Goal: Task Accomplishment & Management: Manage account settings

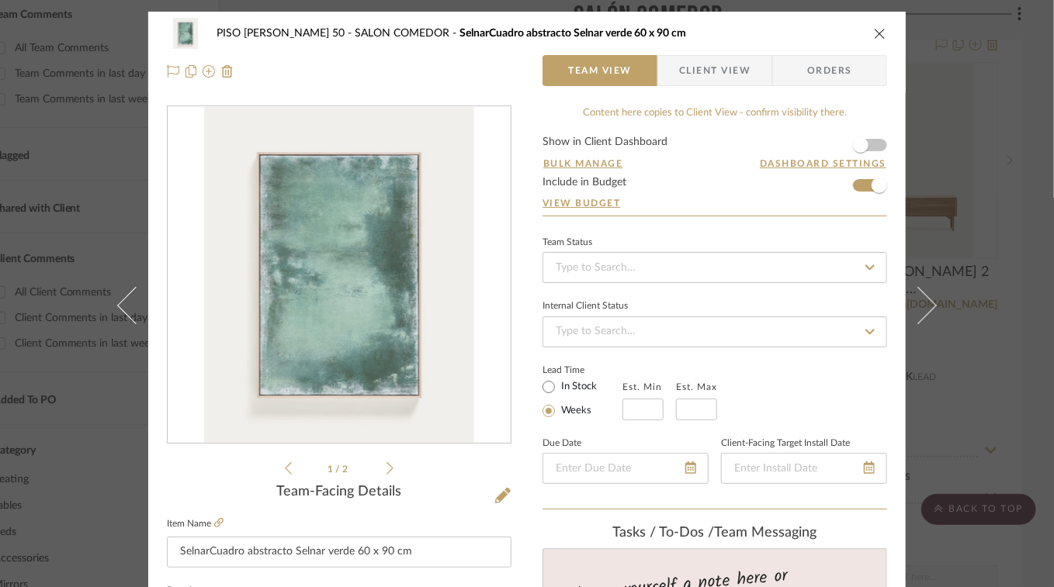
scroll to position [141, 0]
click at [874, 33] on icon "close" at bounding box center [880, 33] width 12 height 12
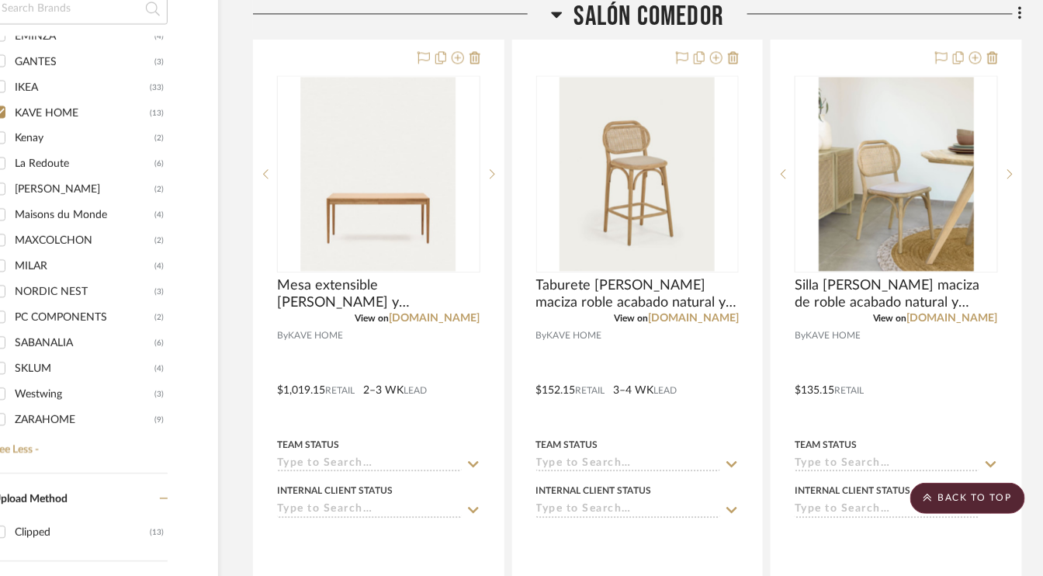
scroll to position [1086, 74]
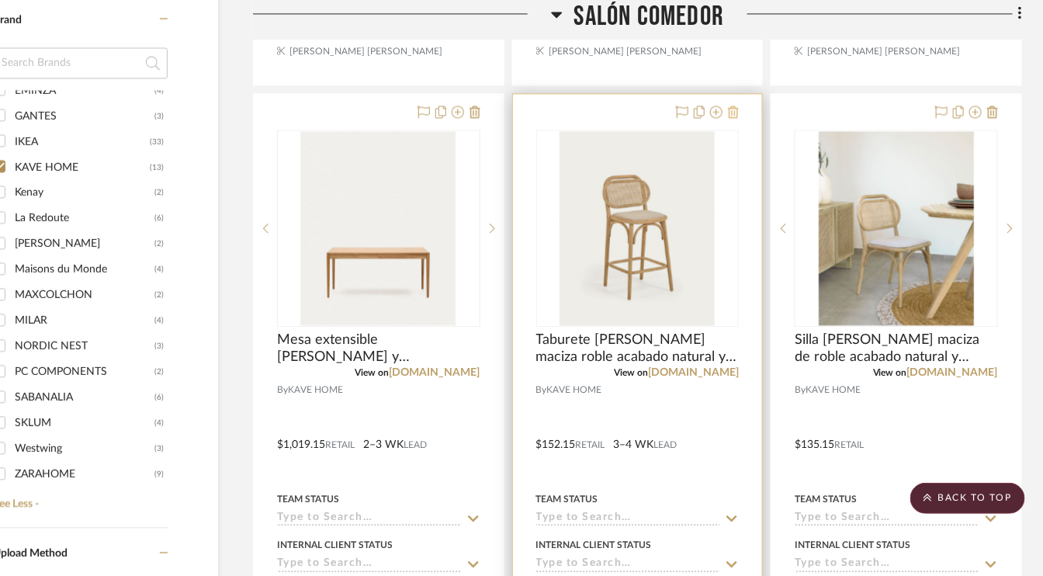
click at [736, 111] on icon at bounding box center [733, 112] width 11 height 12
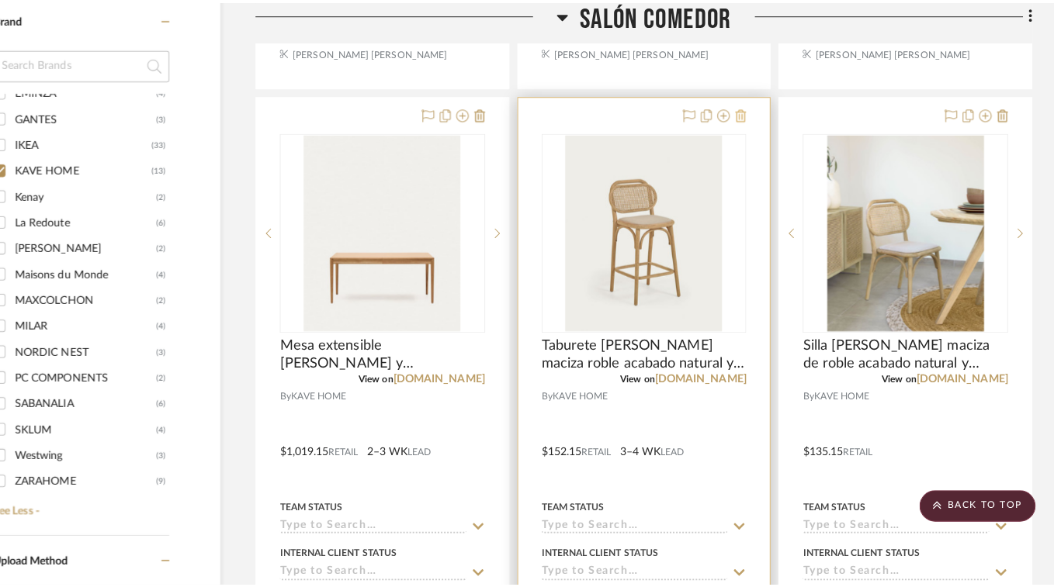
scroll to position [0, 0]
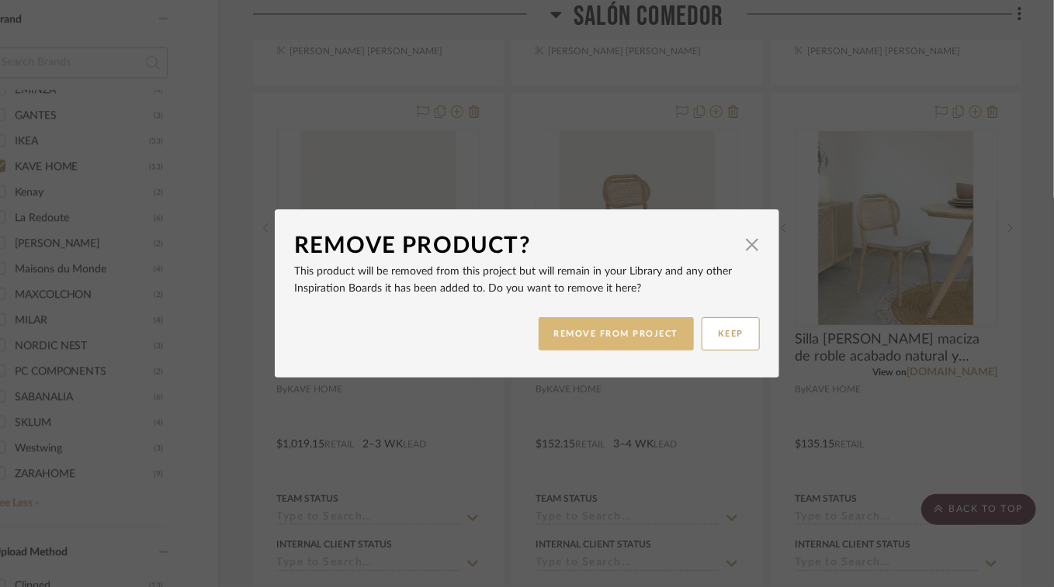
click at [612, 340] on button "REMOVE FROM PROJECT" at bounding box center [617, 333] width 156 height 33
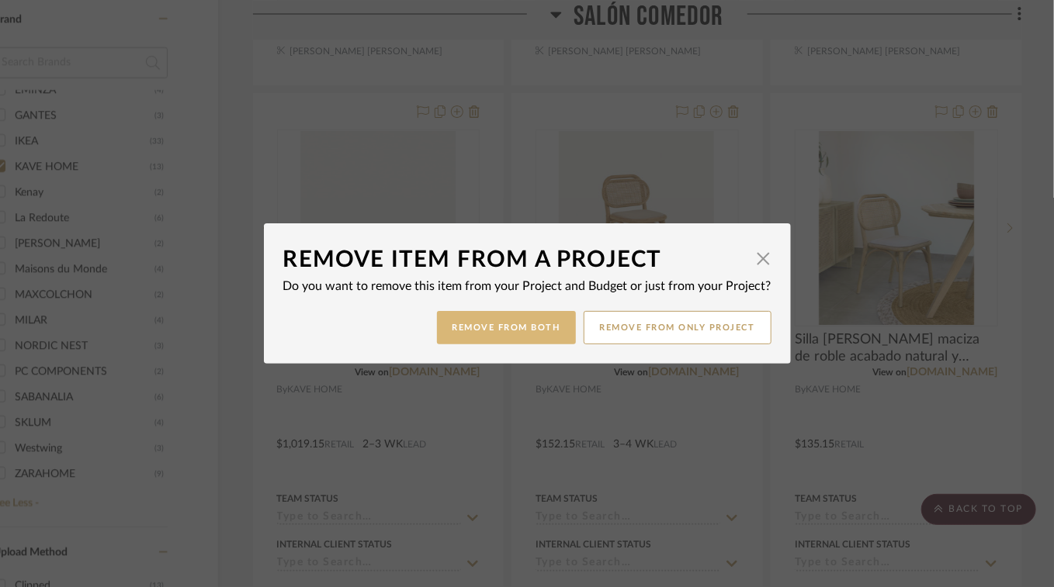
click at [514, 327] on button "Remove from Both" at bounding box center [506, 327] width 139 height 33
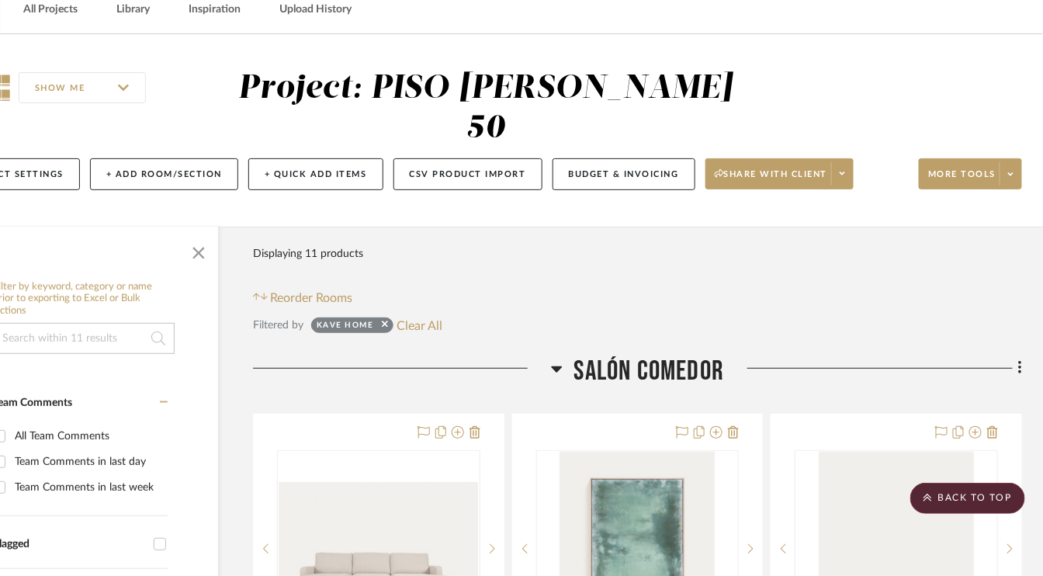
scroll to position [0, 74]
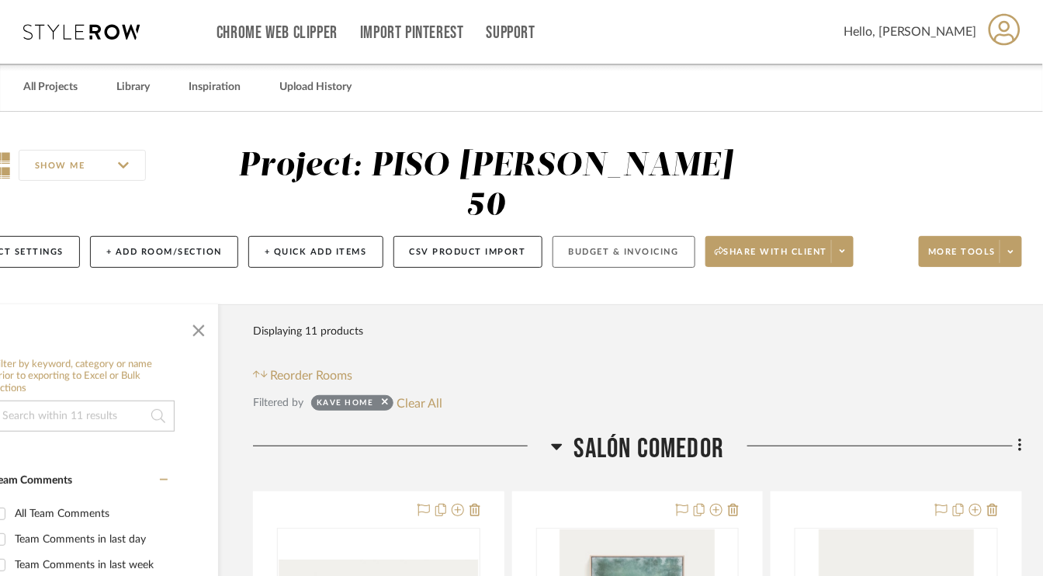
click at [639, 253] on button "Budget & Invoicing" at bounding box center [624, 252] width 143 height 32
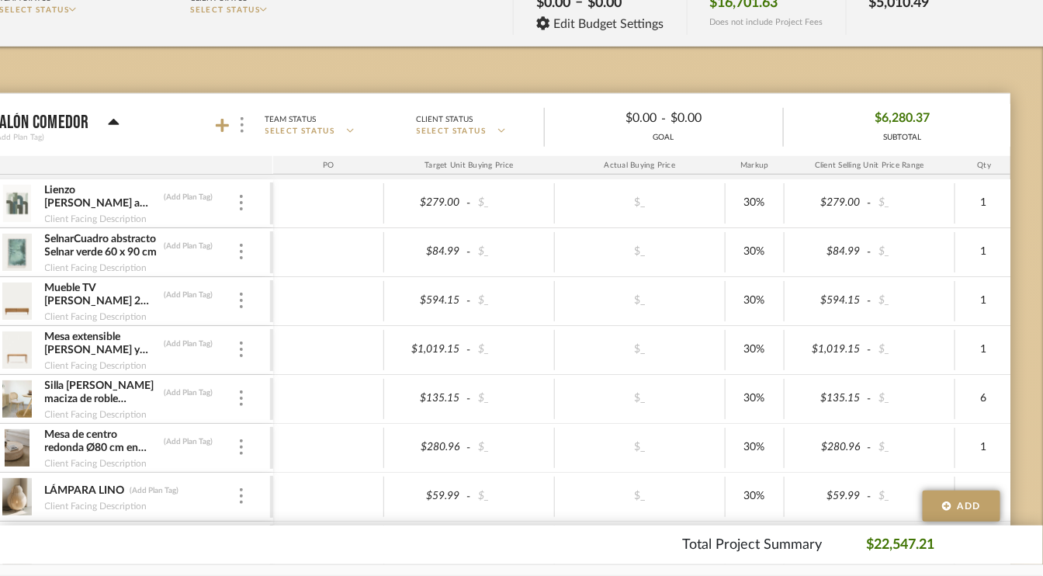
scroll to position [310, 74]
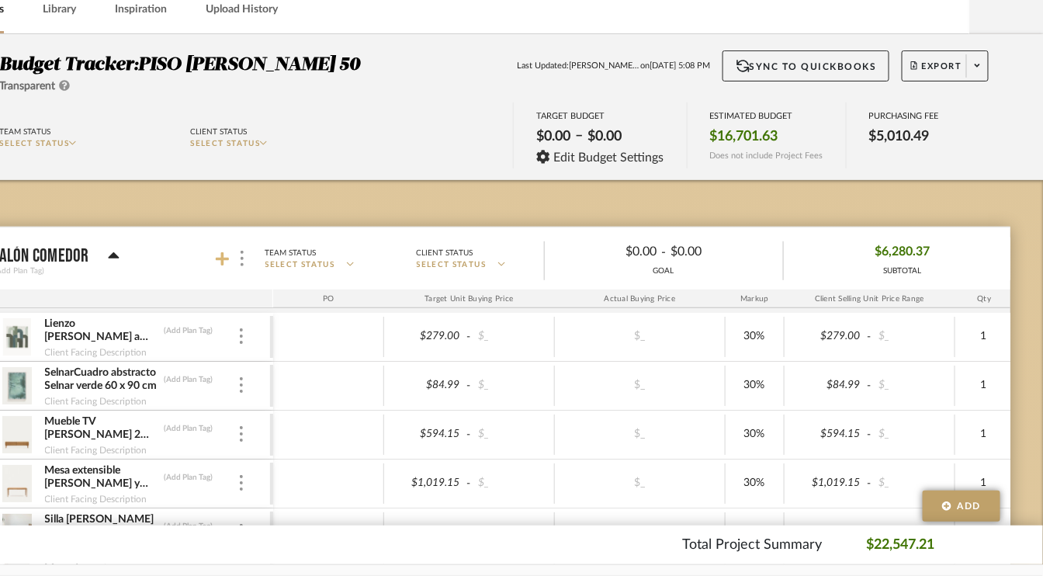
click at [220, 253] on icon at bounding box center [223, 259] width 14 height 14
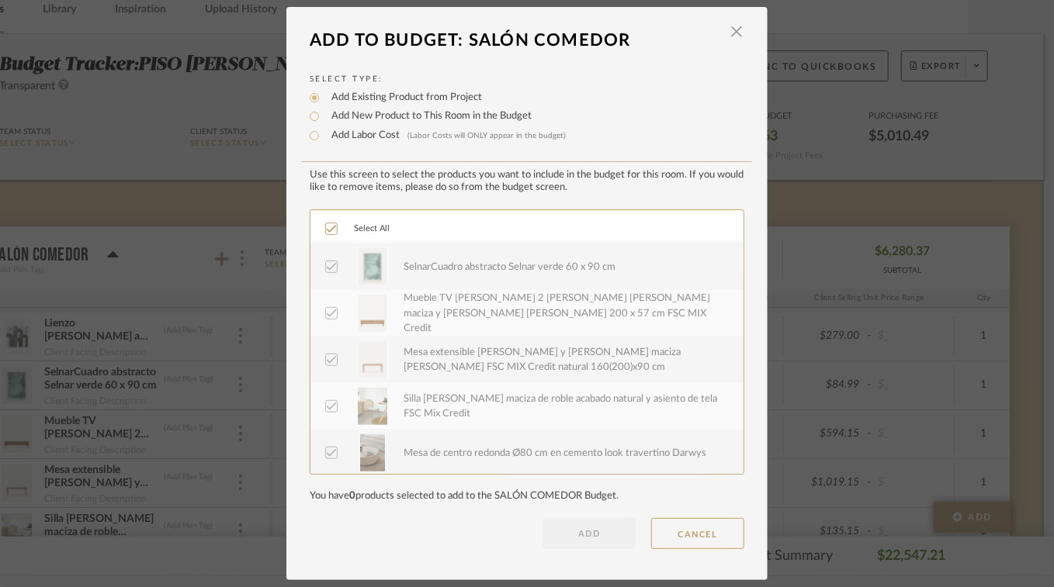
scroll to position [559, 0]
click at [738, 30] on span "button" at bounding box center [736, 31] width 31 height 31
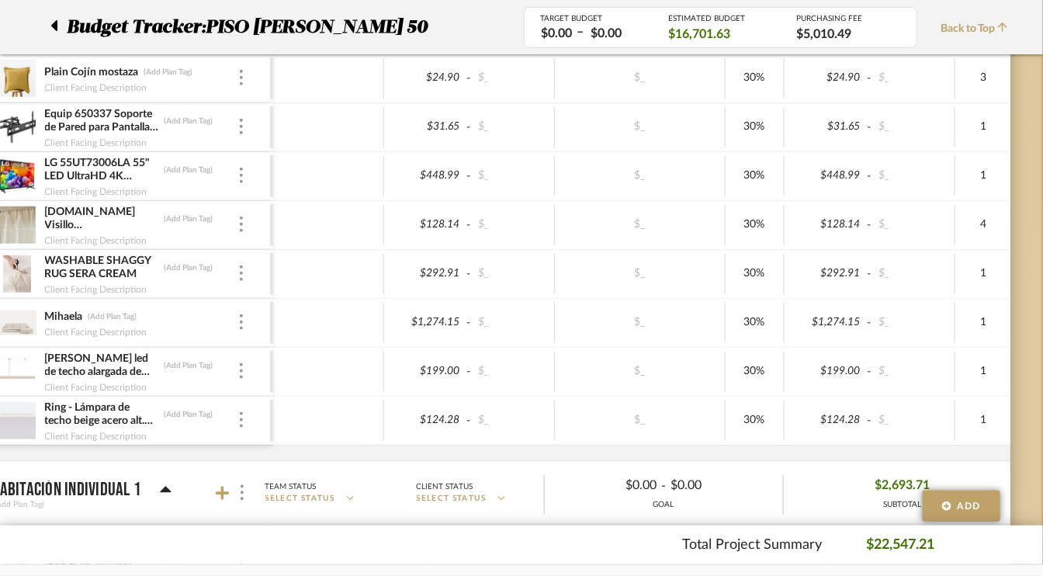
scroll to position [1009, 74]
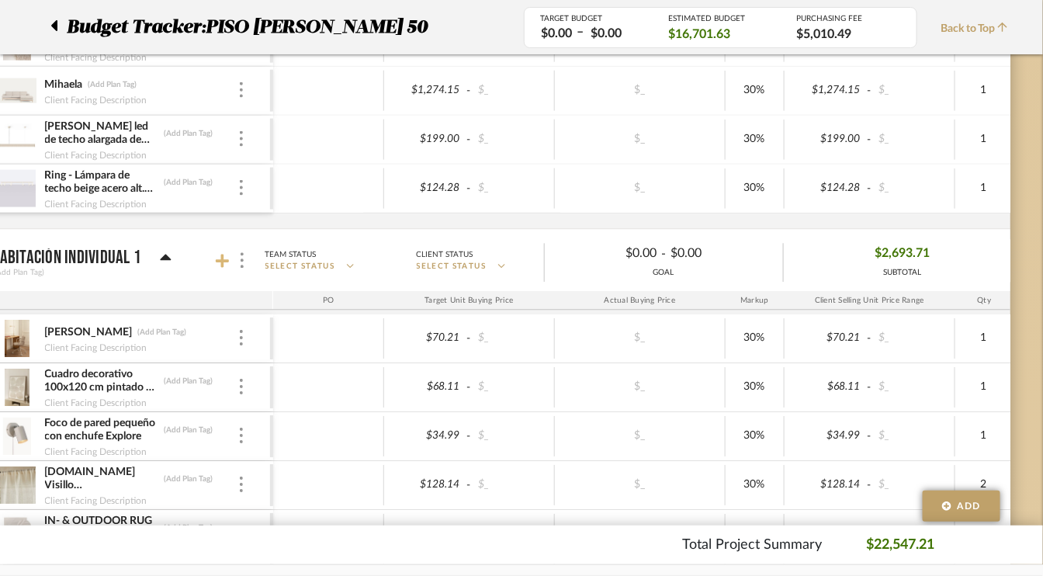
click at [223, 254] on icon at bounding box center [223, 261] width 14 height 14
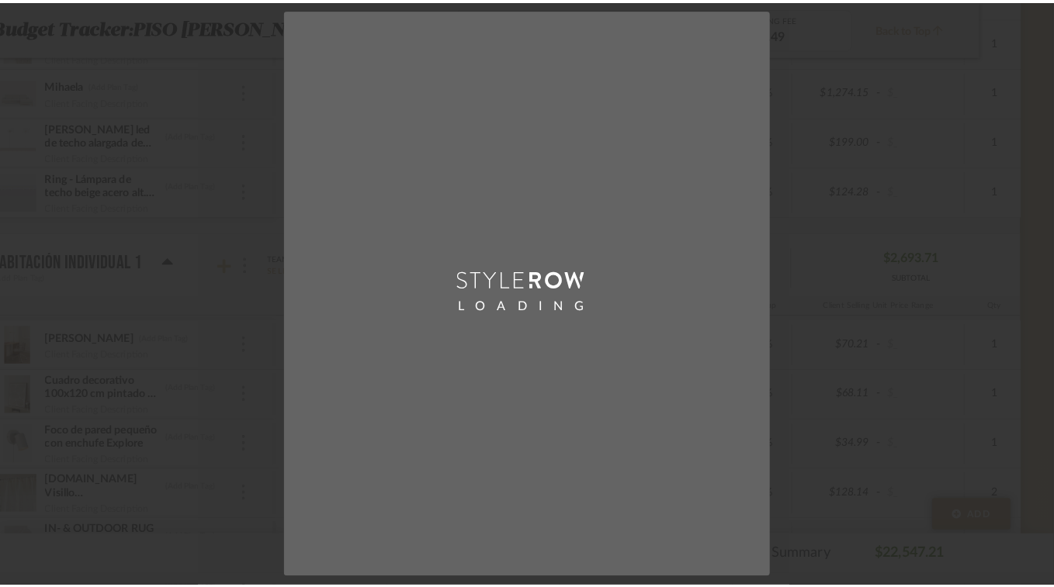
scroll to position [0, 0]
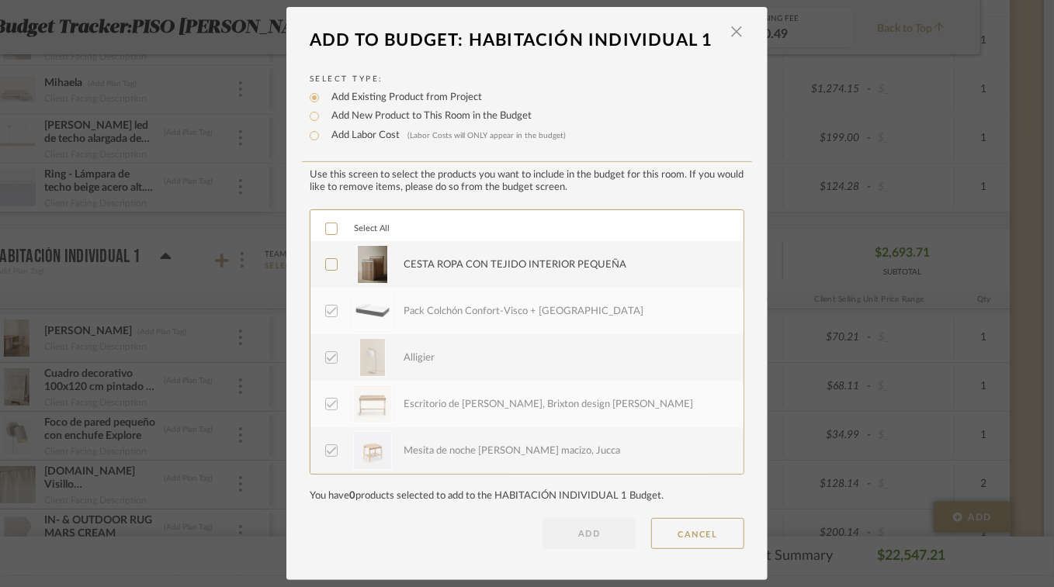
click at [329, 263] on icon at bounding box center [331, 264] width 11 height 11
click at [596, 534] on button "ADD" at bounding box center [588, 533] width 93 height 31
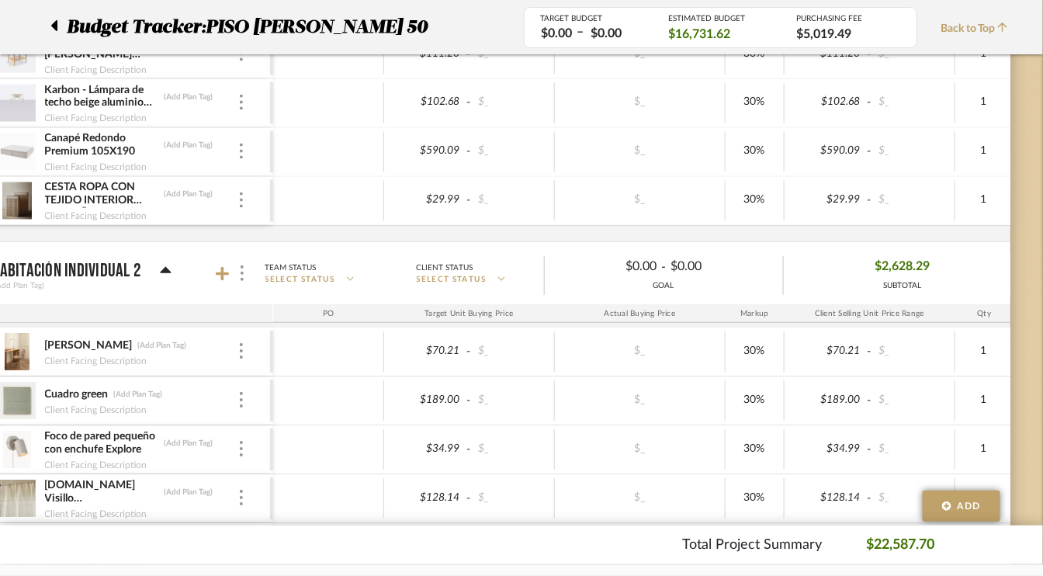
scroll to position [2328, 74]
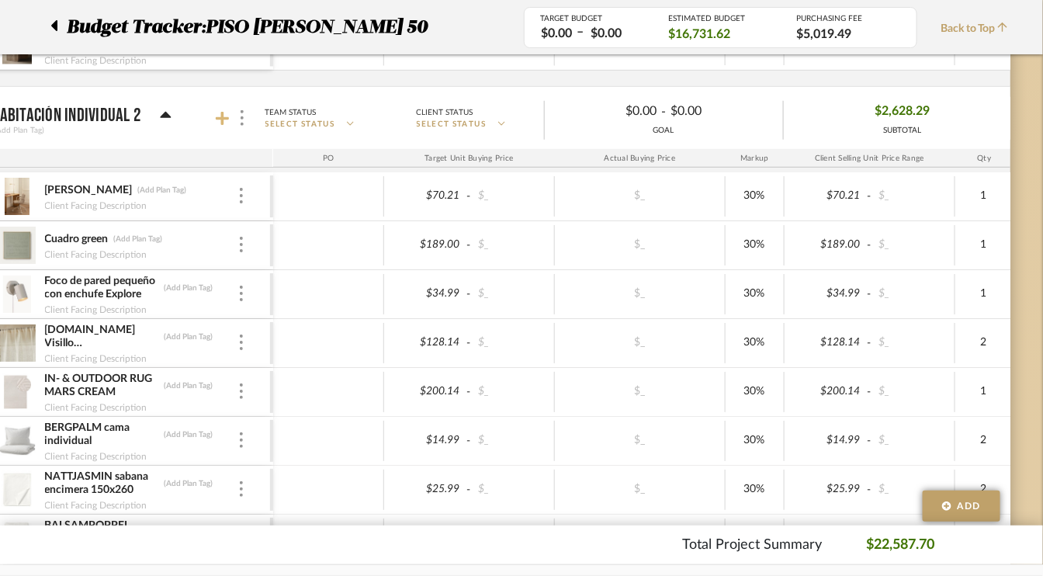
click at [220, 111] on icon at bounding box center [223, 119] width 14 height 16
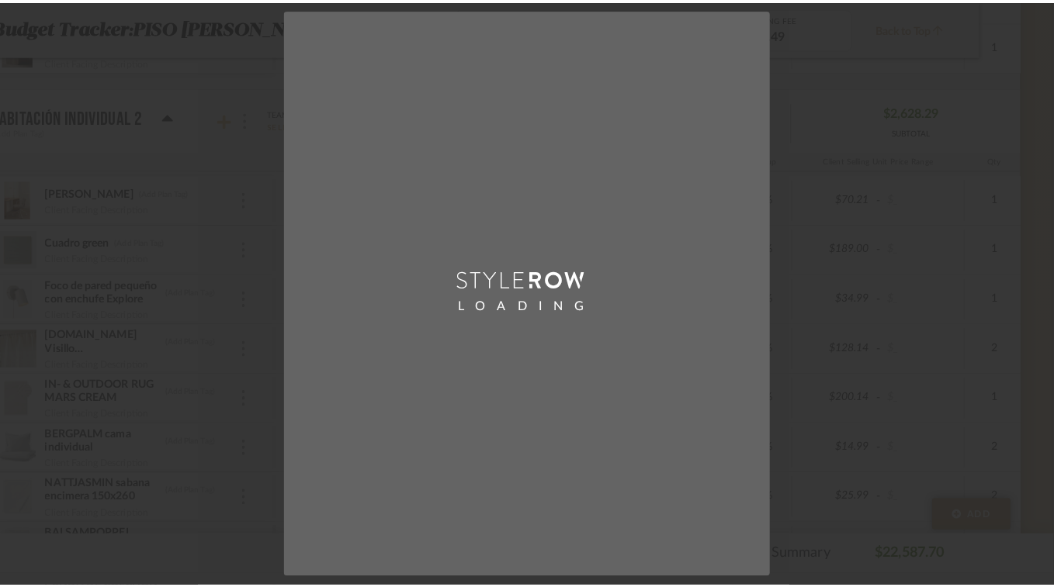
scroll to position [0, 0]
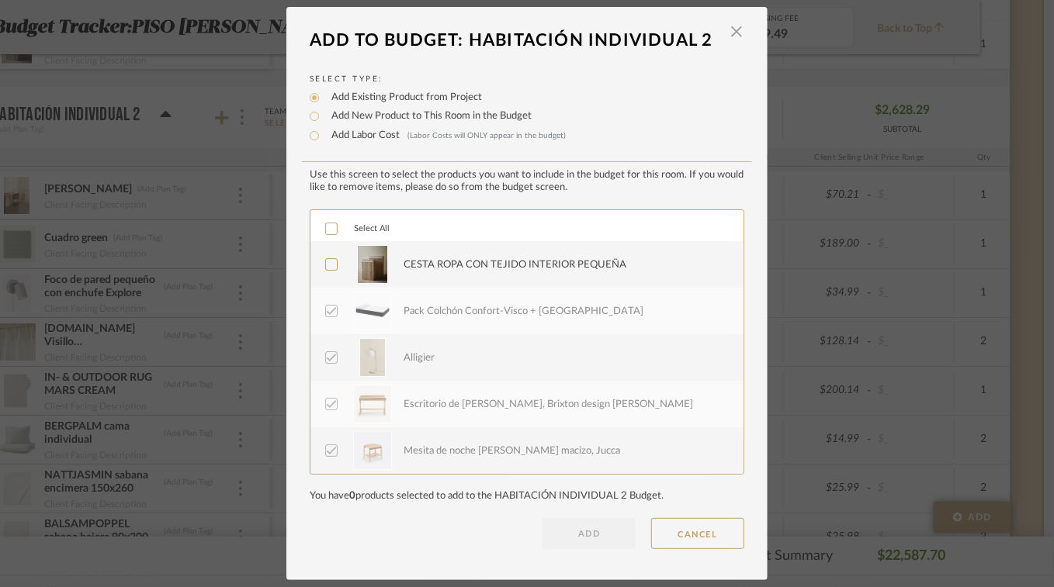
click at [330, 262] on icon at bounding box center [332, 266] width 10 height 8
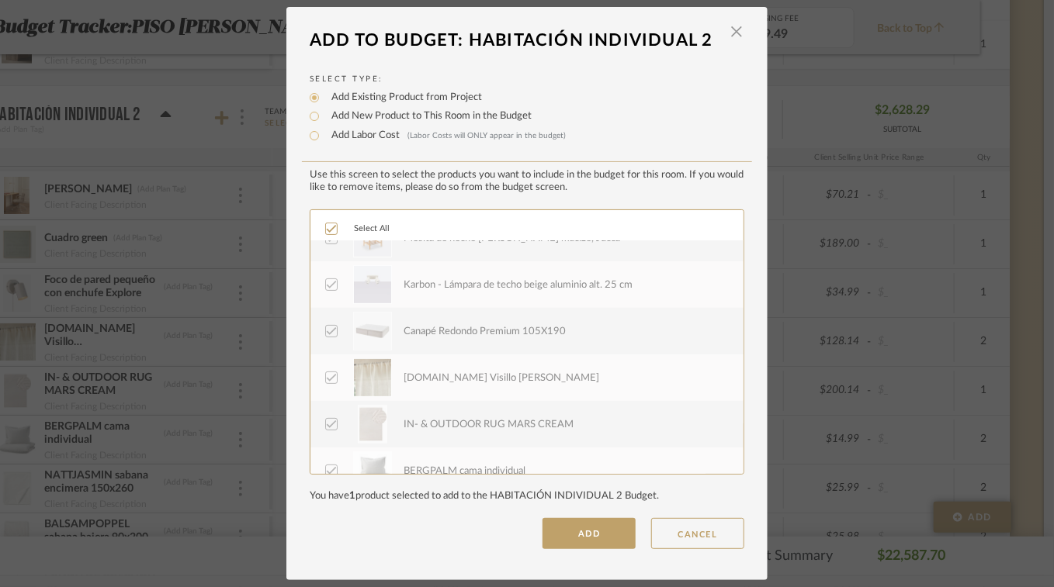
scroll to position [233, 0]
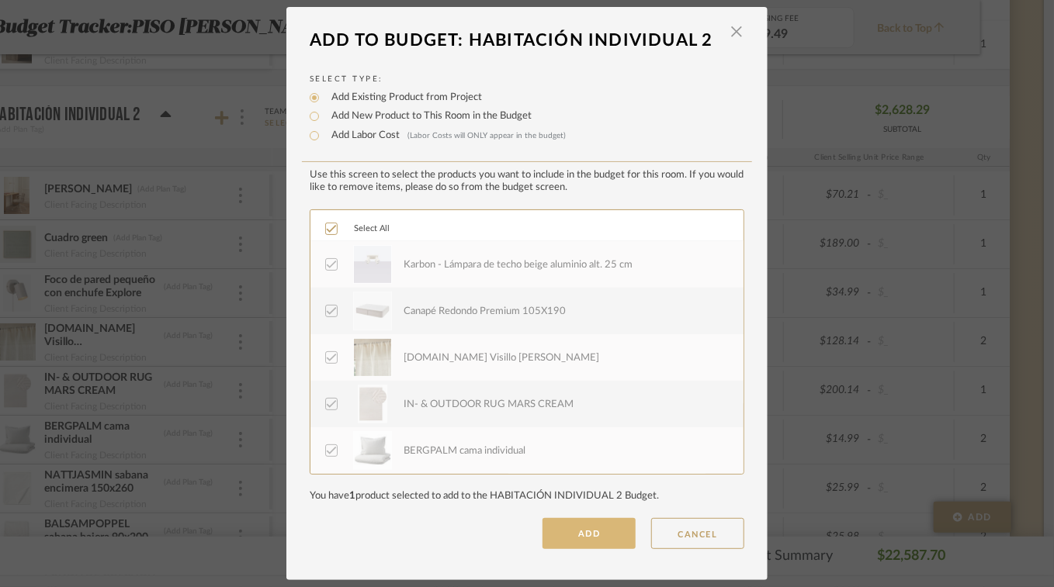
click at [584, 532] on button "ADD" at bounding box center [588, 533] width 93 height 31
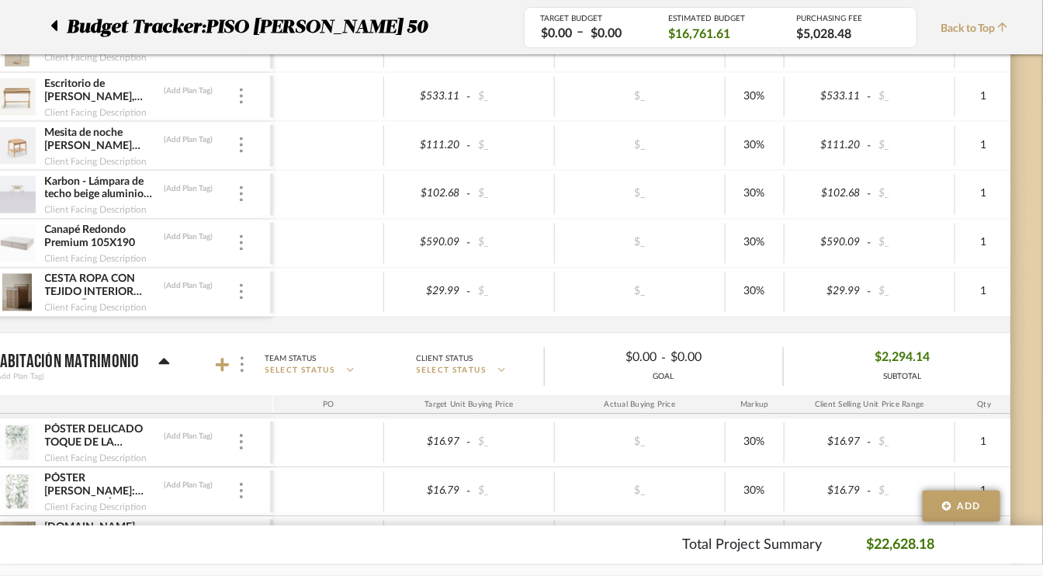
scroll to position [3492, 74]
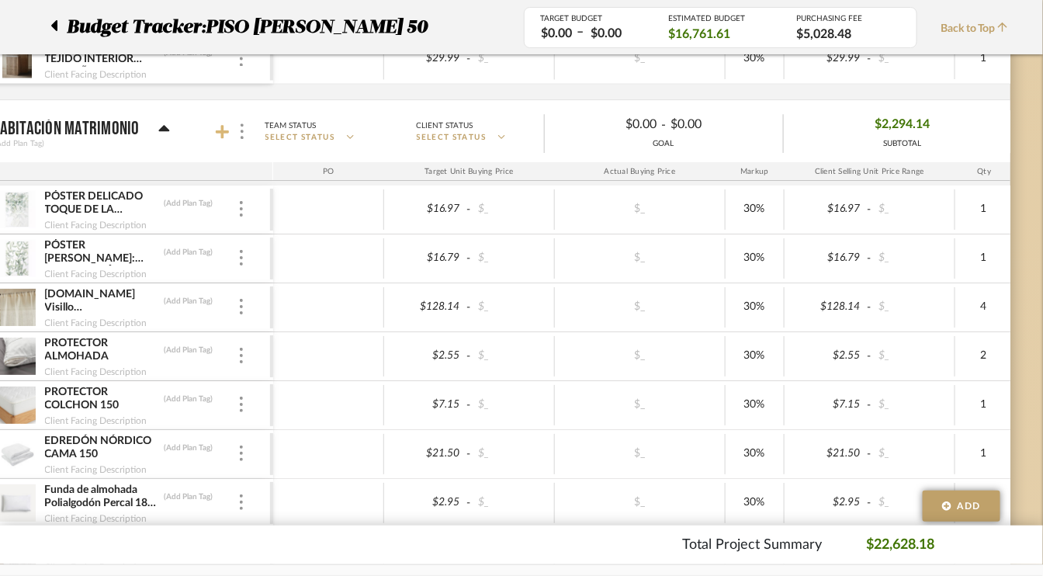
click at [223, 124] on icon at bounding box center [223, 132] width 14 height 16
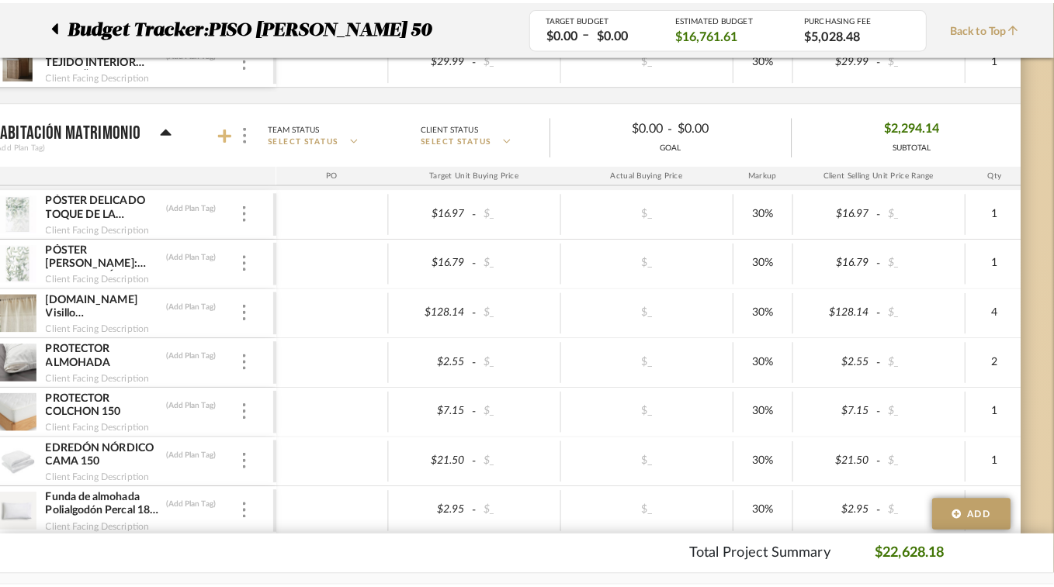
scroll to position [0, 0]
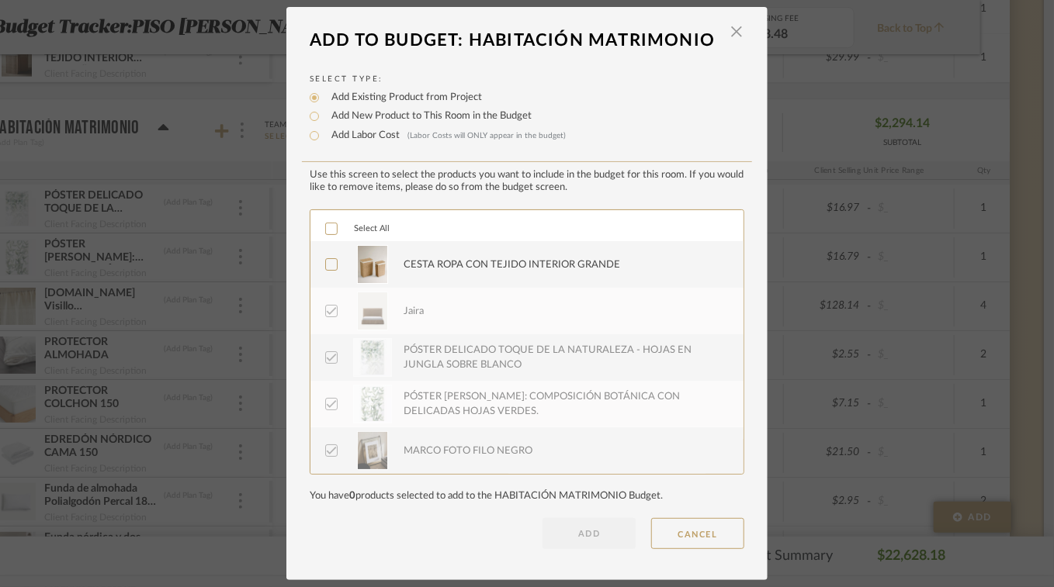
click at [329, 259] on icon at bounding box center [331, 264] width 11 height 11
click at [566, 535] on button "ADD" at bounding box center [588, 533] width 93 height 31
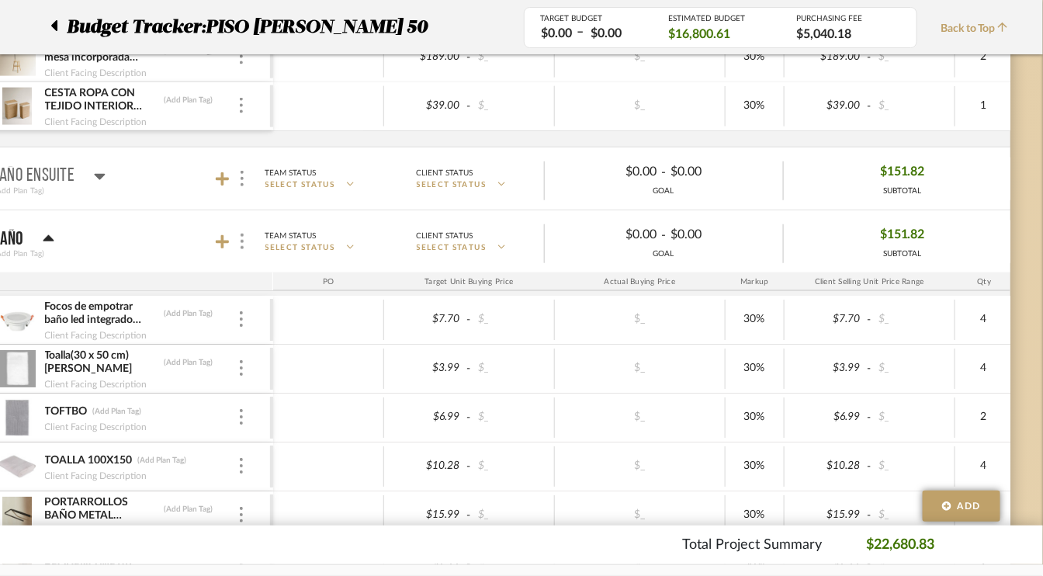
scroll to position [4346, 74]
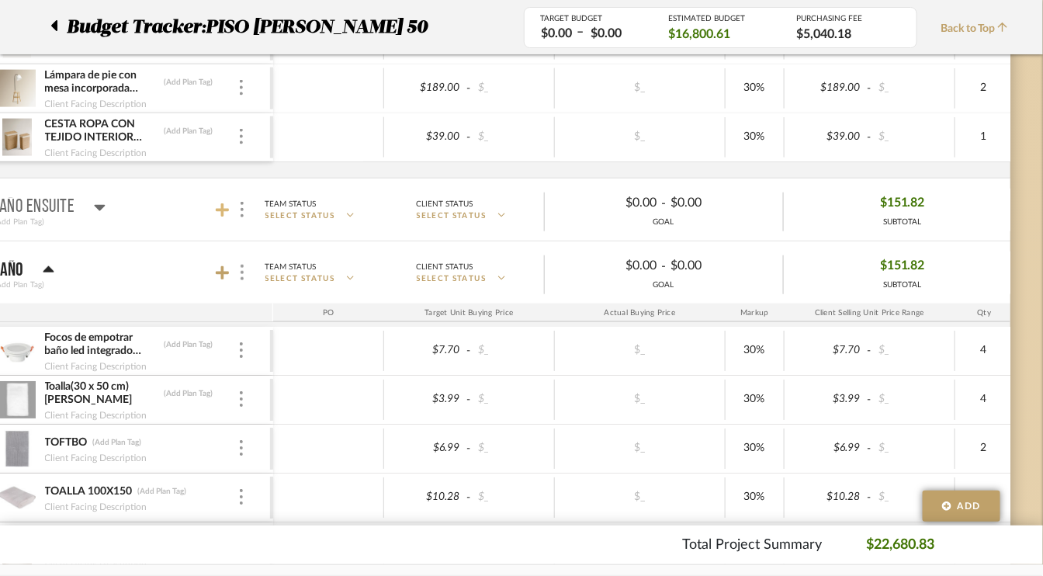
click at [218, 203] on icon at bounding box center [223, 211] width 14 height 16
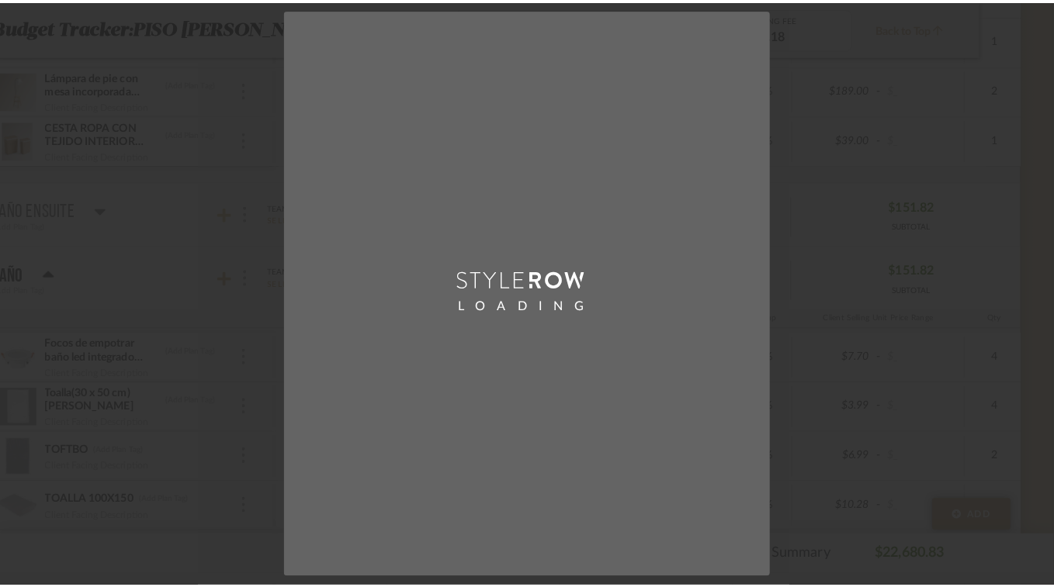
scroll to position [0, 0]
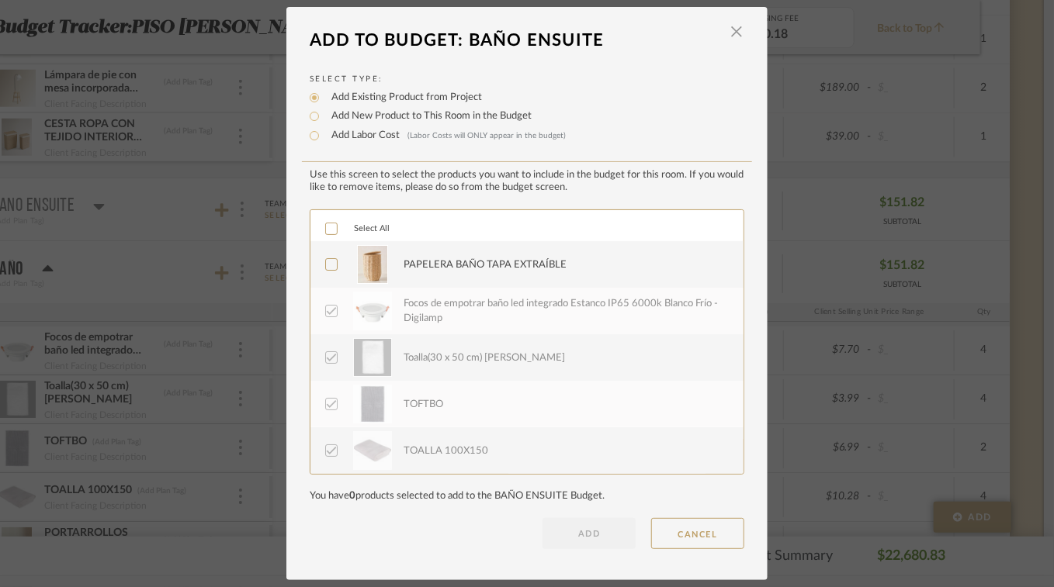
click at [326, 262] on icon at bounding box center [331, 264] width 11 height 11
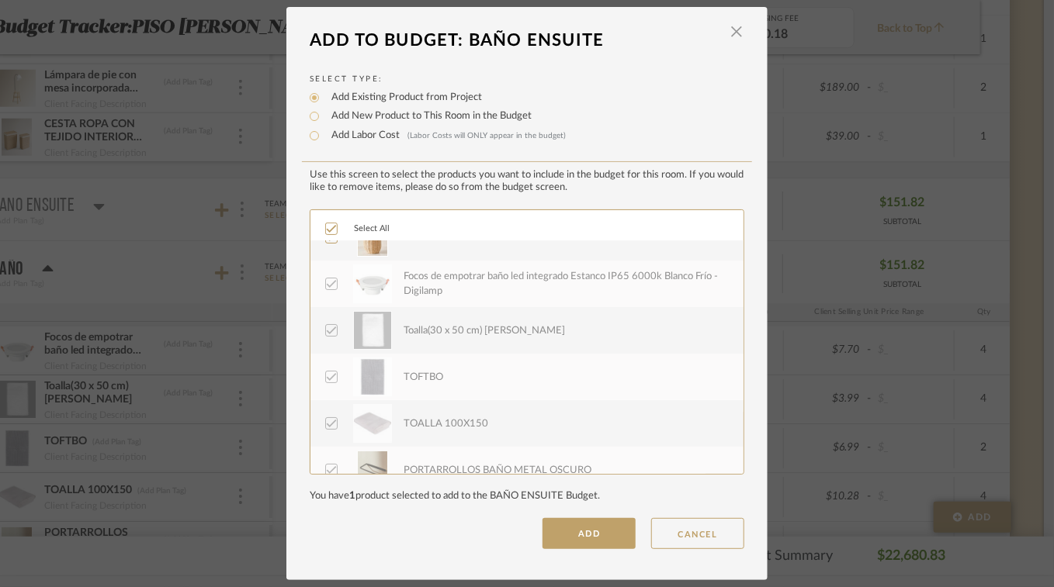
scroll to position [139, 0]
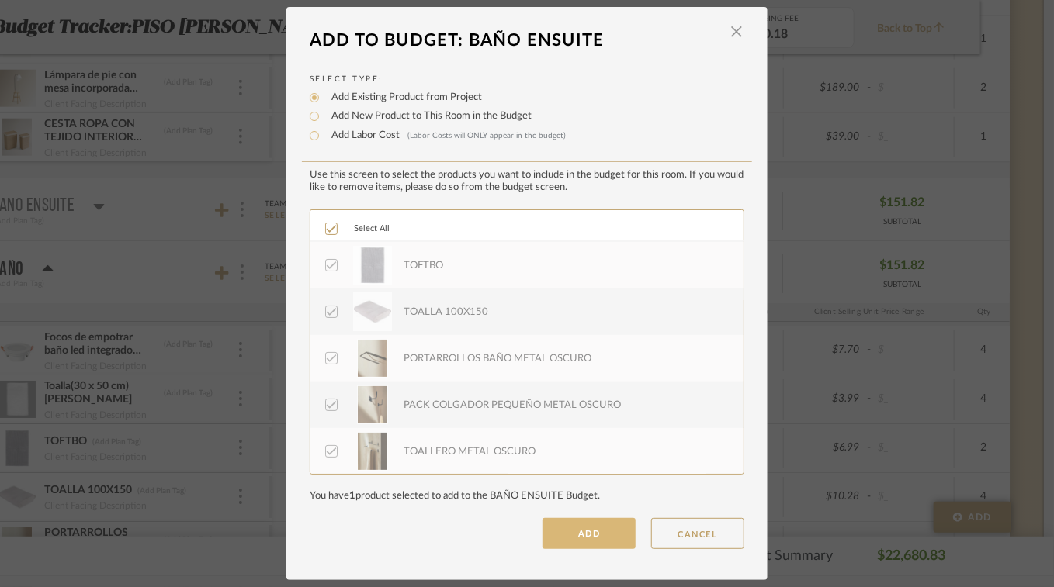
click at [594, 528] on button "ADD" at bounding box center [588, 533] width 93 height 31
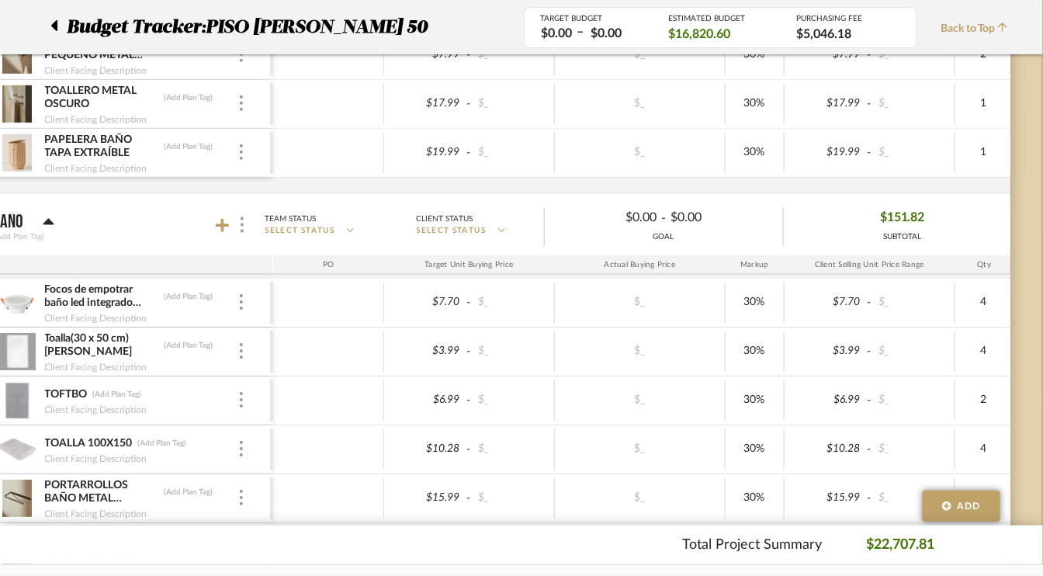
scroll to position [4812, 74]
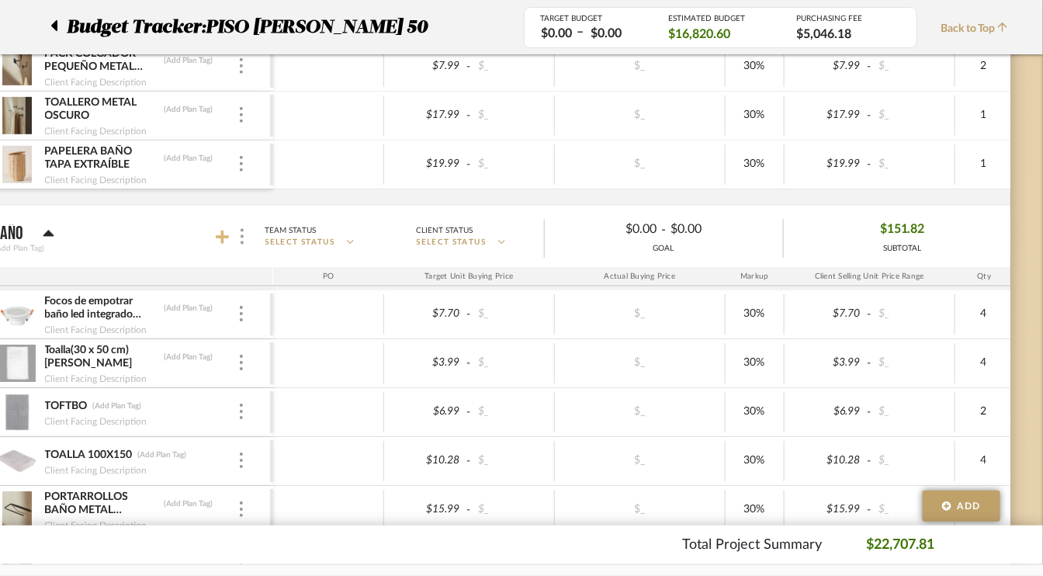
click at [222, 230] on icon at bounding box center [223, 237] width 14 height 14
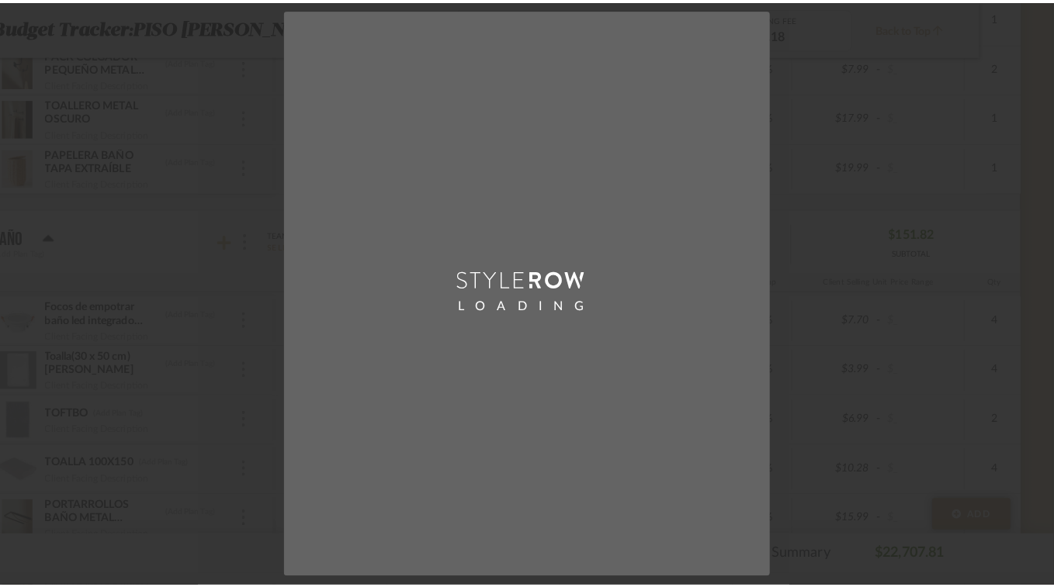
scroll to position [0, 0]
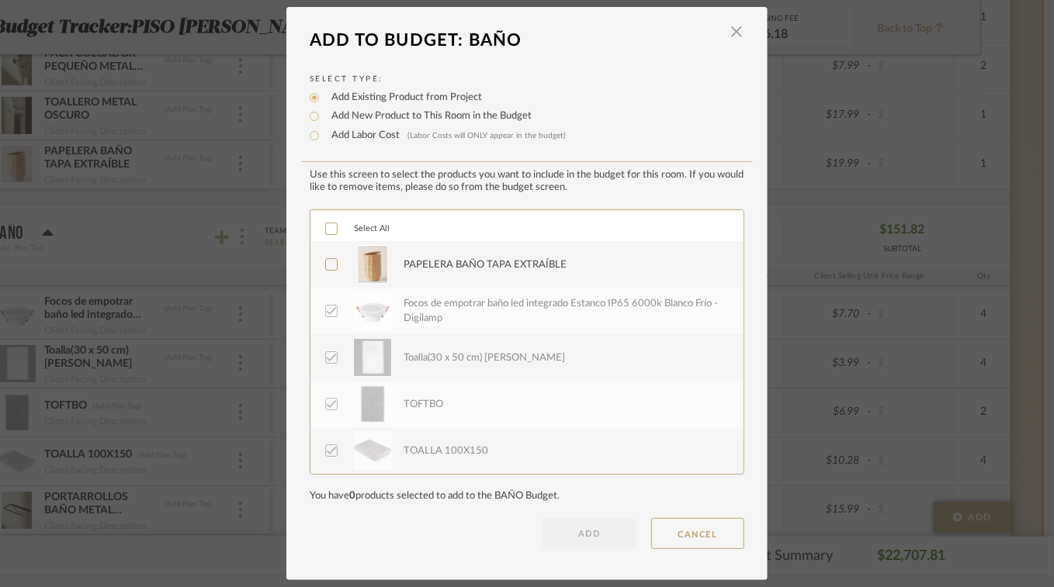
click at [326, 269] on icon at bounding box center [331, 264] width 11 height 11
click at [582, 529] on button "ADD" at bounding box center [588, 533] width 93 height 31
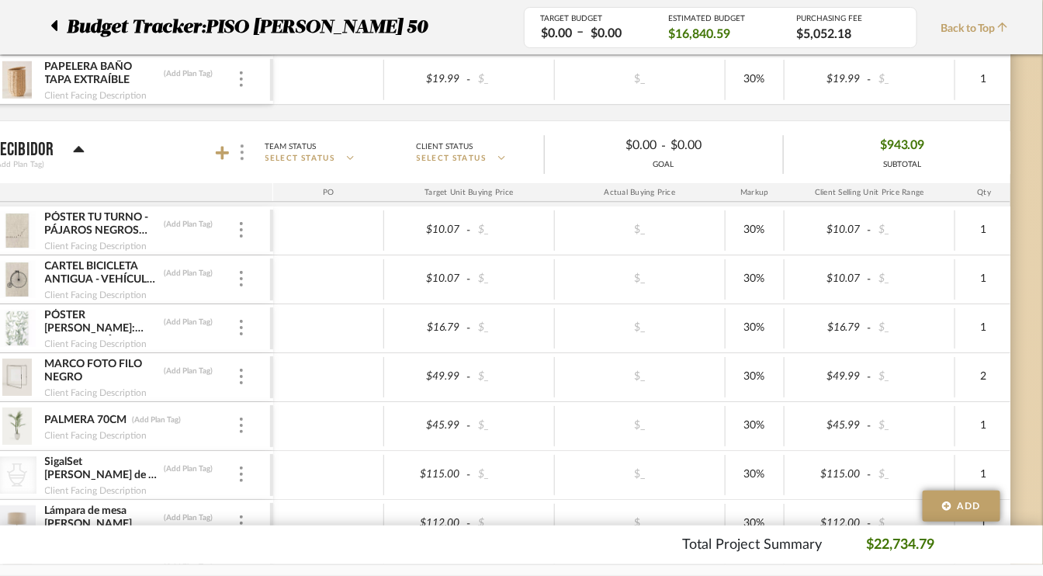
scroll to position [5278, 74]
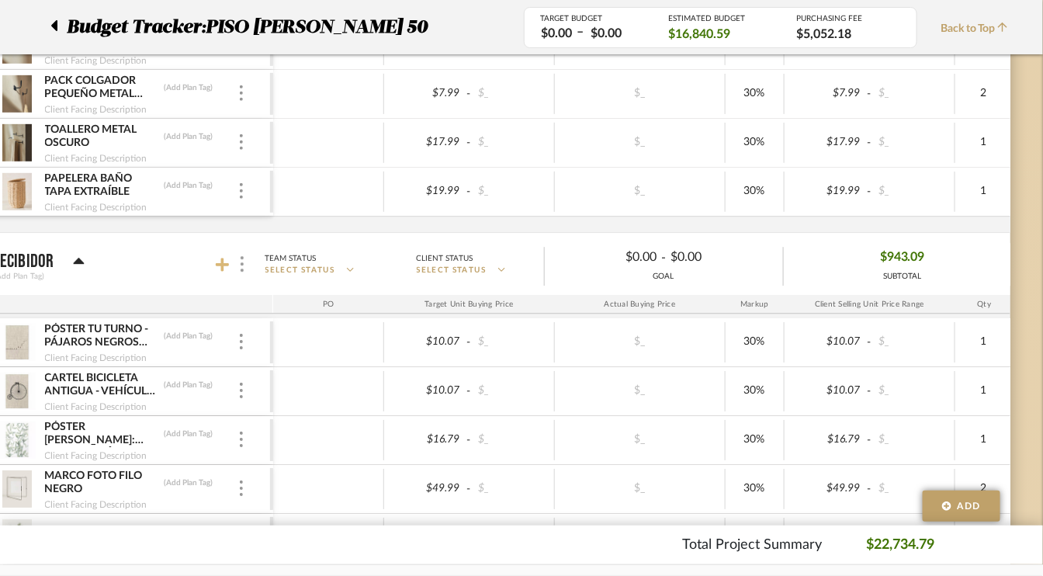
click at [217, 257] on icon at bounding box center [223, 265] width 14 height 16
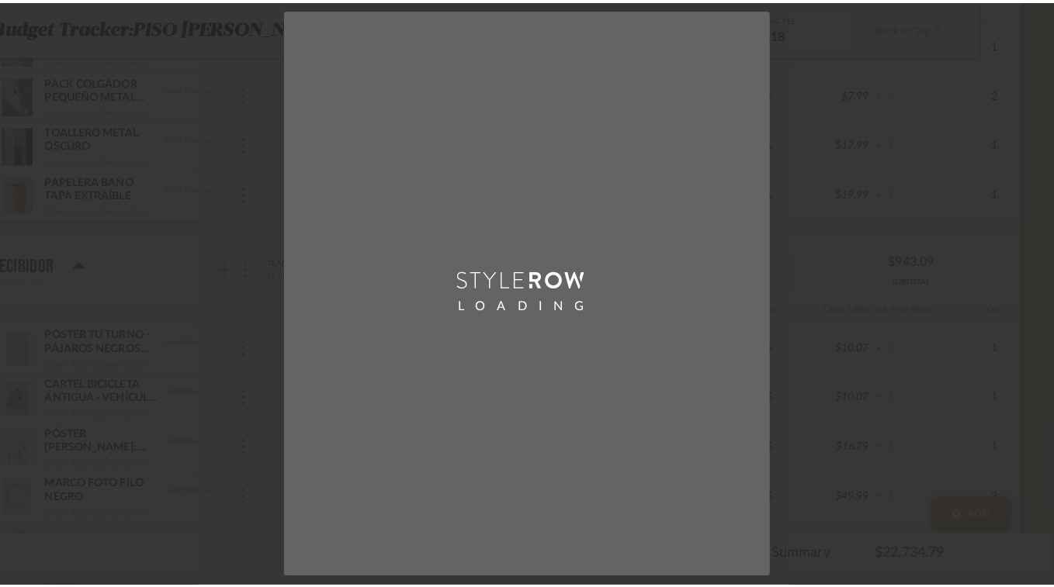
scroll to position [0, 0]
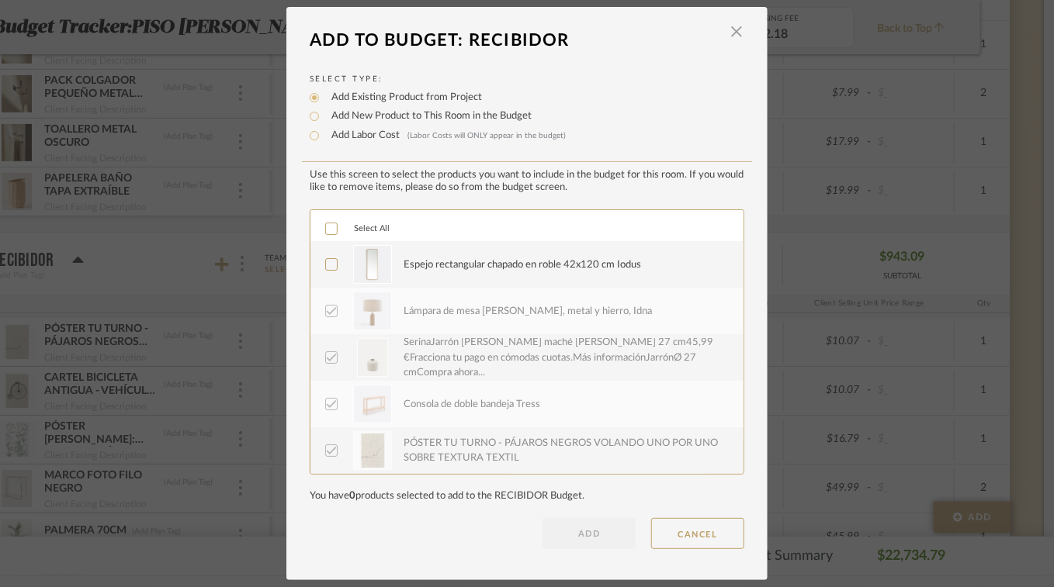
click at [326, 263] on icon at bounding box center [331, 264] width 11 height 11
click at [608, 537] on button "ADD" at bounding box center [588, 533] width 93 height 31
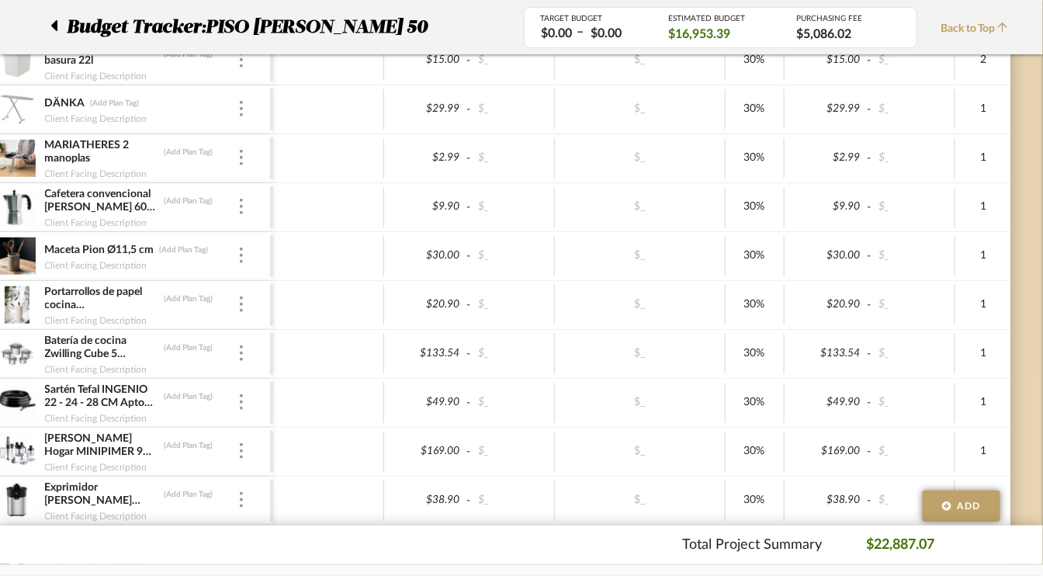
scroll to position [6442, 74]
click at [195, 259] on div "Client Facing Description" at bounding box center [140, 265] width 193 height 12
click at [30, 239] on img at bounding box center [17, 257] width 38 height 37
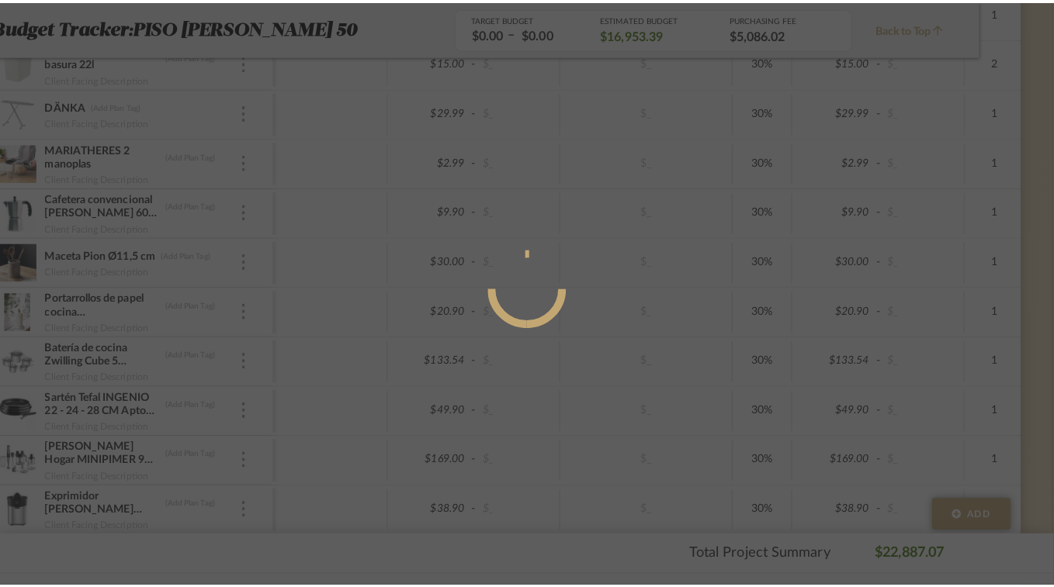
scroll to position [0, 0]
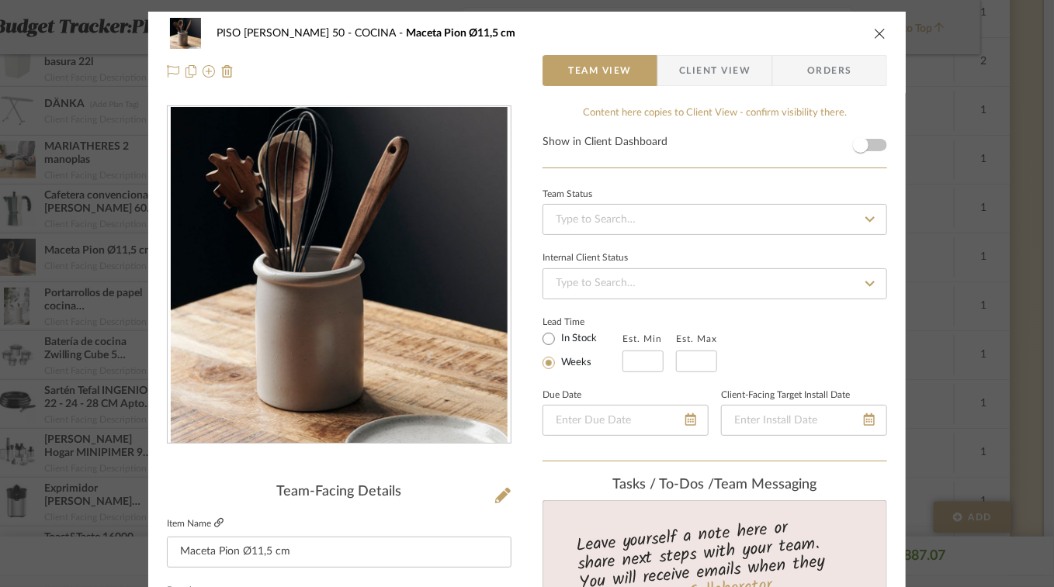
click at [214, 518] on icon at bounding box center [218, 522] width 9 height 9
click at [877, 32] on icon "close" at bounding box center [880, 33] width 12 height 12
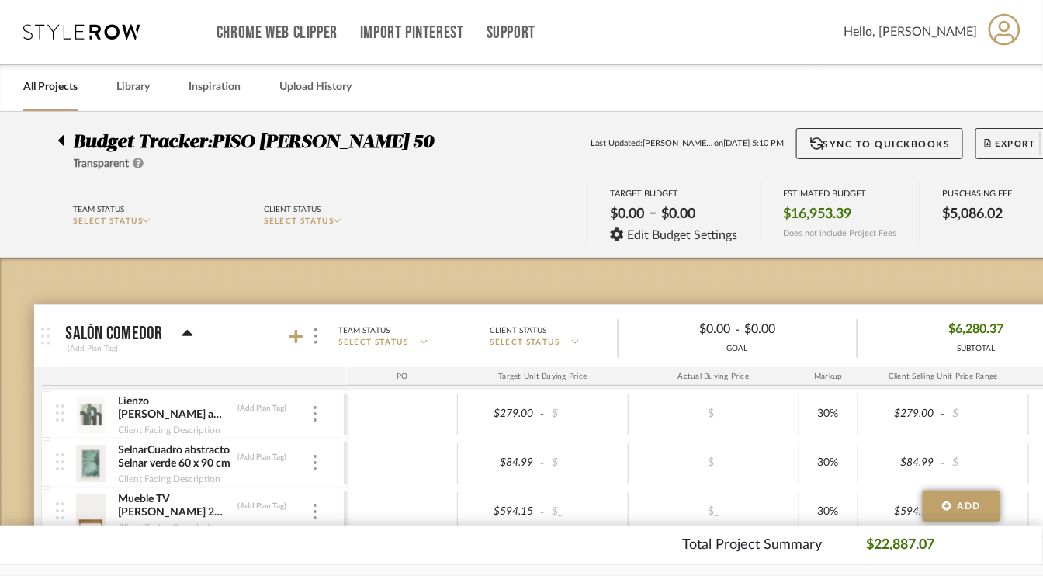
click at [61, 140] on icon at bounding box center [61, 140] width 6 height 11
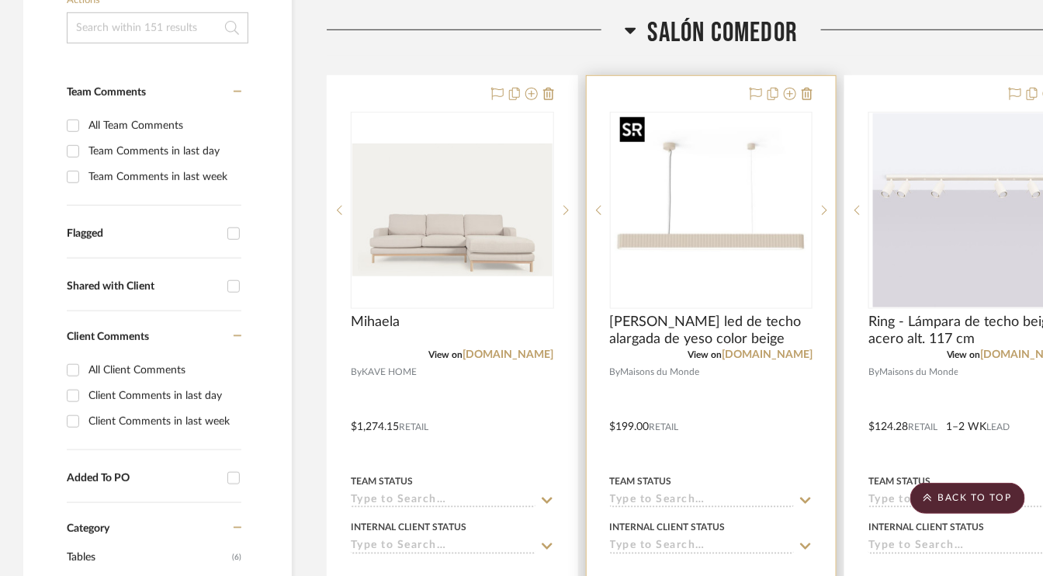
click at [740, 230] on img "0" at bounding box center [711, 210] width 194 height 194
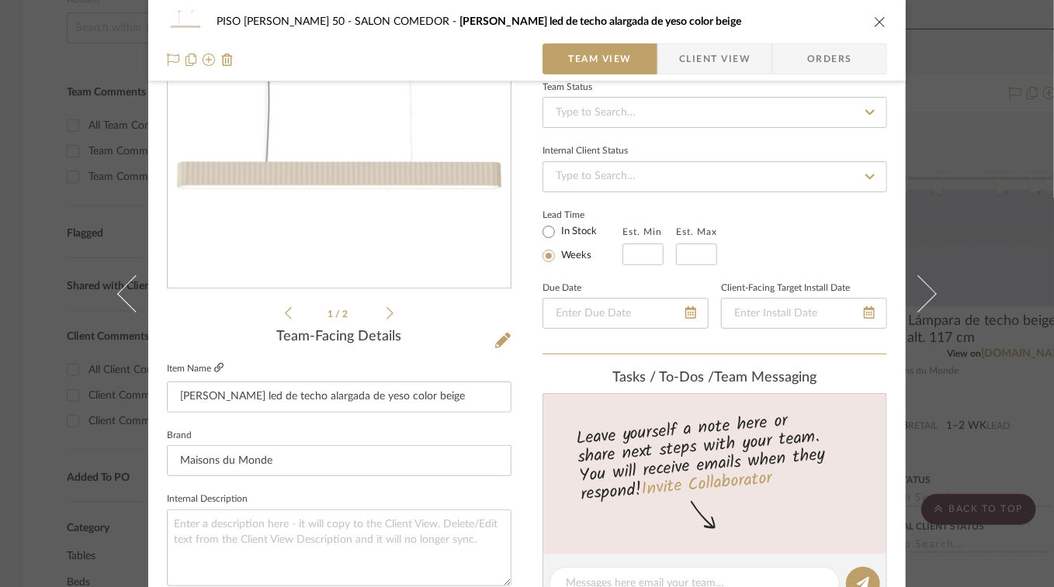
click at [214, 363] on icon at bounding box center [218, 367] width 9 height 9
click at [877, 21] on icon "close" at bounding box center [880, 22] width 12 height 12
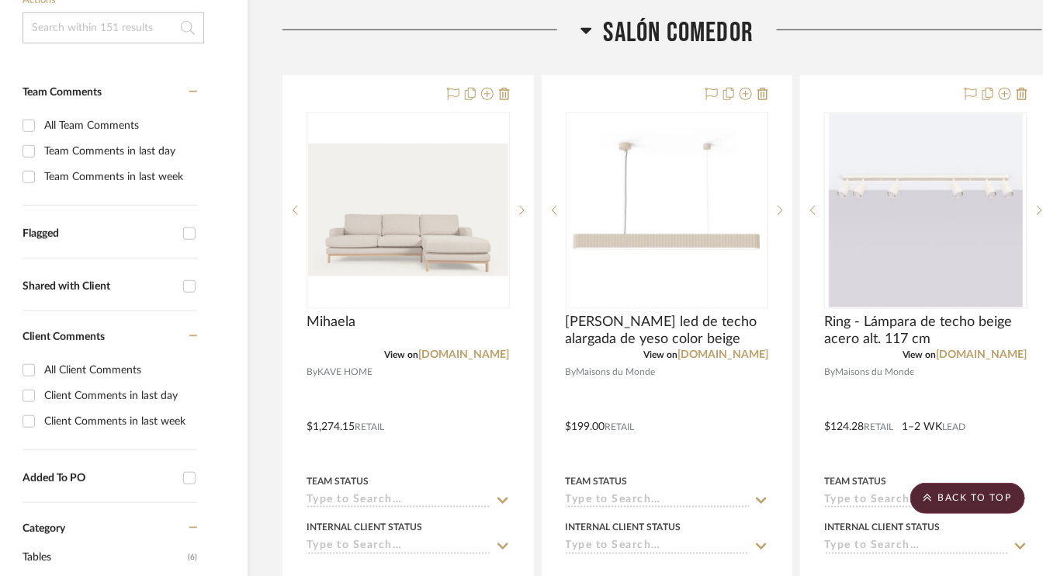
scroll to position [388, 74]
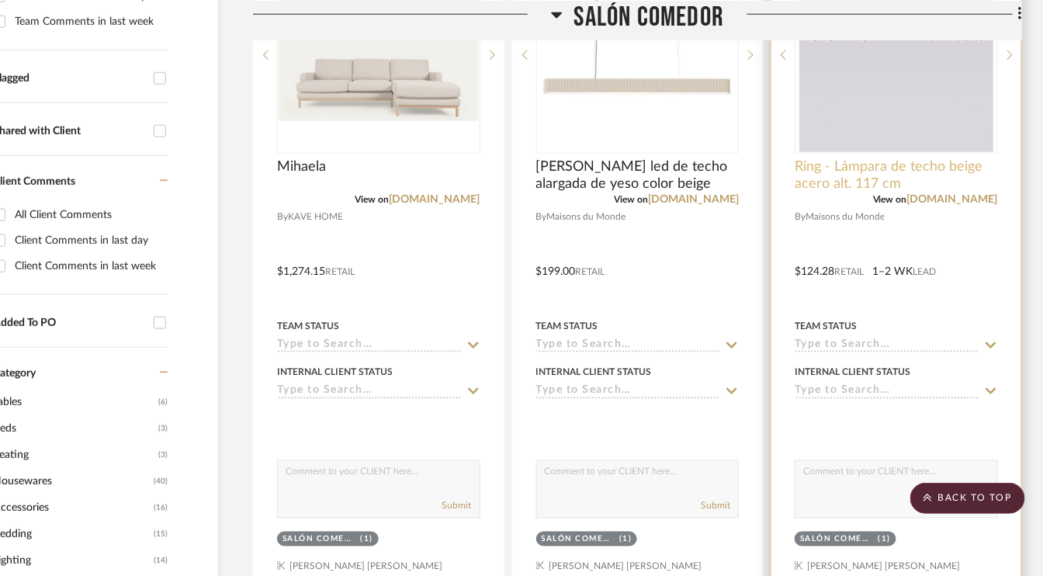
click at [901, 177] on span "Ring - Lámpara de techo beige acero alt. 117 cm" at bounding box center [896, 175] width 203 height 34
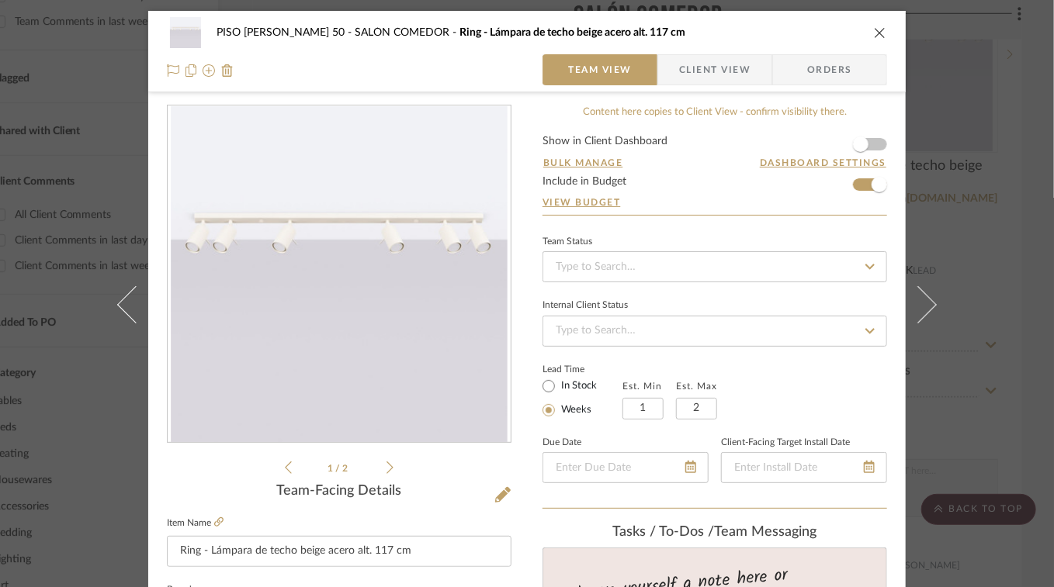
scroll to position [0, 0]
click at [875, 36] on icon "close" at bounding box center [880, 33] width 12 height 12
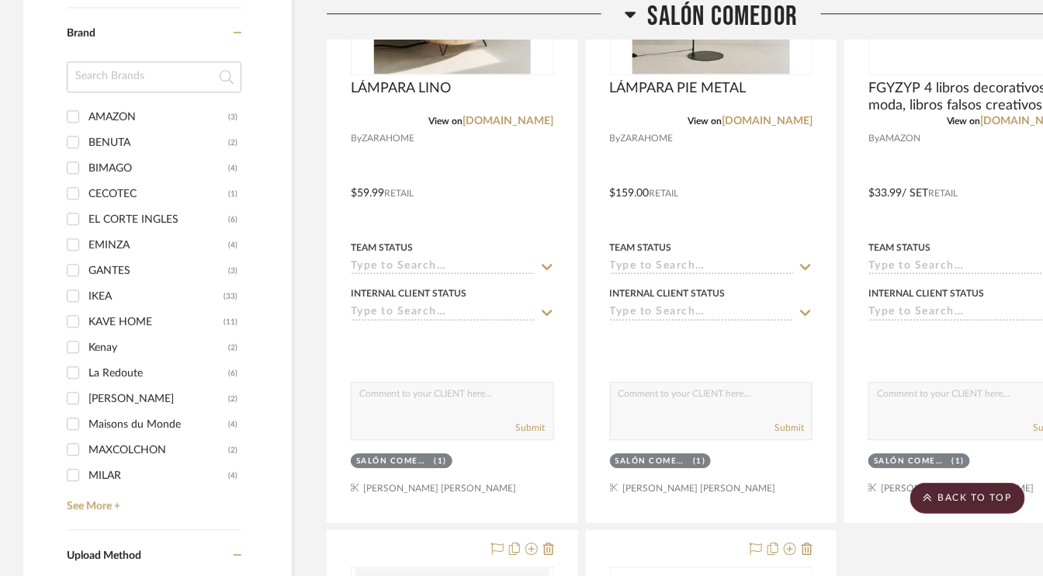
scroll to position [1319, 0]
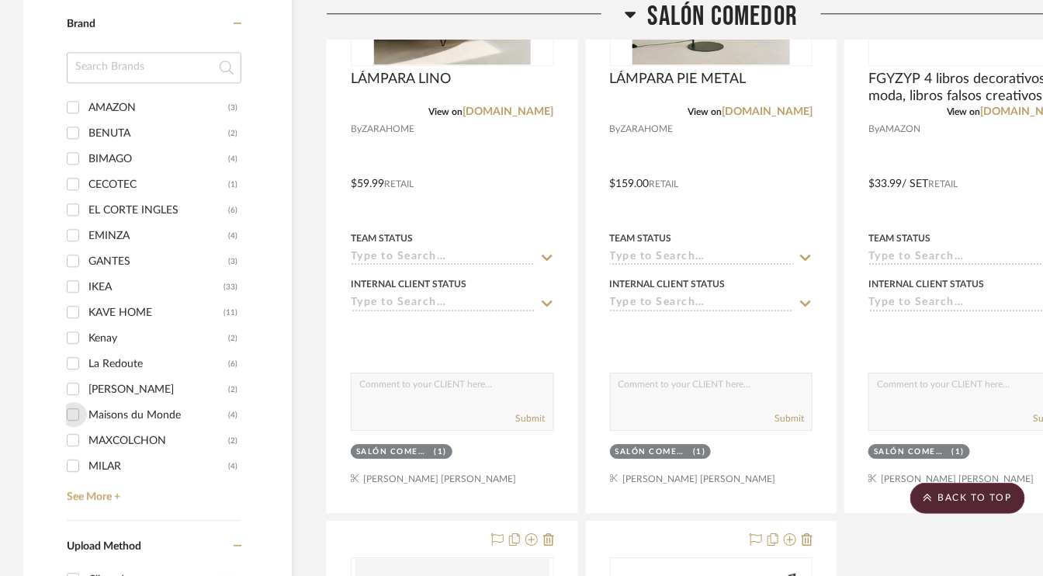
click at [71, 413] on input "Maisons du Monde (4)" at bounding box center [73, 414] width 25 height 25
checkbox input "true"
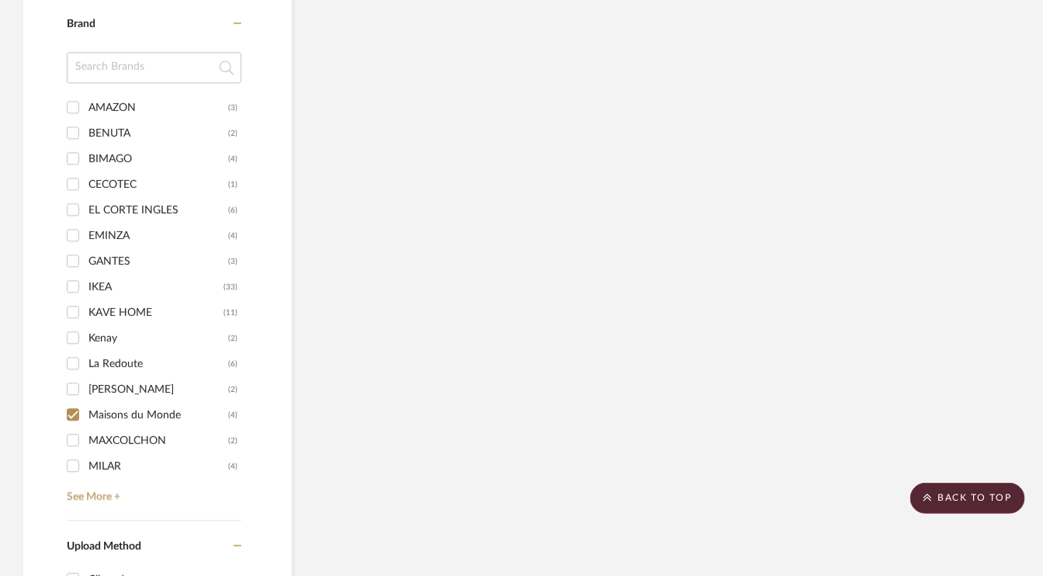
scroll to position [976, 0]
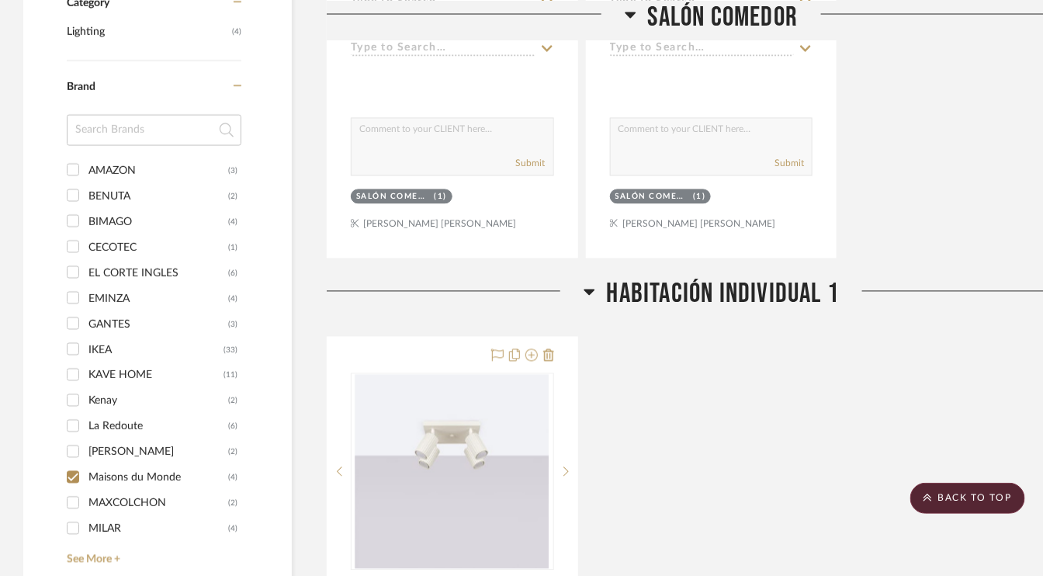
scroll to position [931, 0]
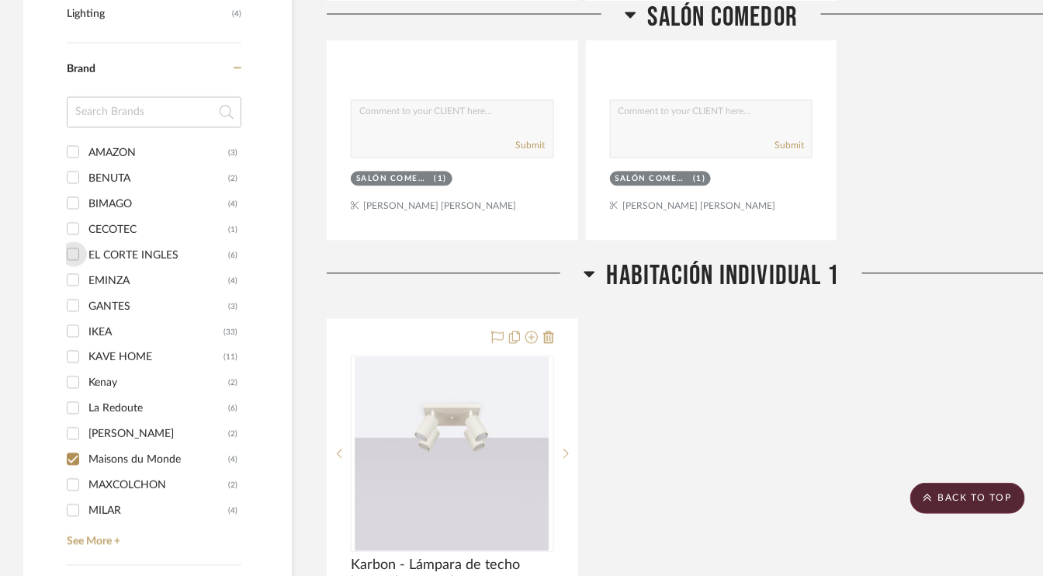
click at [72, 249] on input "EL CORTE INGLES (6)" at bounding box center [73, 254] width 25 height 25
checkbox input "true"
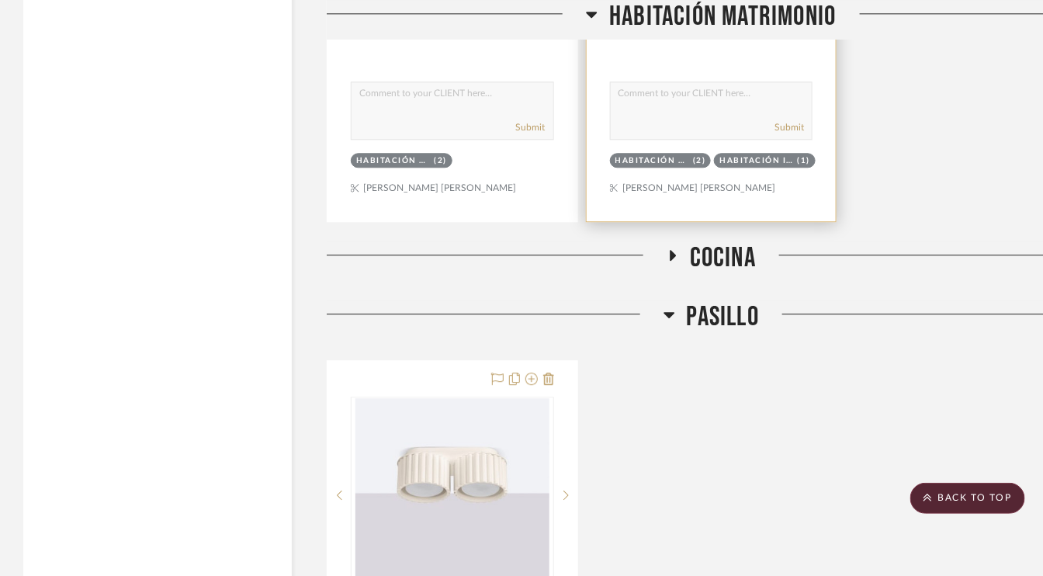
scroll to position [3245, 0]
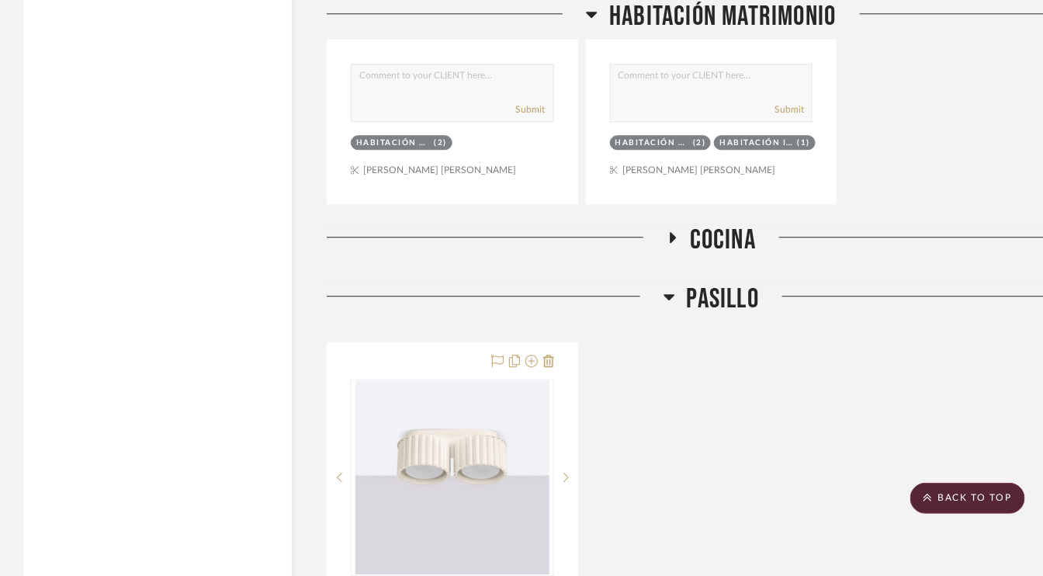
click at [672, 241] on fa-icon at bounding box center [673, 242] width 12 height 23
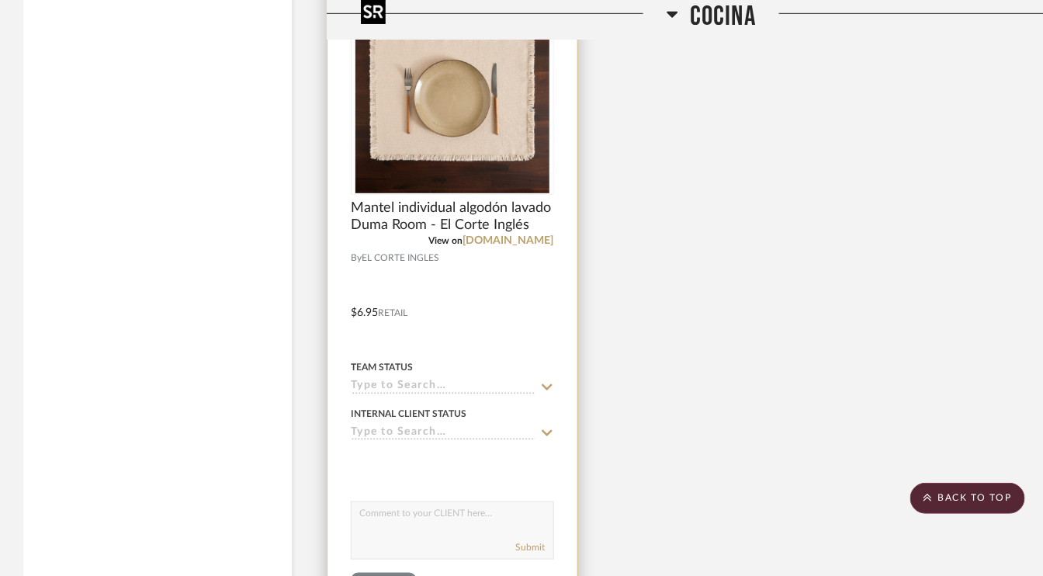
scroll to position [4253, 0]
click at [468, 132] on img "0" at bounding box center [452, 97] width 194 height 194
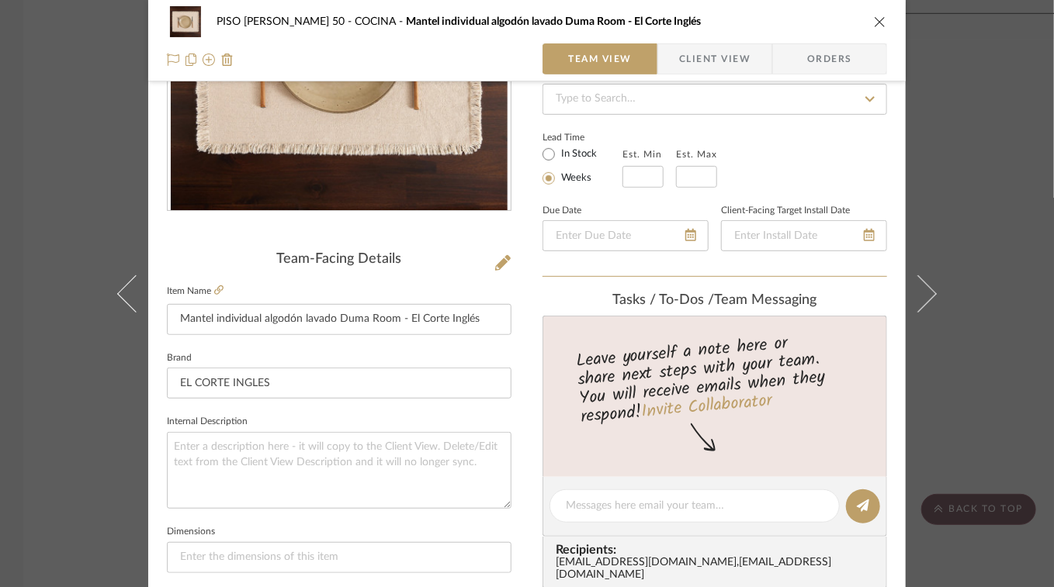
scroll to position [0, 0]
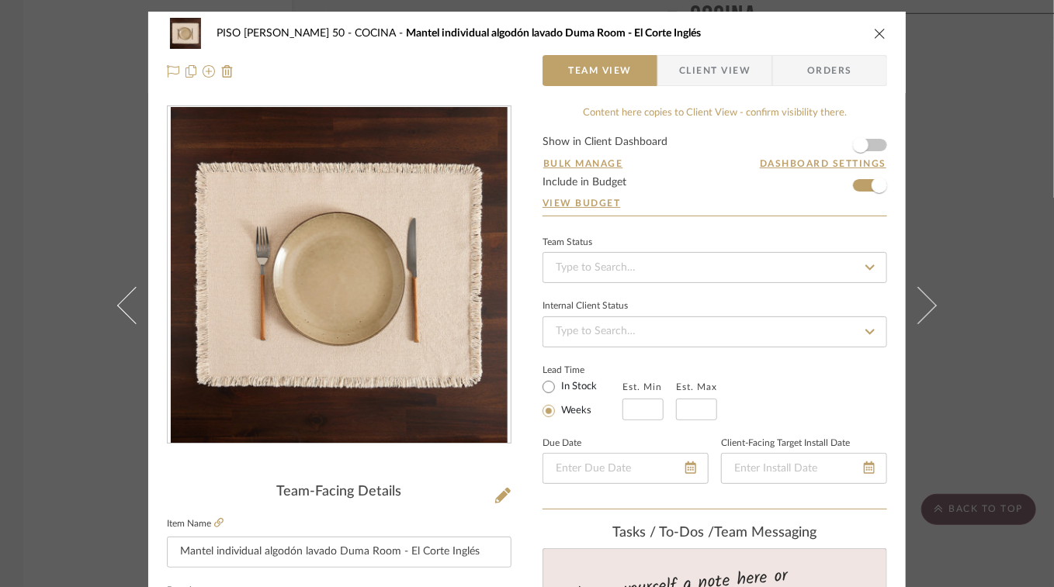
click at [874, 38] on icon "close" at bounding box center [880, 33] width 12 height 12
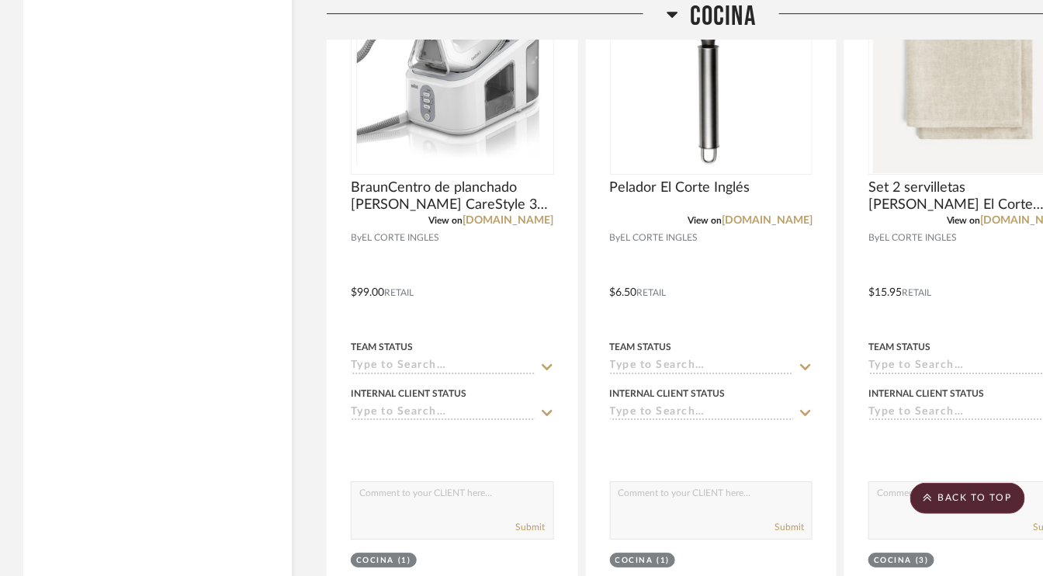
scroll to position [3633, 0]
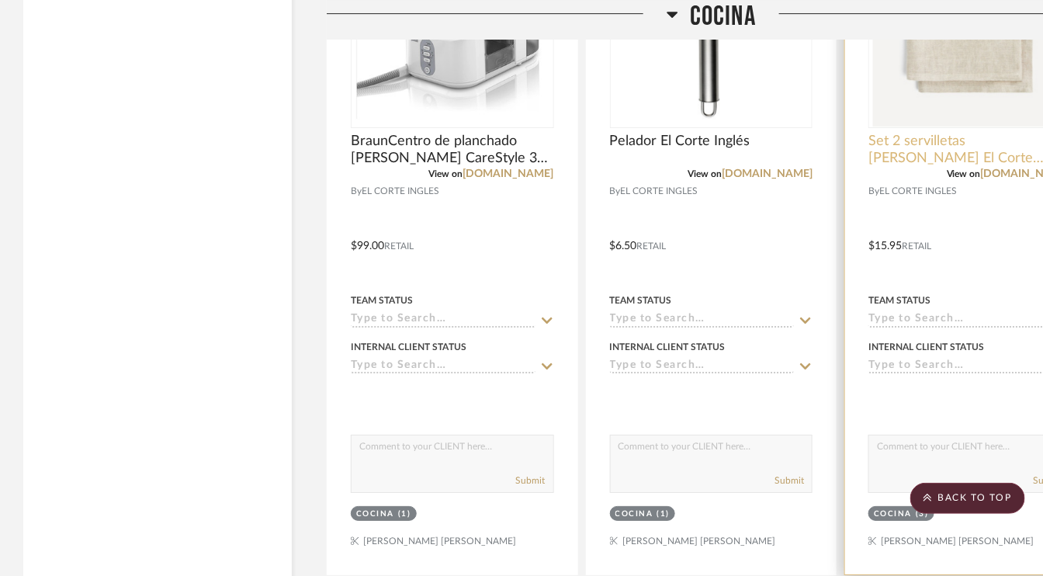
click at [966, 143] on span "Set 2 servilletas [PERSON_NAME] El Corte Inglés" at bounding box center [969, 150] width 203 height 34
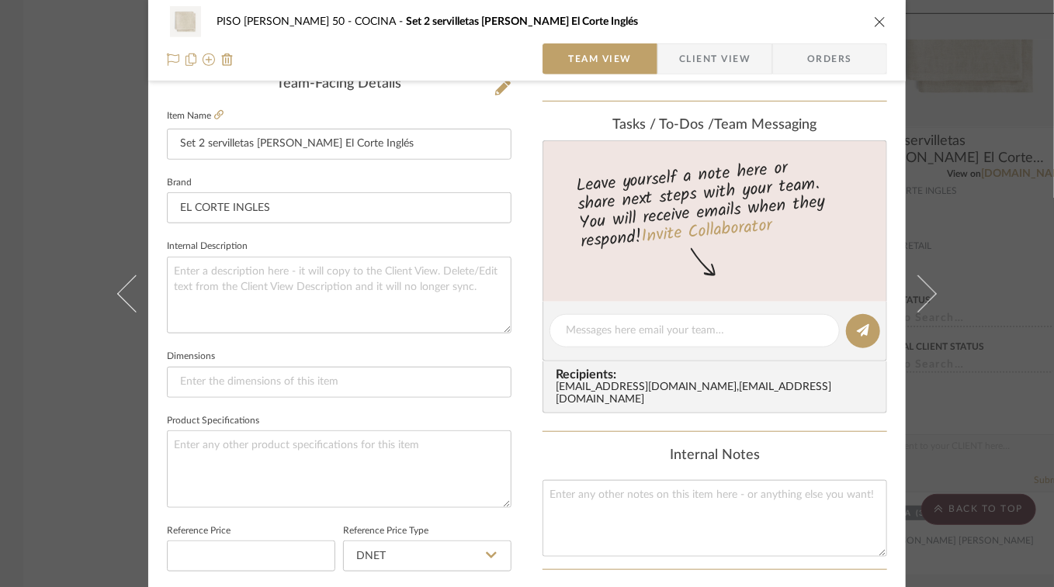
scroll to position [385, 0]
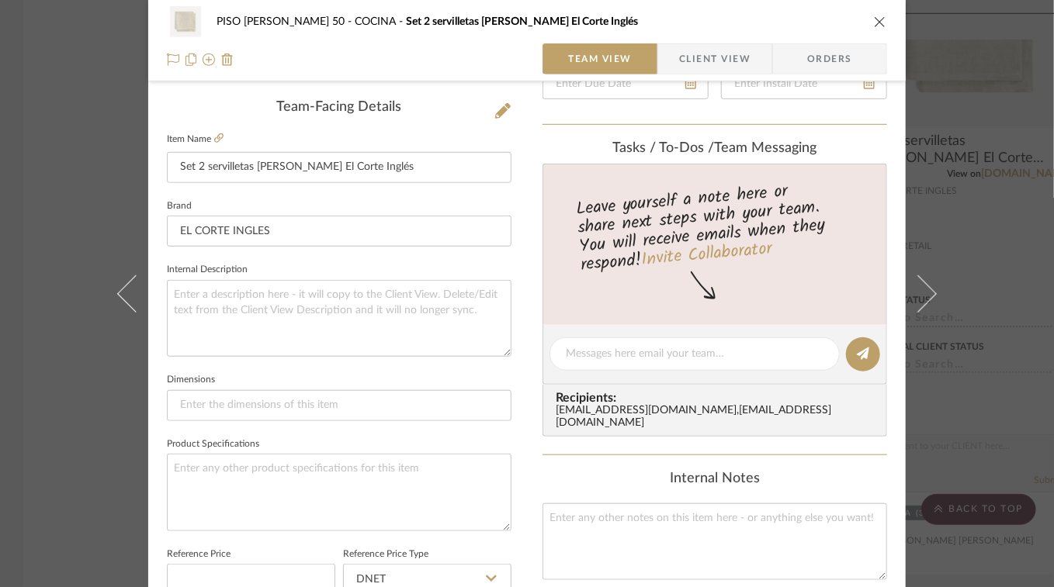
click at [877, 21] on icon "close" at bounding box center [880, 22] width 12 height 12
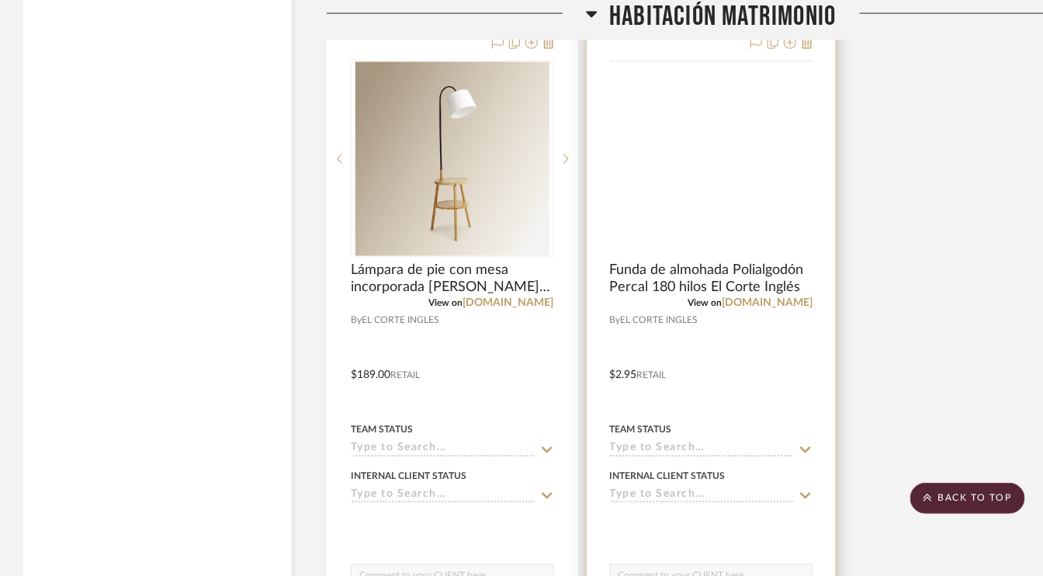
scroll to position [2779, 0]
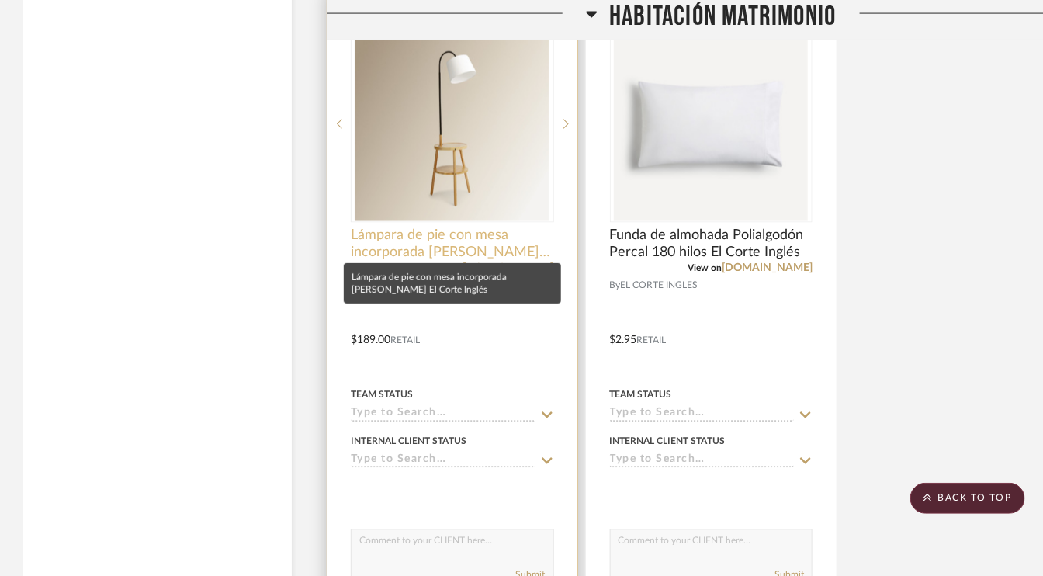
click at [460, 227] on span "Lámpara de pie con mesa incorporada [PERSON_NAME] El Corte Inglés" at bounding box center [452, 244] width 203 height 34
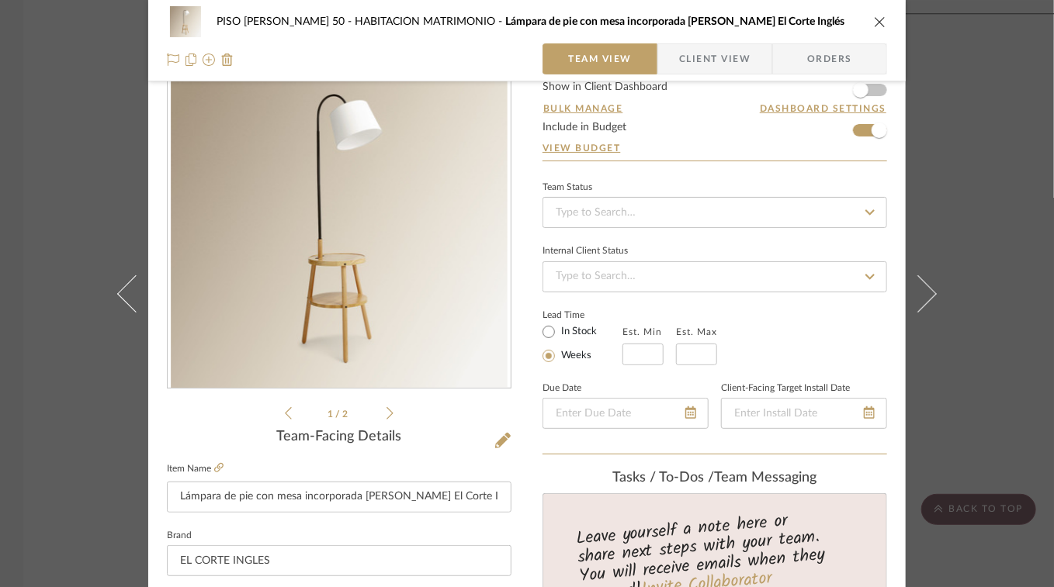
scroll to position [310, 0]
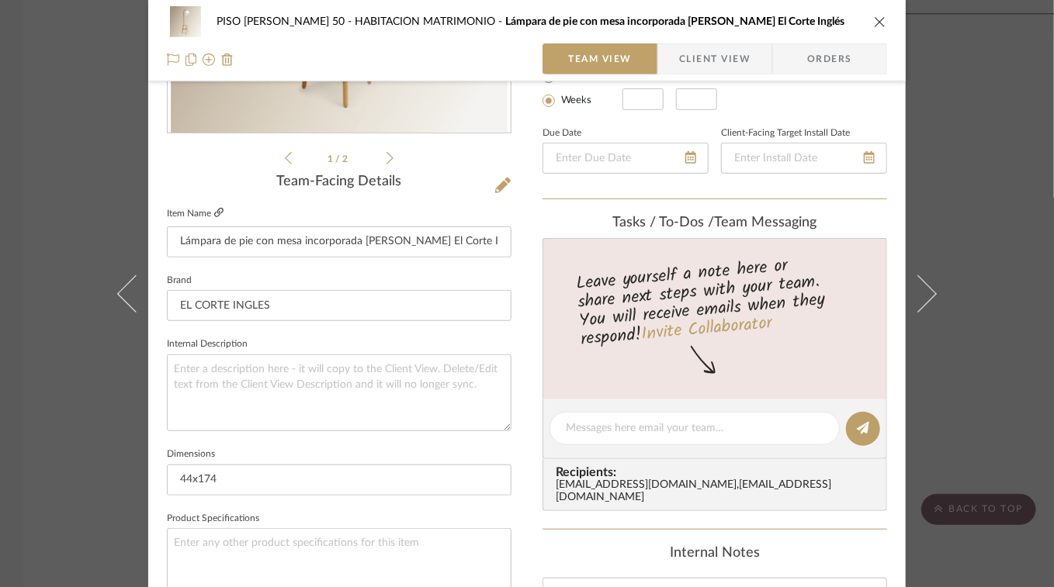
click at [214, 210] on icon at bounding box center [218, 212] width 9 height 9
click at [878, 24] on icon "close" at bounding box center [880, 22] width 12 height 12
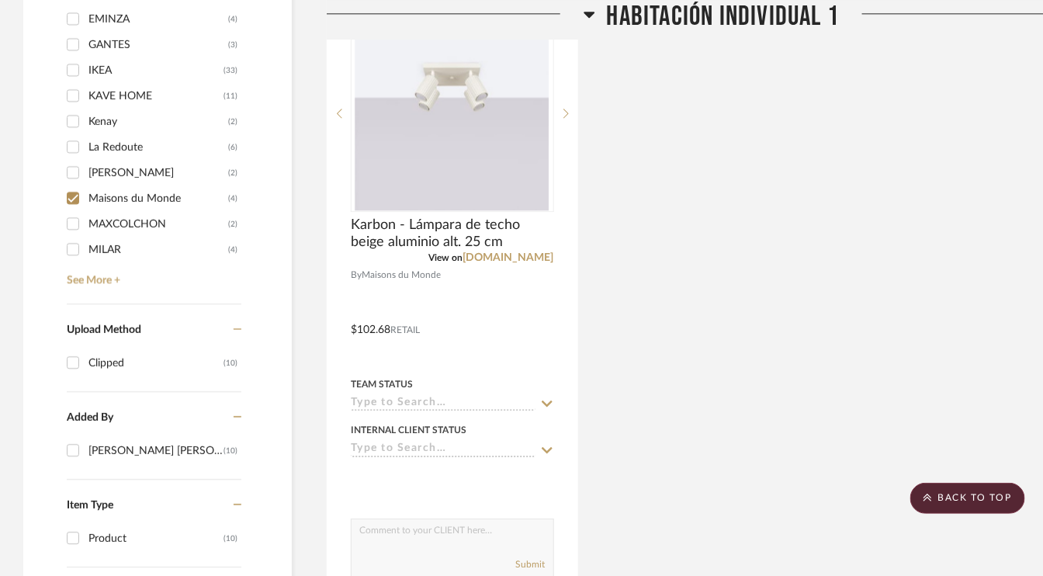
scroll to position [1227, 0]
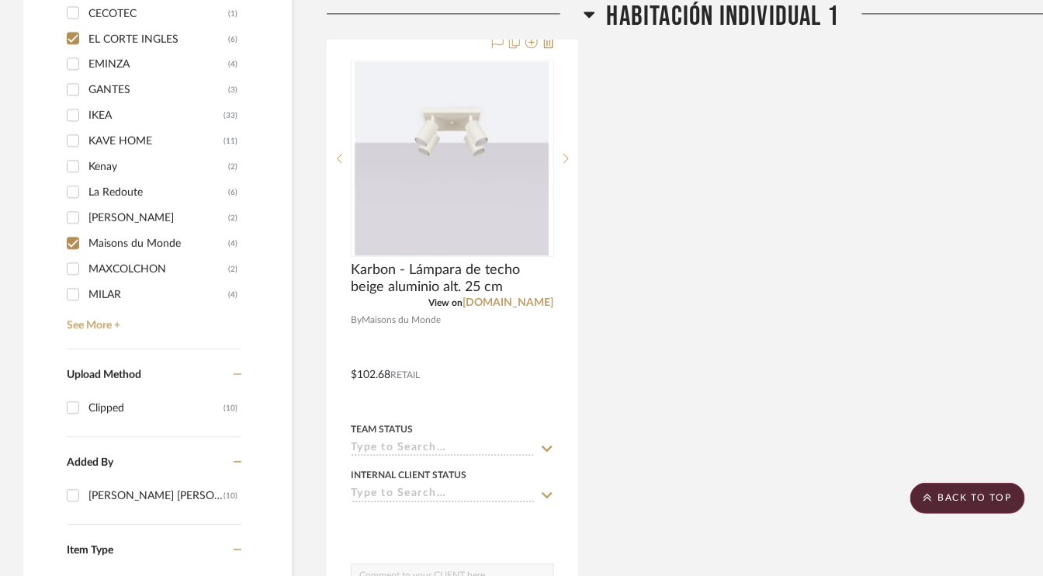
click at [70, 231] on input "Maisons du Monde (4)" at bounding box center [73, 242] width 25 height 25
checkbox input "false"
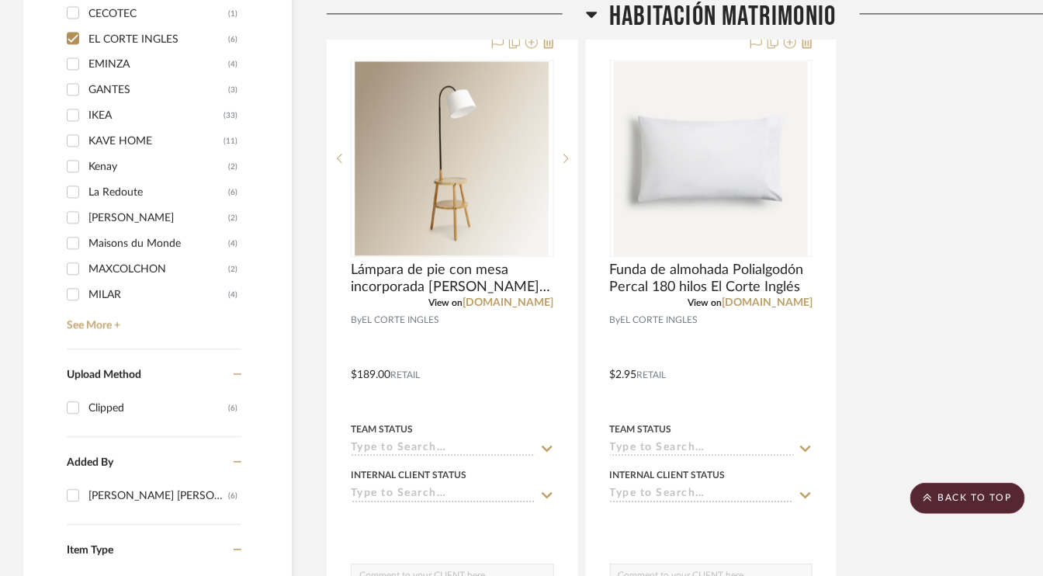
click at [74, 36] on input "EL CORTE INGLES (6)" at bounding box center [73, 38] width 25 height 25
checkbox input "false"
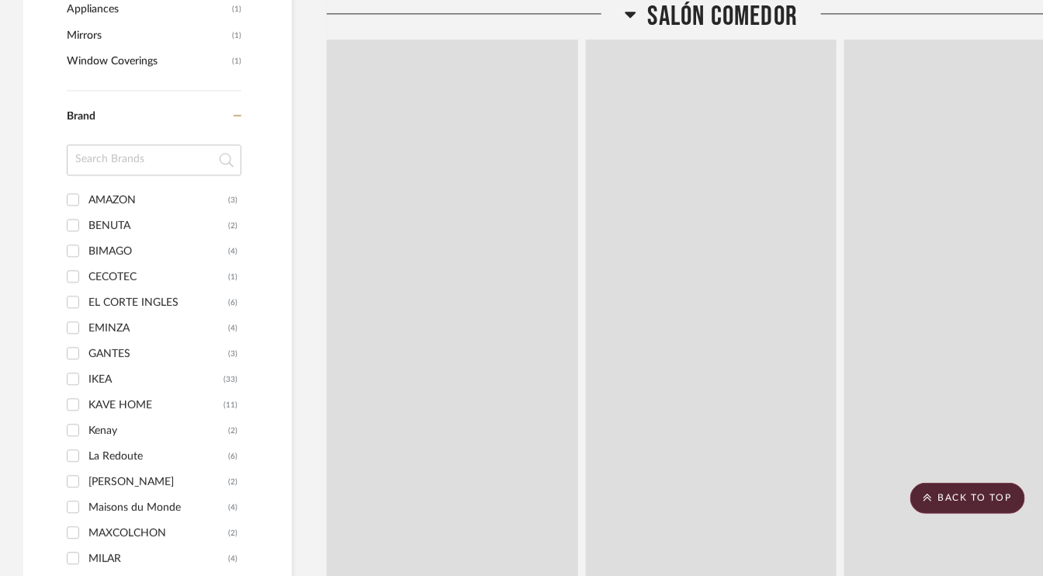
scroll to position [1491, 0]
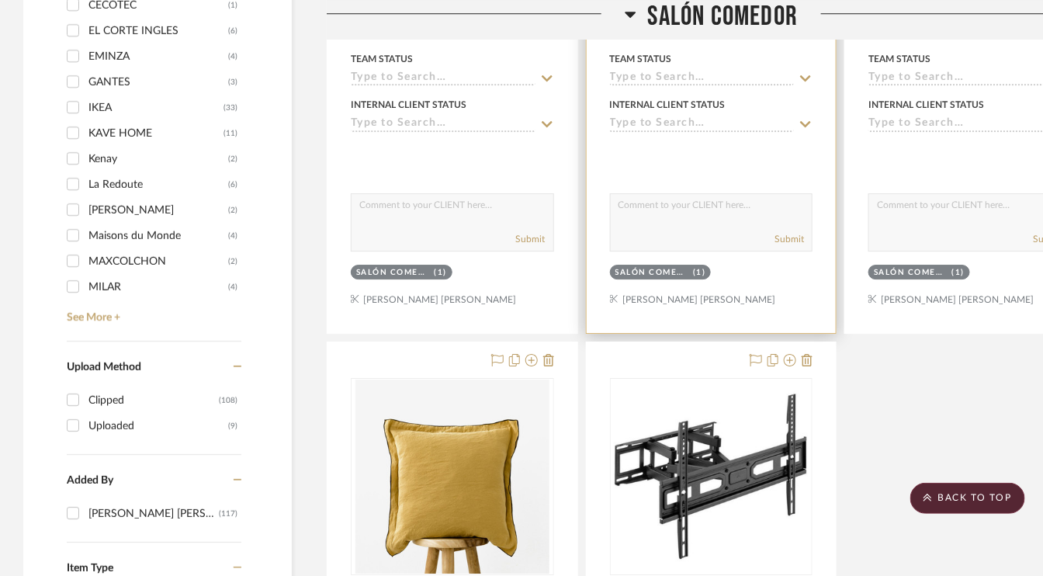
scroll to position [1491, 0]
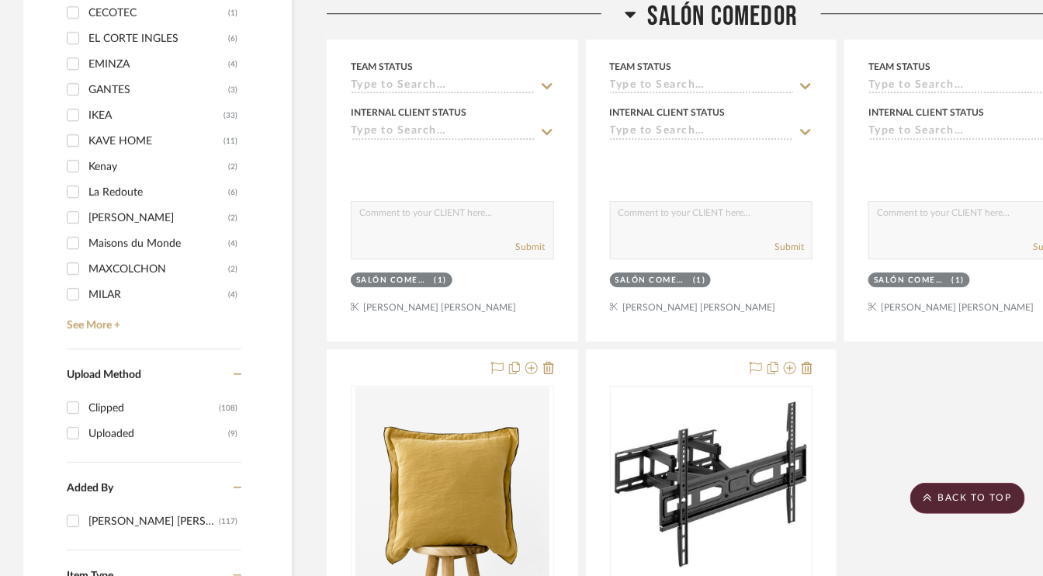
click at [629, 12] on icon at bounding box center [630, 15] width 11 height 6
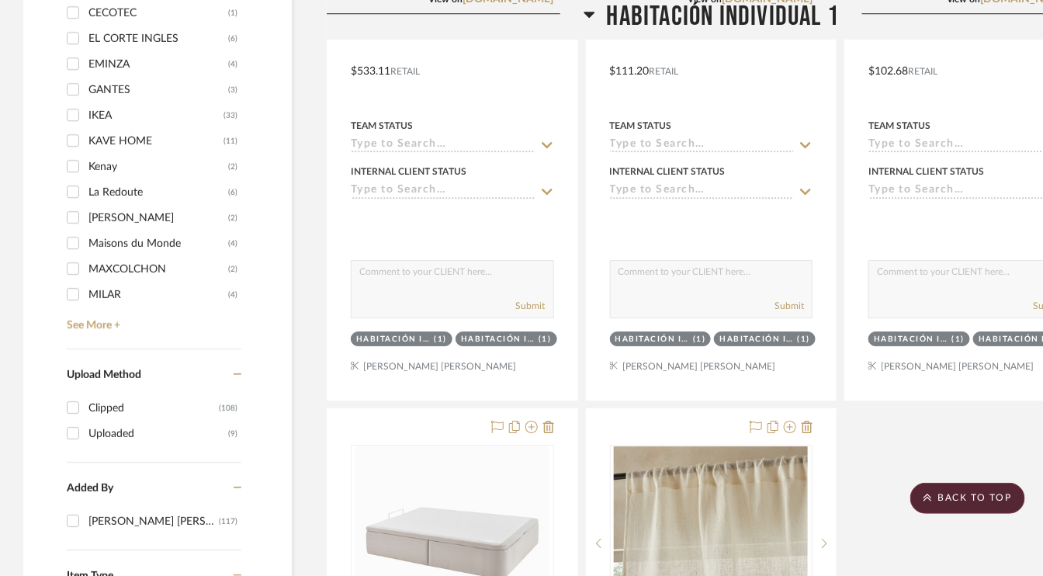
click at [587, 15] on icon at bounding box center [589, 15] width 11 height 6
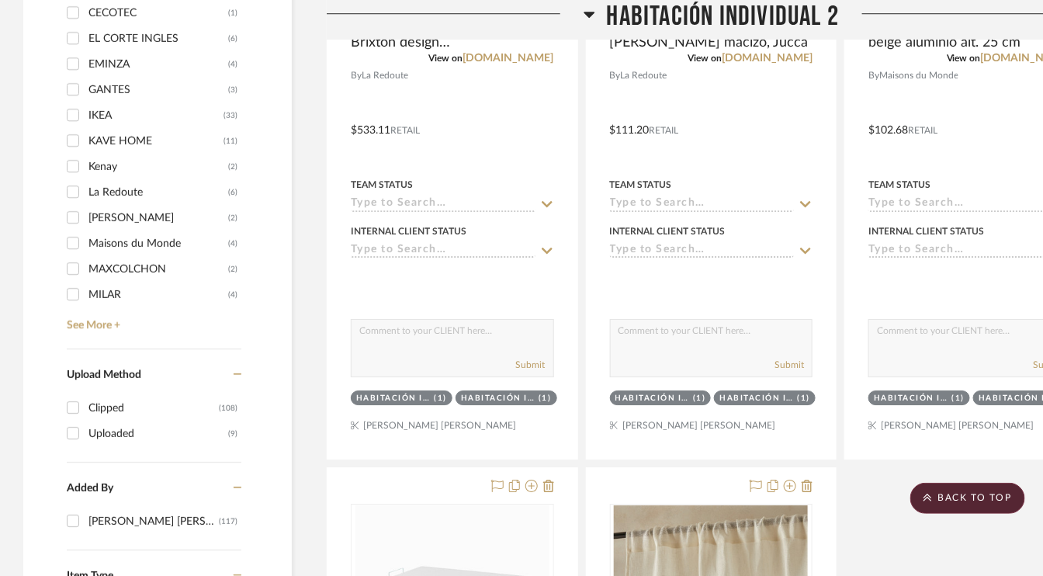
click at [587, 15] on icon at bounding box center [589, 15] width 11 height 6
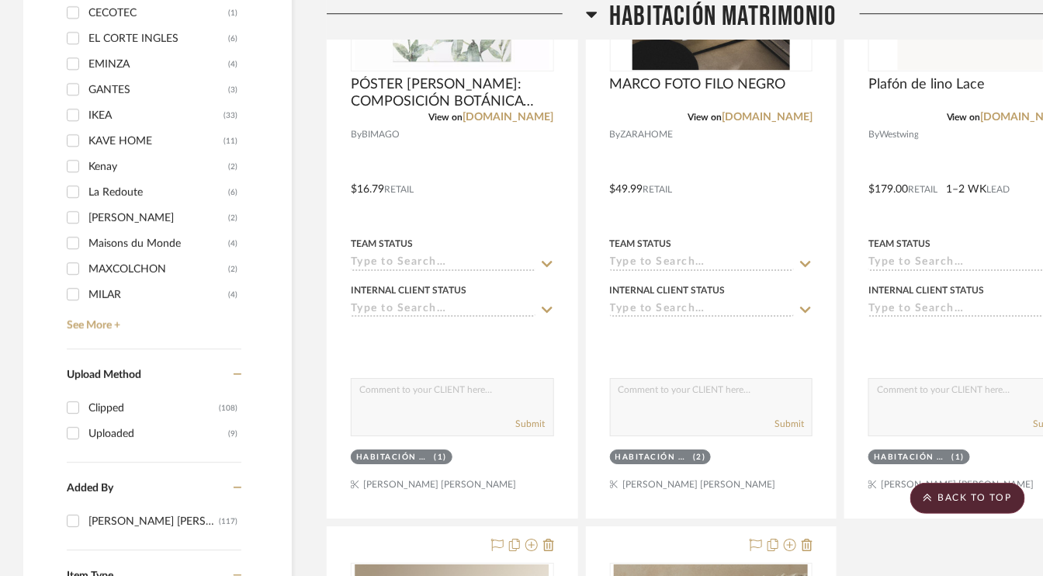
click at [587, 15] on icon at bounding box center [592, 15] width 11 height 6
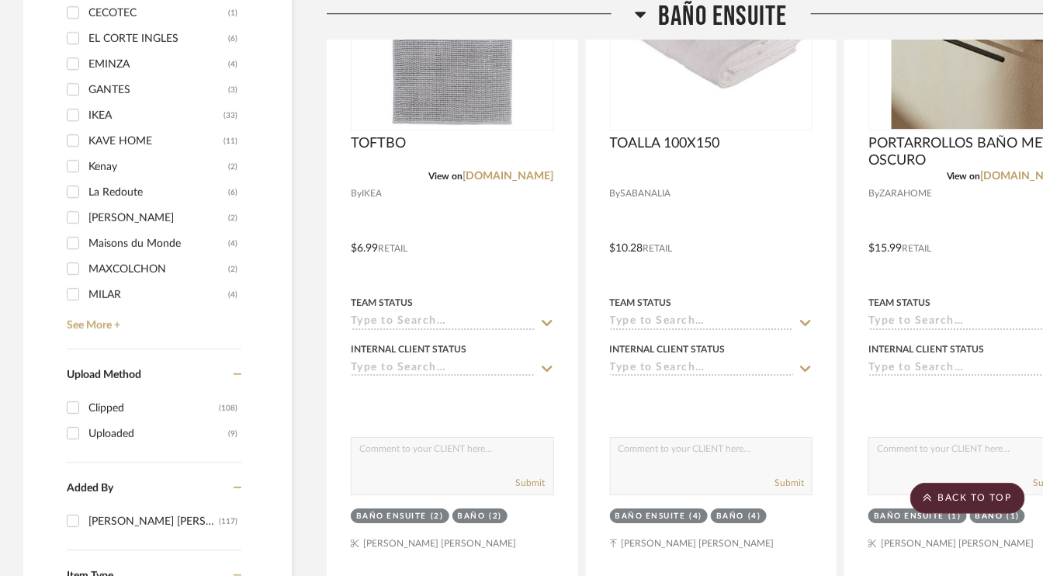
click at [645, 13] on icon at bounding box center [641, 14] width 12 height 19
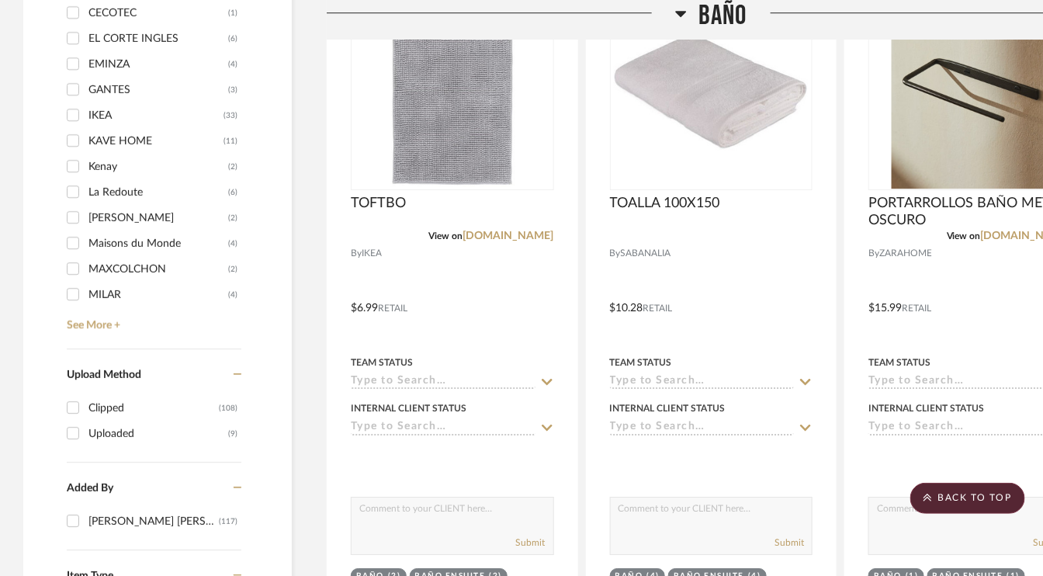
click at [685, 14] on icon at bounding box center [681, 14] width 12 height 19
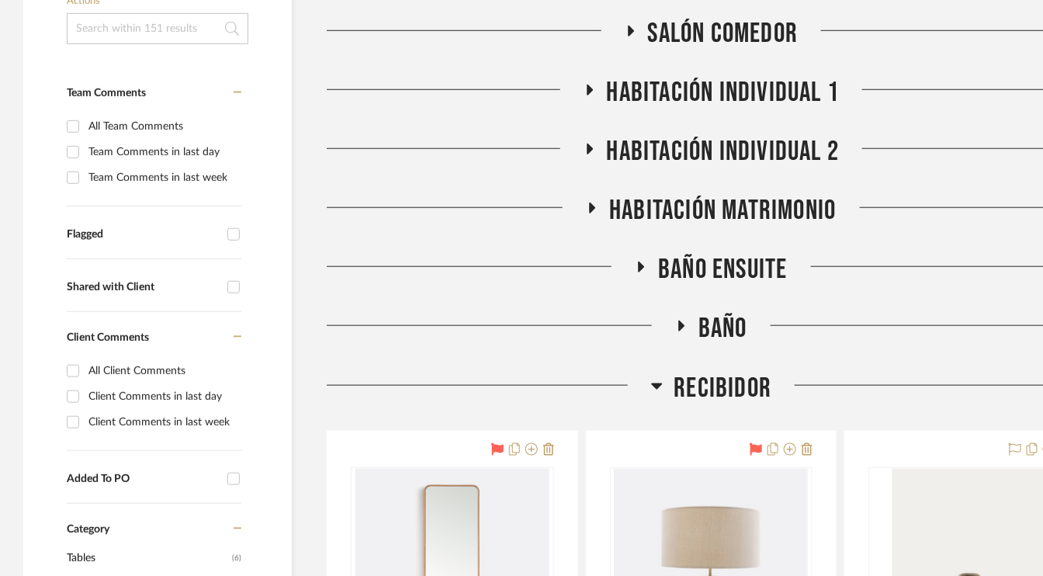
scroll to position [388, 0]
click at [590, 88] on icon at bounding box center [590, 89] width 6 height 11
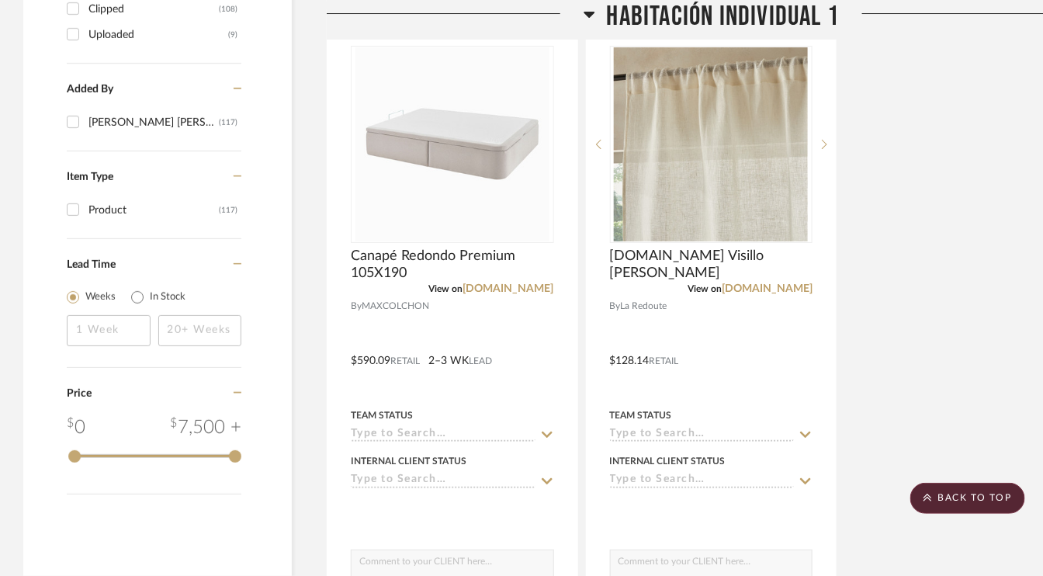
scroll to position [1940, 0]
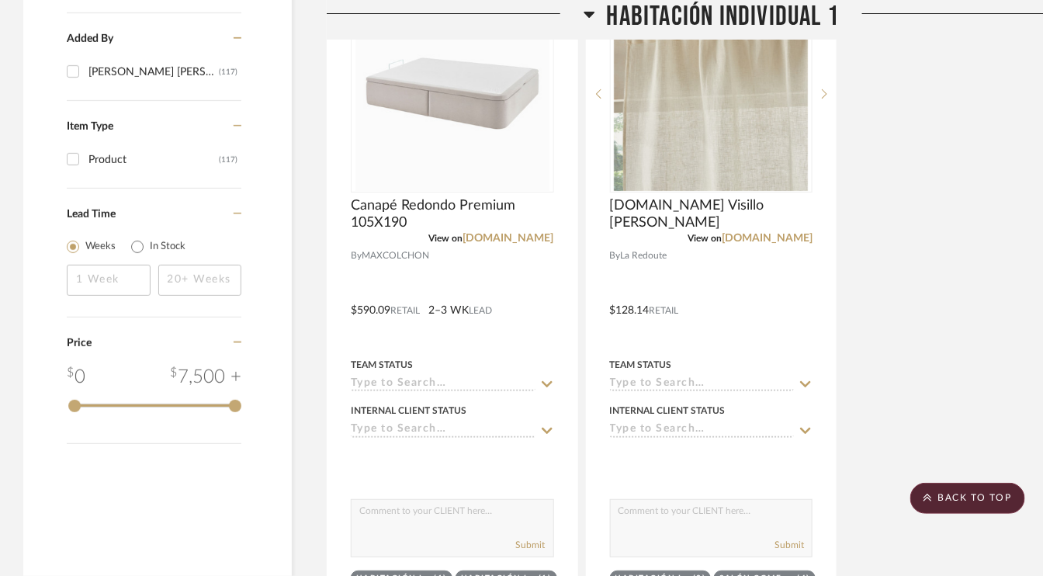
click at [584, 13] on icon at bounding box center [590, 14] width 12 height 19
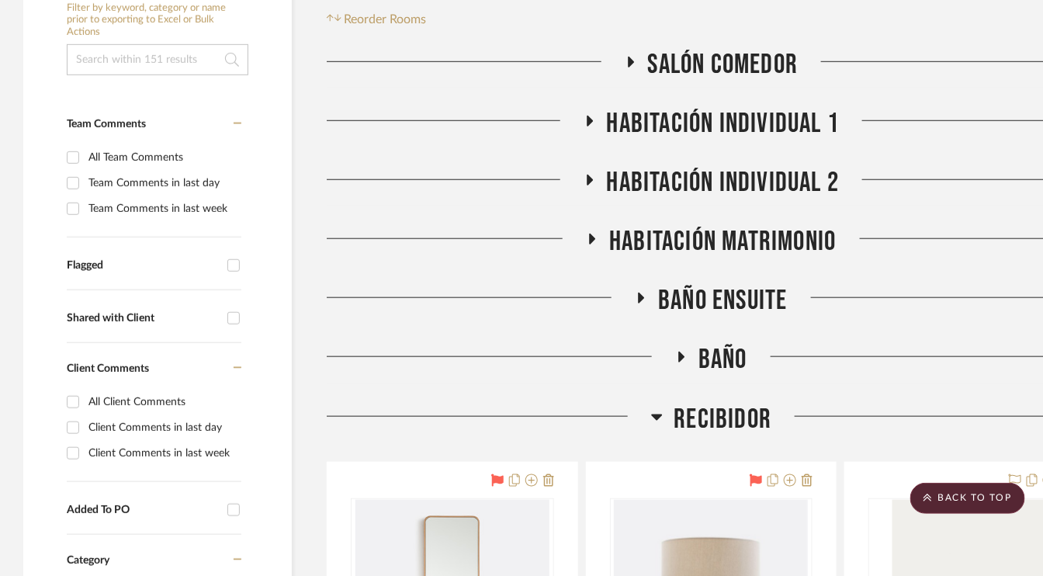
scroll to position [310, 0]
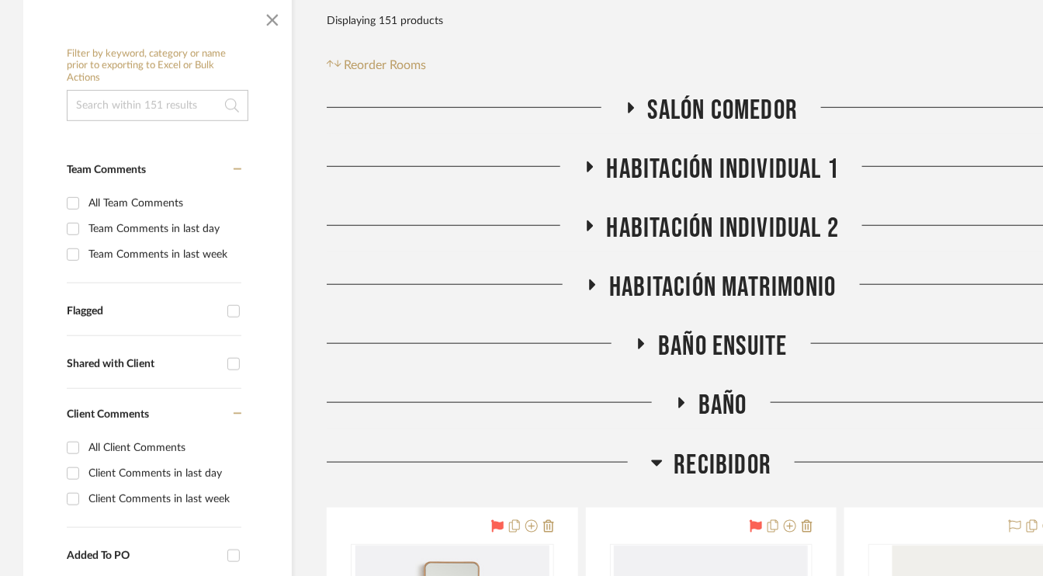
click at [594, 287] on icon at bounding box center [592, 285] width 19 height 12
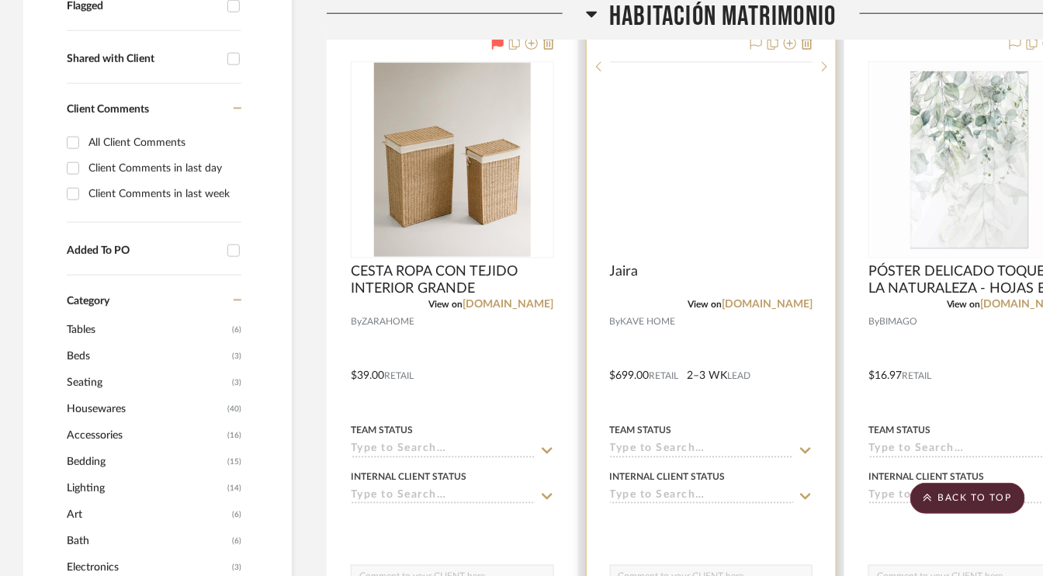
scroll to position [621, 0]
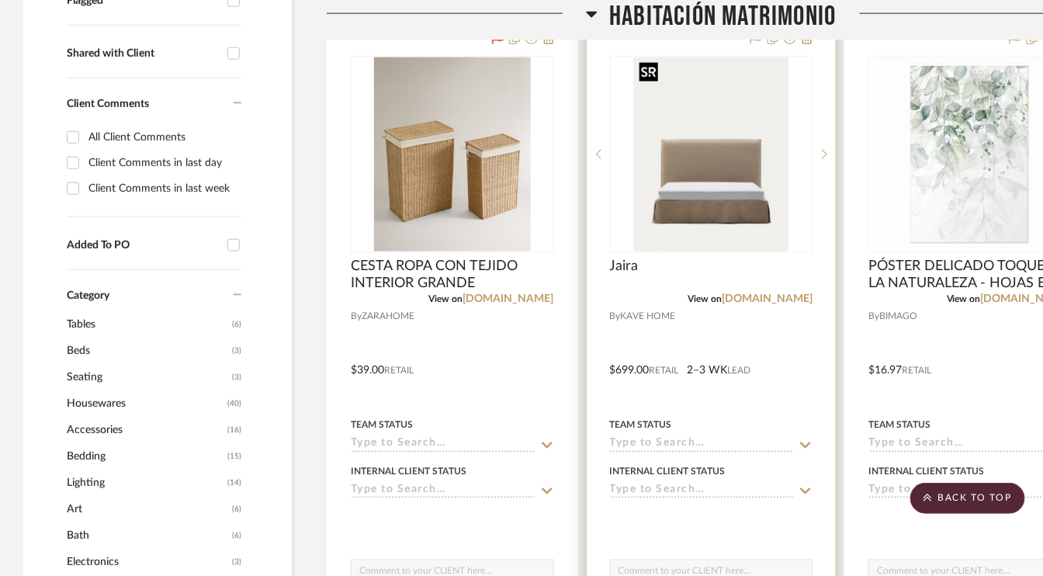
click at [737, 203] on img "0" at bounding box center [710, 154] width 155 height 194
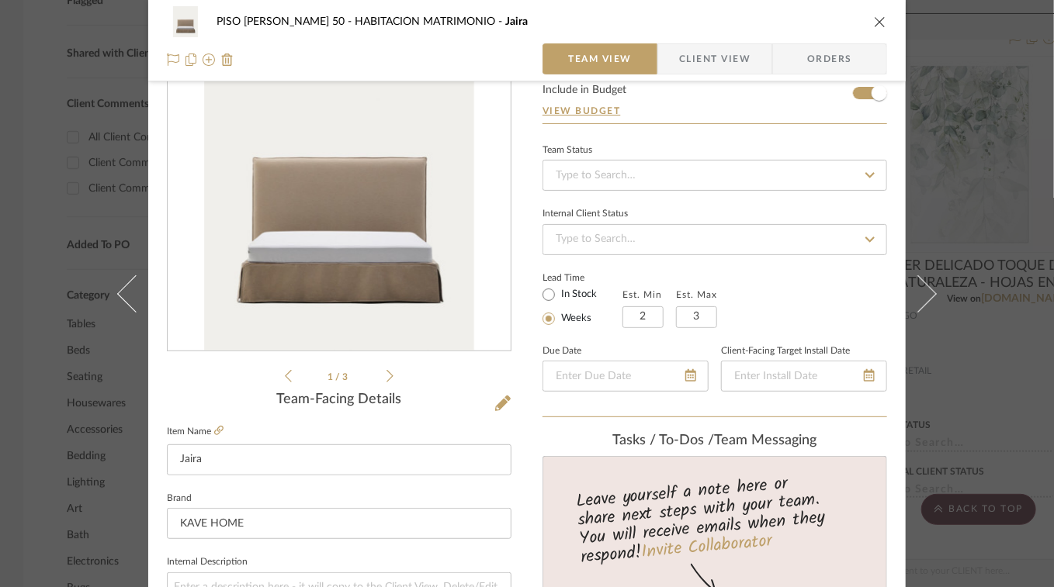
scroll to position [78, 0]
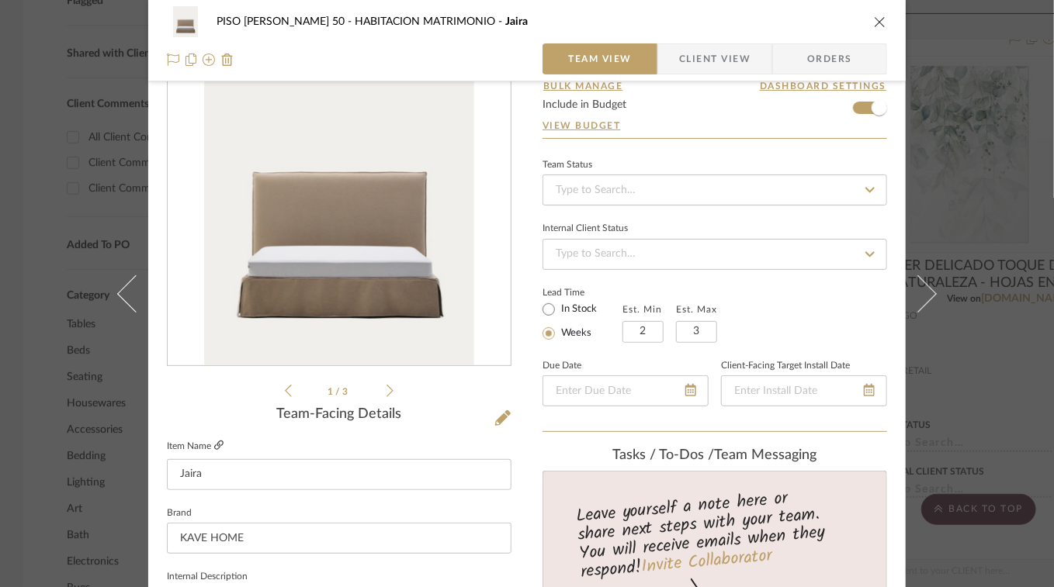
click at [214, 445] on icon at bounding box center [218, 445] width 9 height 9
click at [874, 21] on icon "close" at bounding box center [880, 22] width 12 height 12
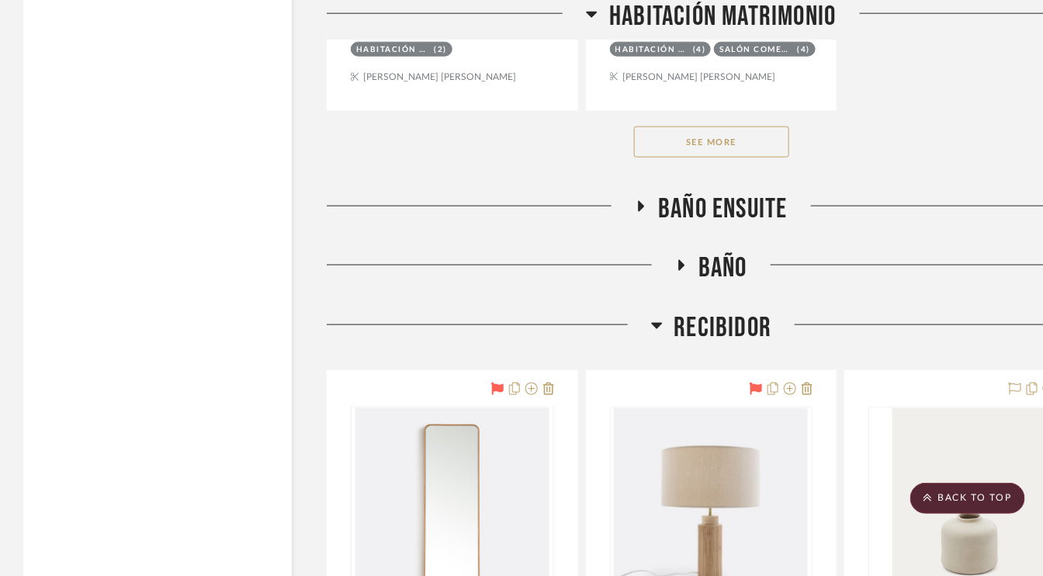
scroll to position [2561, 0]
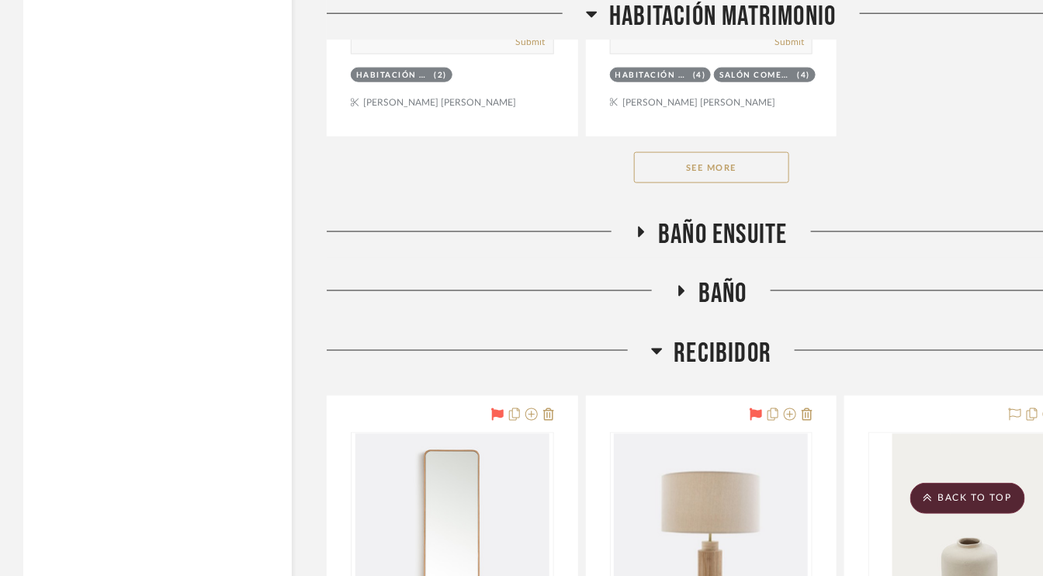
click at [747, 158] on button "See More" at bounding box center [711, 167] width 155 height 31
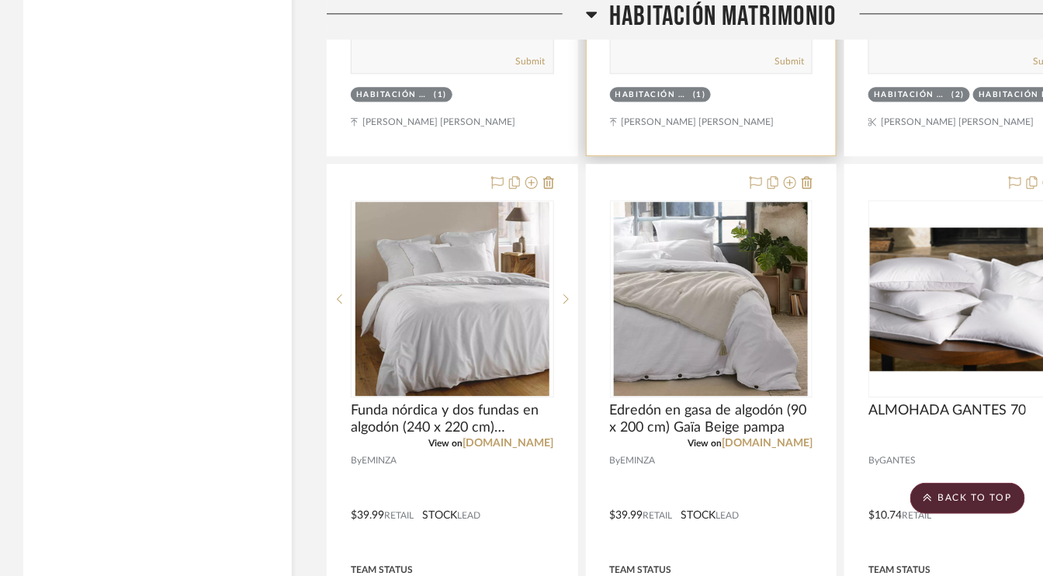
scroll to position [3259, 0]
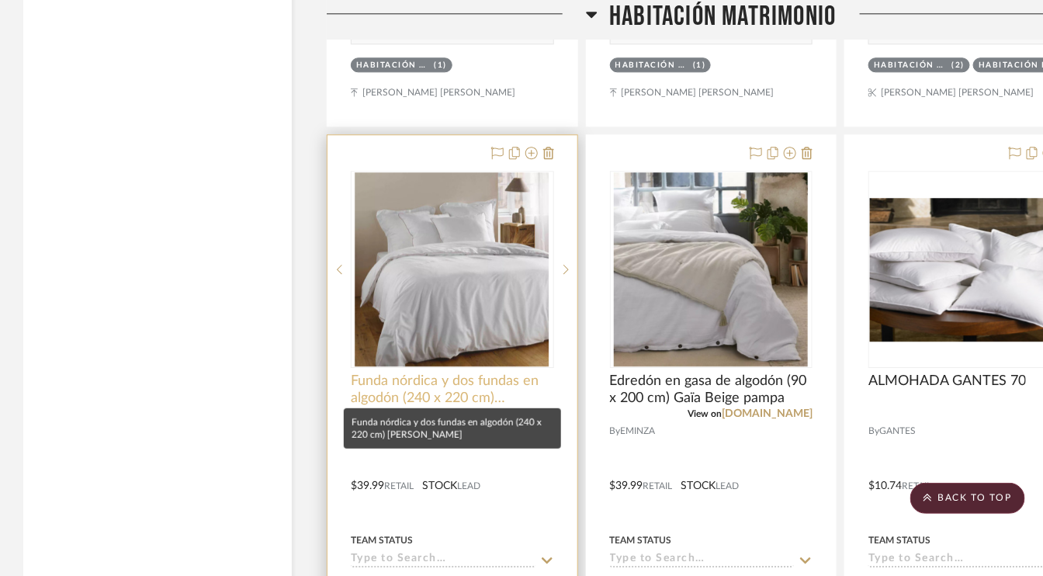
click at [494, 377] on span "Funda nórdica y dos fundas en algodón (240 x 220 cm) [PERSON_NAME]" at bounding box center [452, 389] width 203 height 34
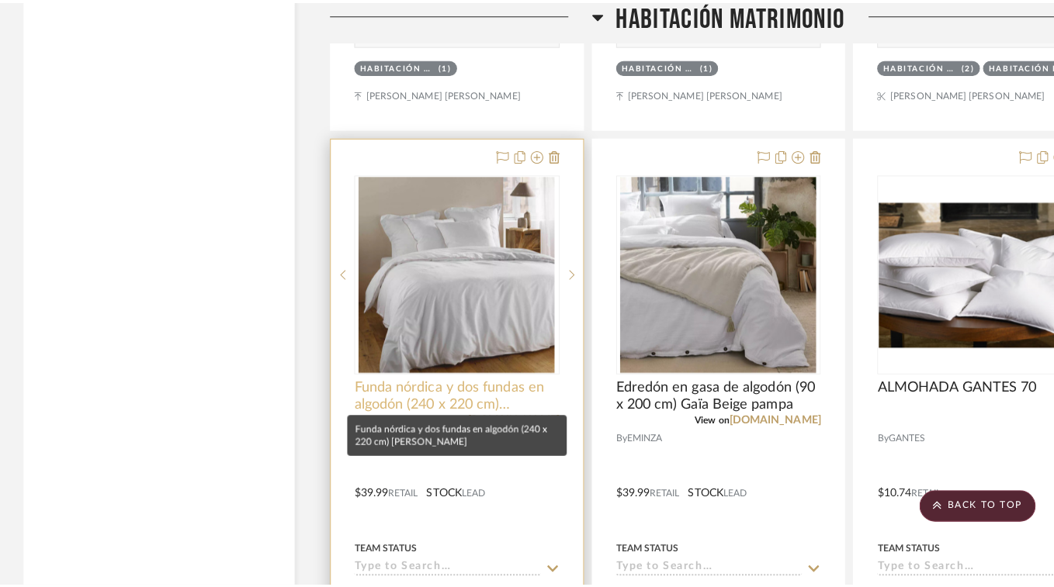
scroll to position [0, 0]
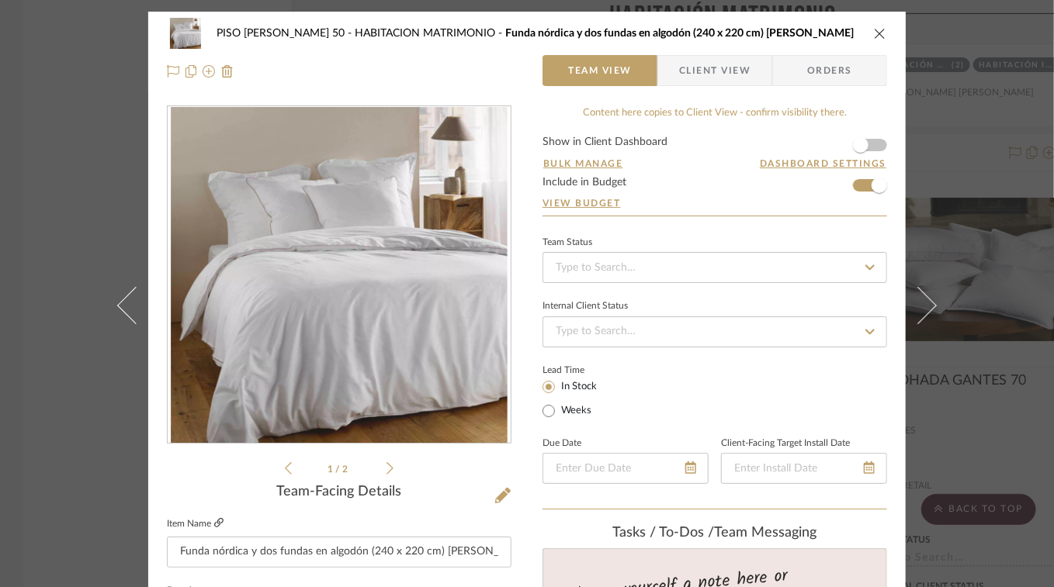
click at [214, 522] on icon at bounding box center [218, 522] width 9 height 9
click at [875, 38] on icon "close" at bounding box center [880, 33] width 12 height 12
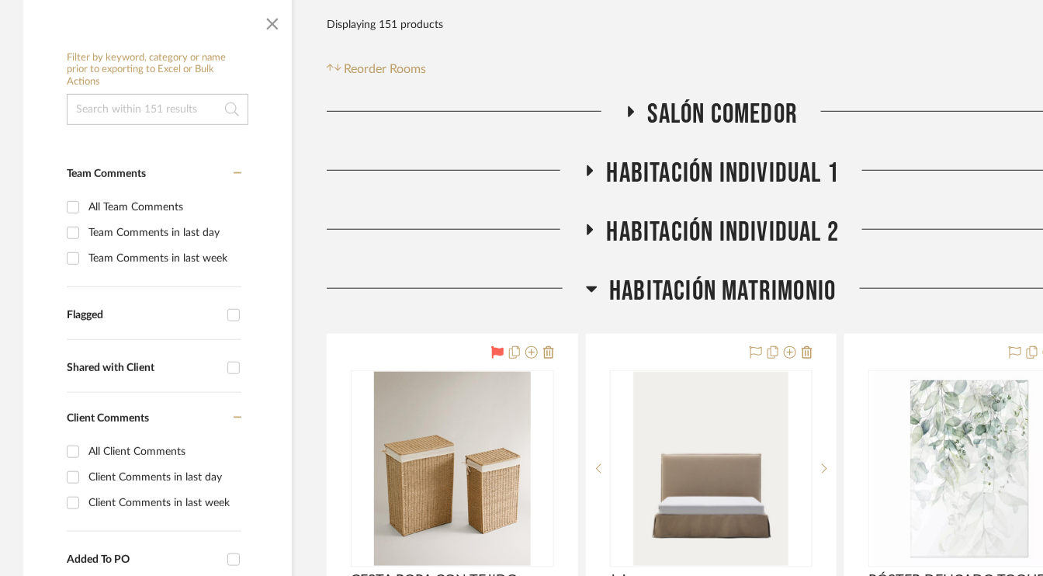
scroll to position [310, 0]
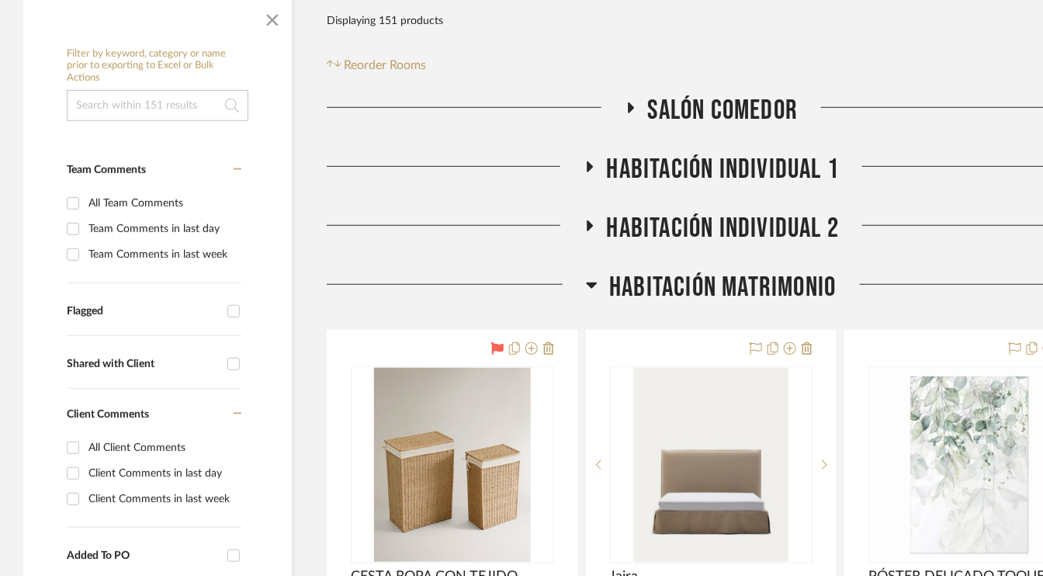
click at [591, 165] on icon at bounding box center [590, 166] width 6 height 11
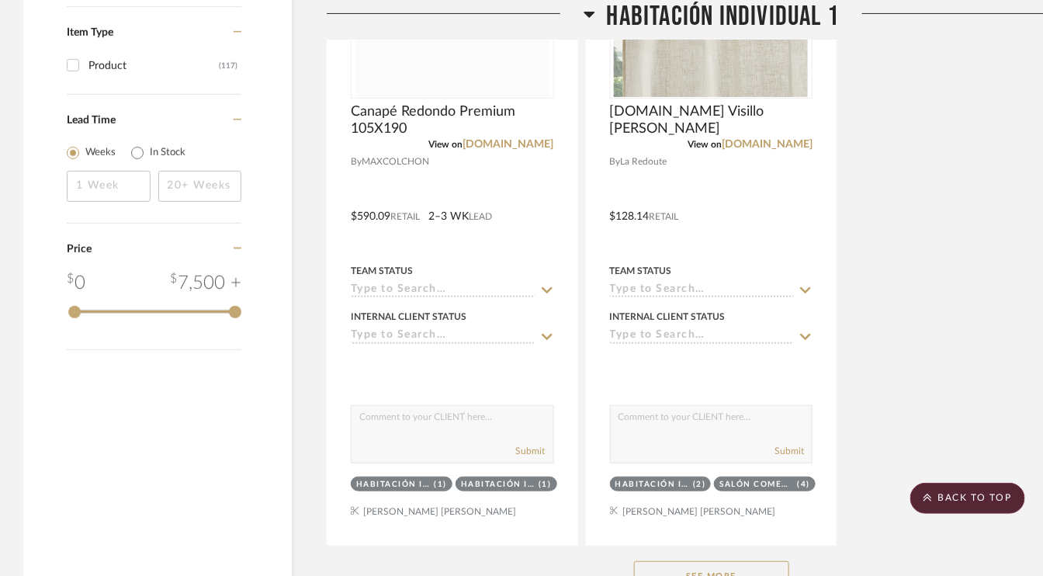
scroll to position [2173, 0]
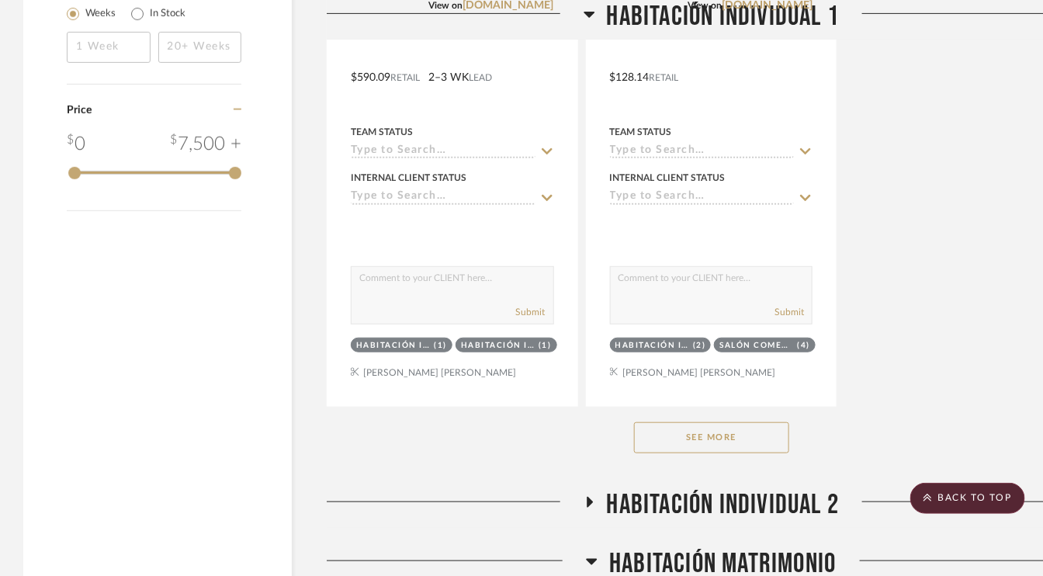
click at [703, 434] on button "See More" at bounding box center [711, 437] width 155 height 31
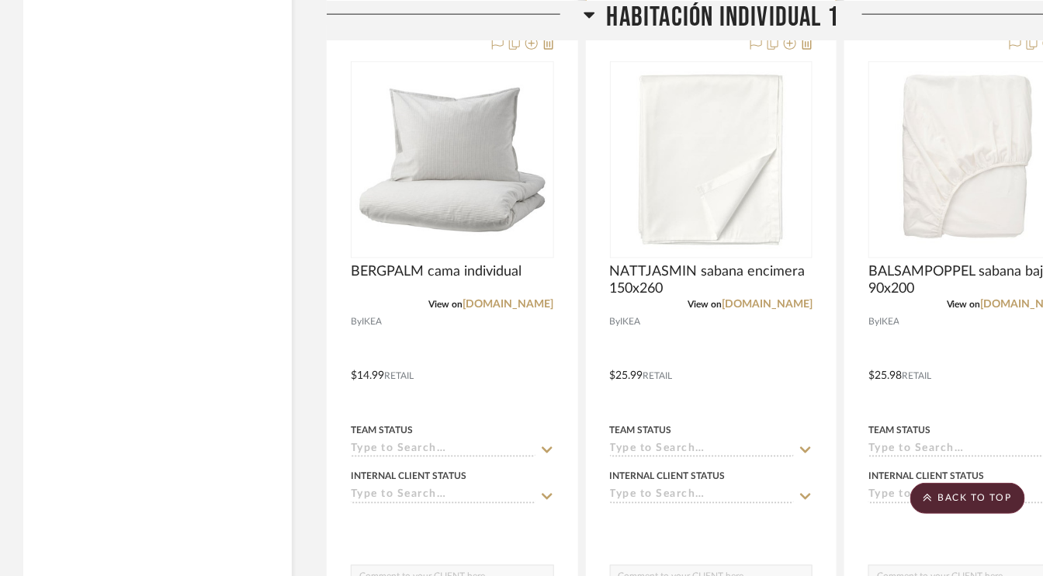
scroll to position [2561, 0]
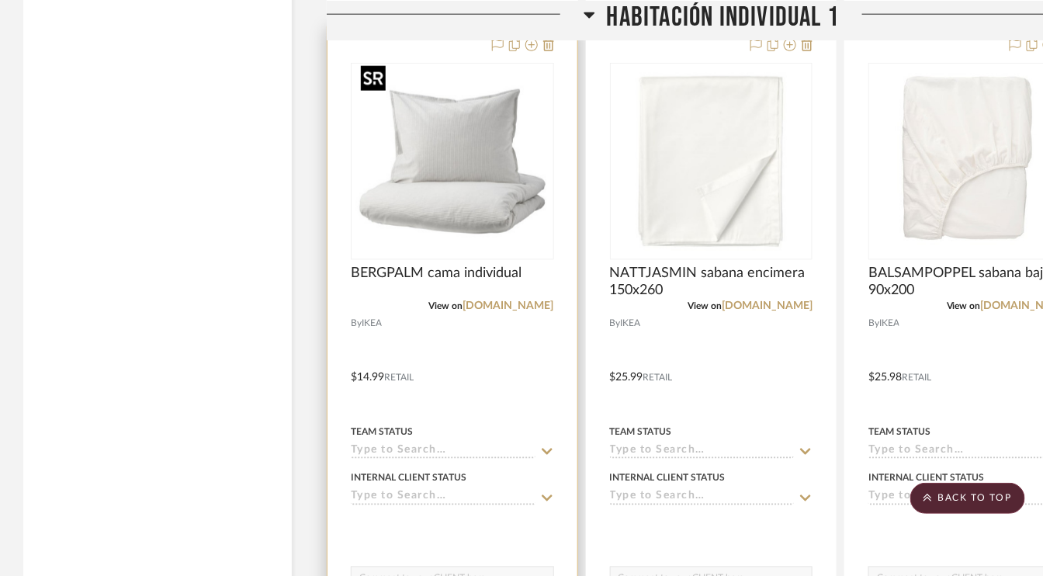
click at [477, 199] on img "0" at bounding box center [452, 161] width 194 height 194
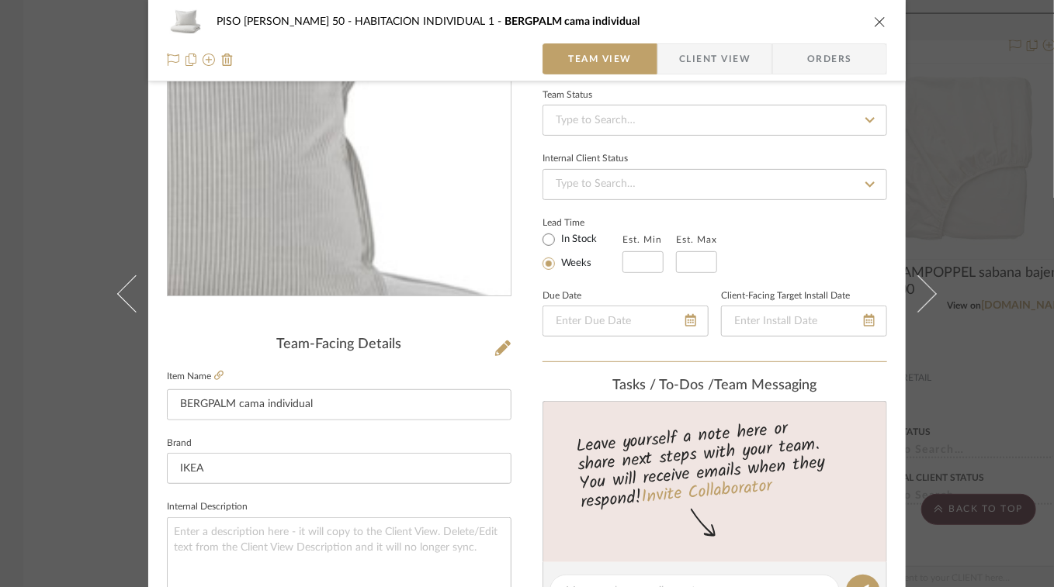
scroll to position [155, 0]
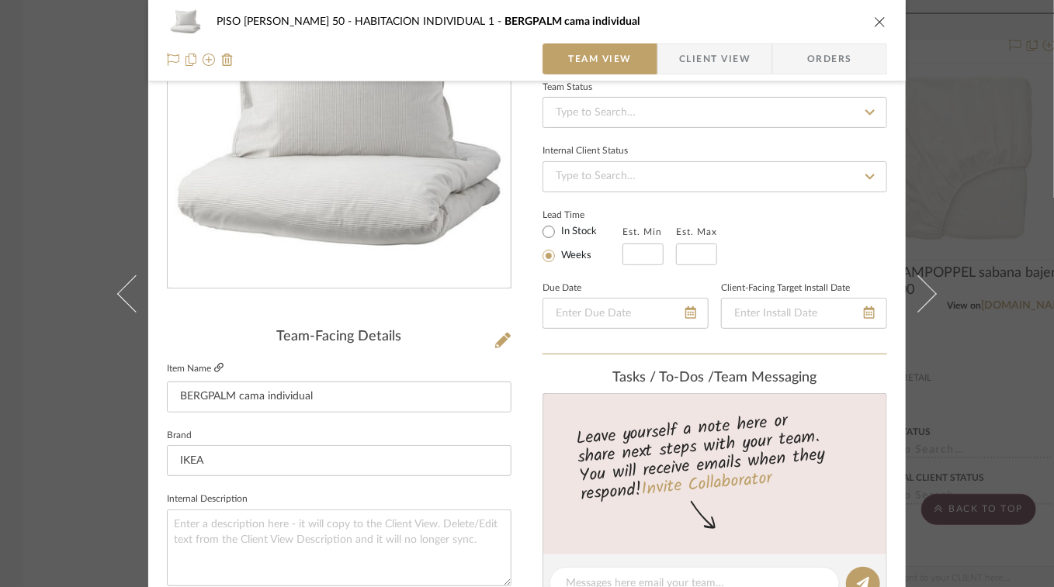
click at [216, 369] on icon at bounding box center [218, 367] width 9 height 9
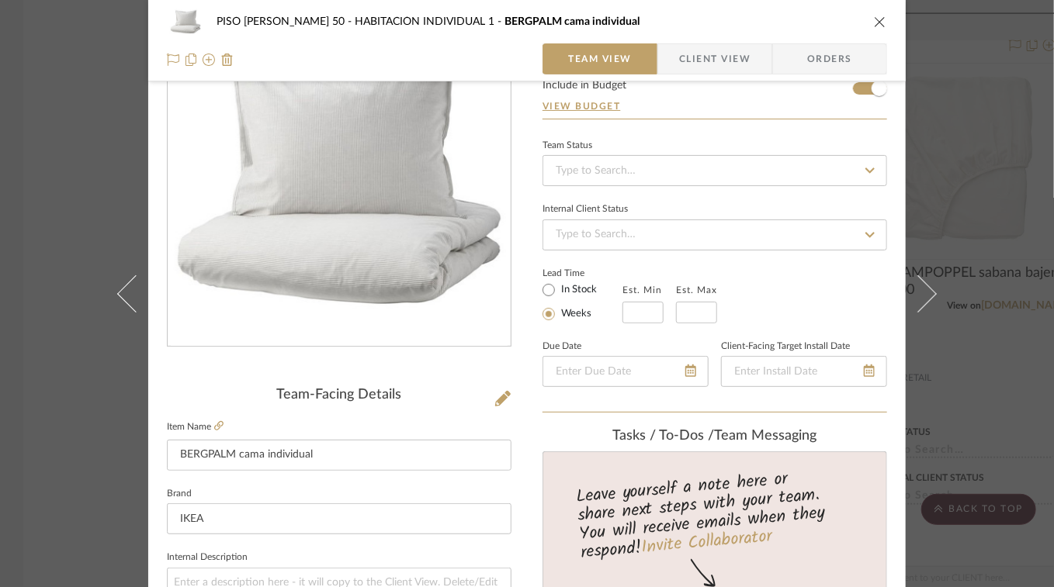
scroll to position [78, 0]
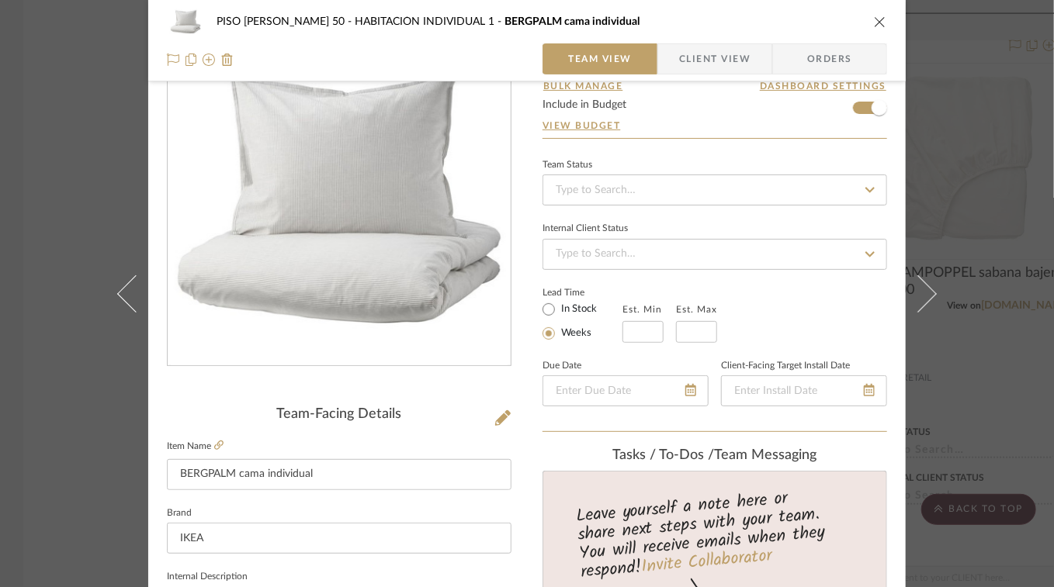
click at [875, 21] on icon "close" at bounding box center [880, 22] width 12 height 12
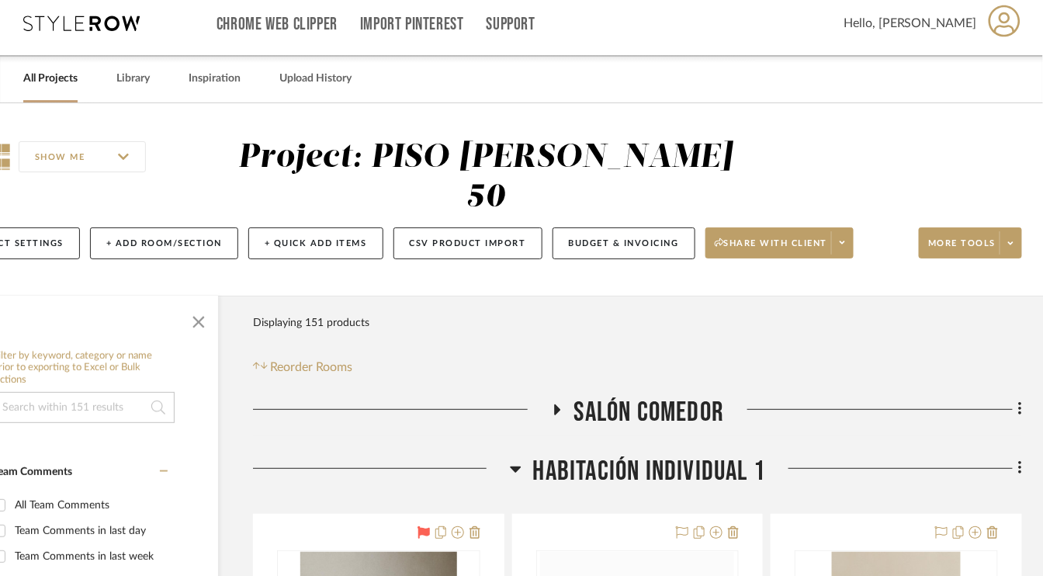
scroll to position [466, 74]
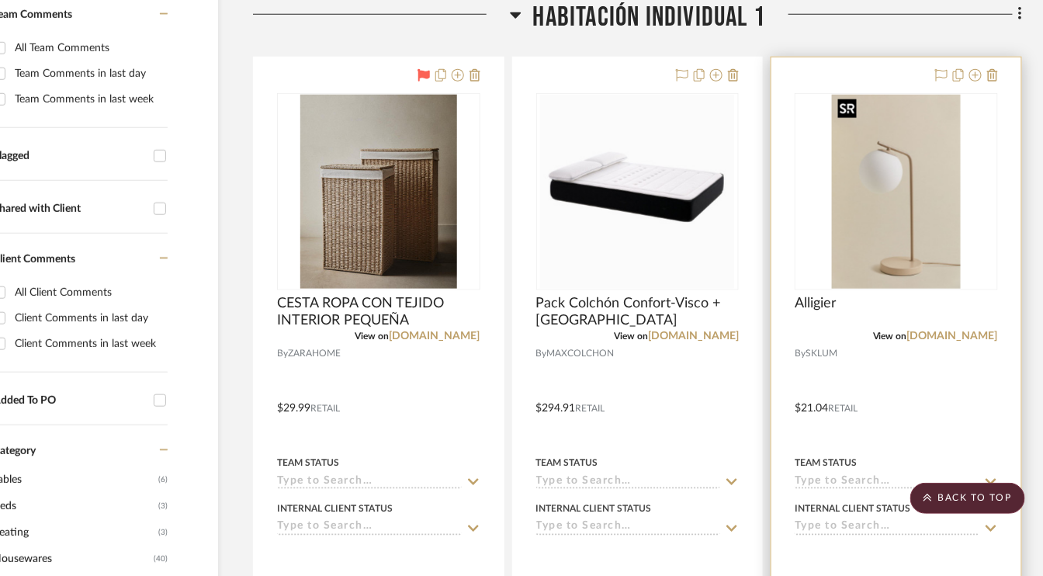
click at [0, 0] on img at bounding box center [0, 0] width 0 height 0
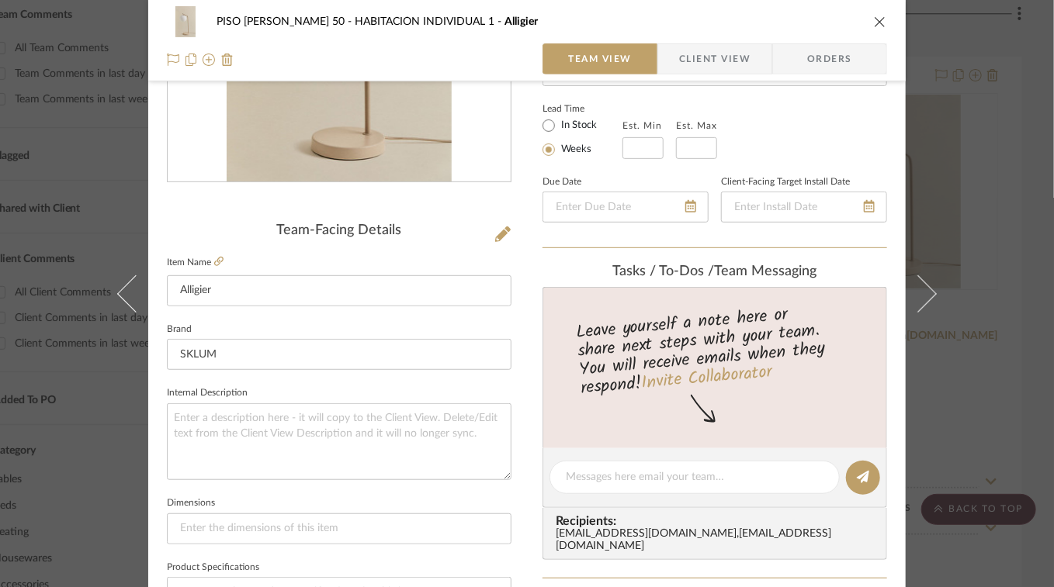
scroll to position [233, 0]
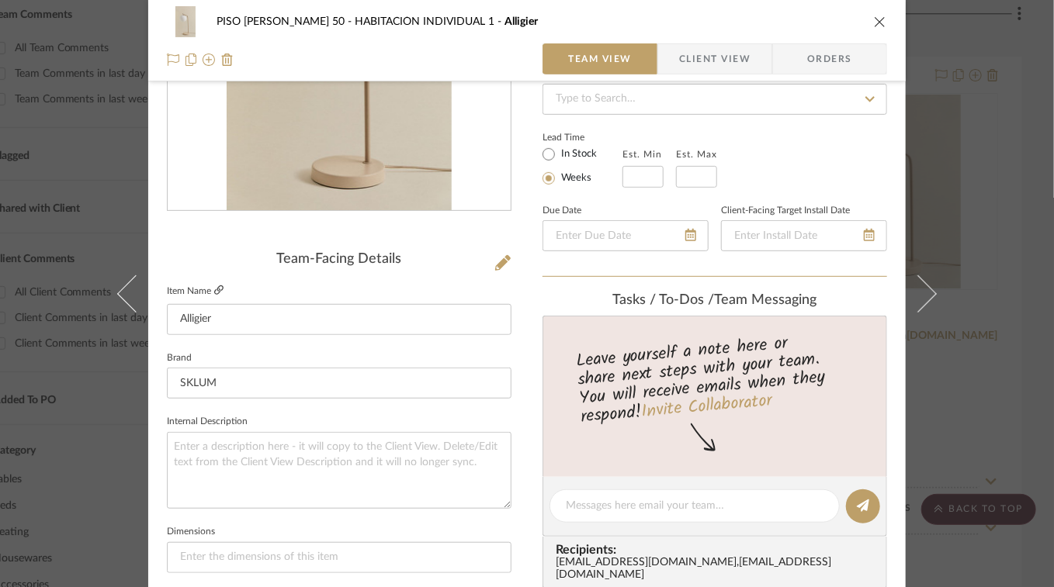
click at [217, 289] on icon at bounding box center [218, 290] width 9 height 9
click at [877, 19] on icon "close" at bounding box center [880, 22] width 12 height 12
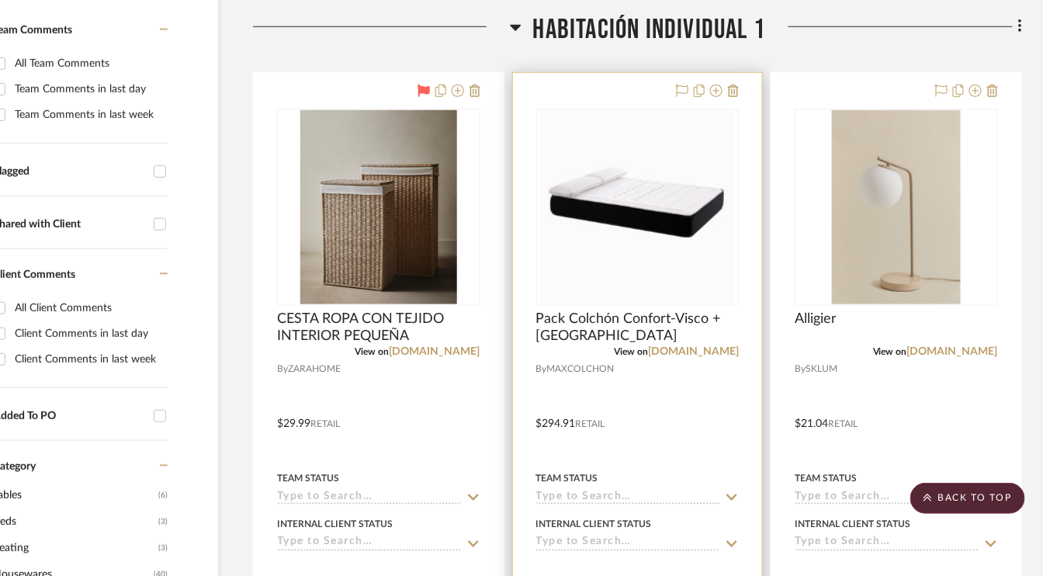
scroll to position [155, 74]
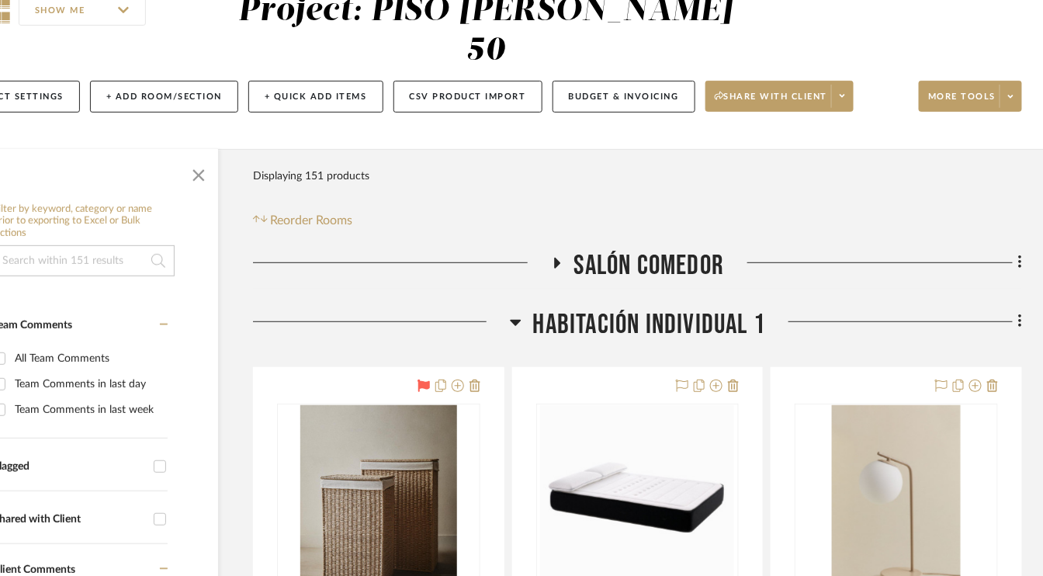
click at [774, 199] on div "Filter Products Displaying 151 products Reorder Rooms" at bounding box center [637, 195] width 769 height 69
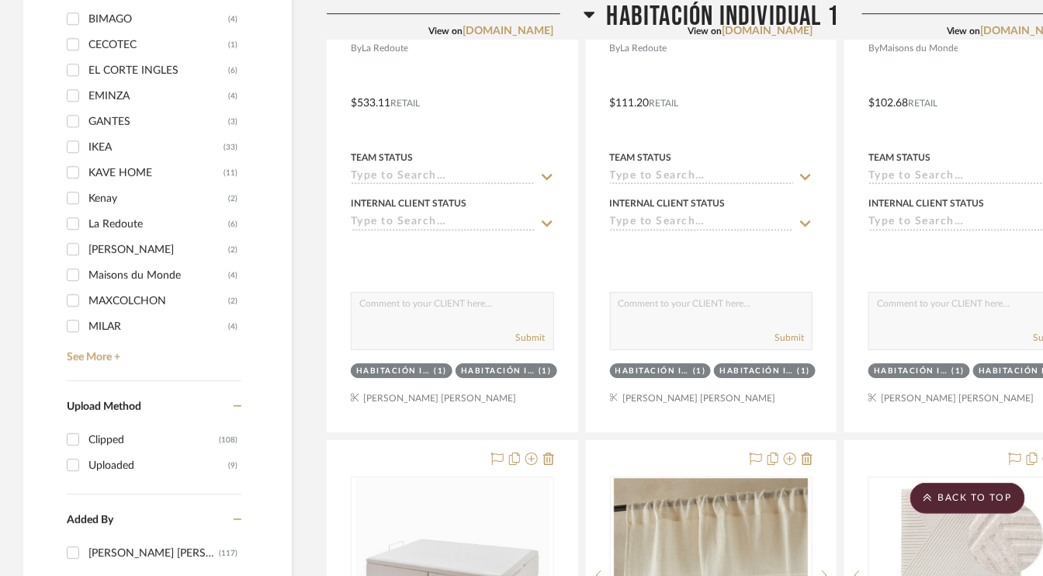
scroll to position [1552, 0]
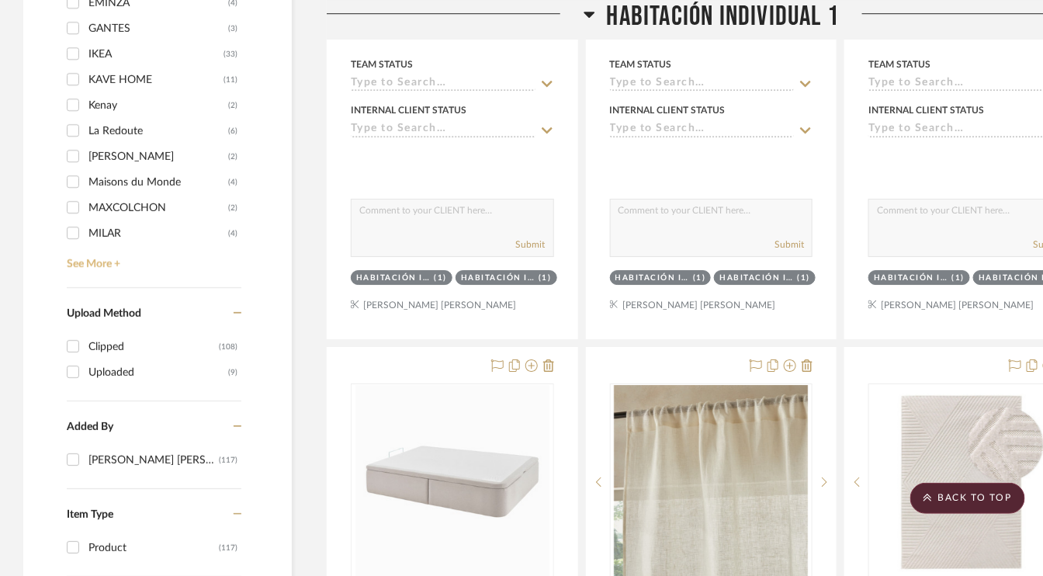
click at [103, 259] on link "See More +" at bounding box center [152, 258] width 178 height 25
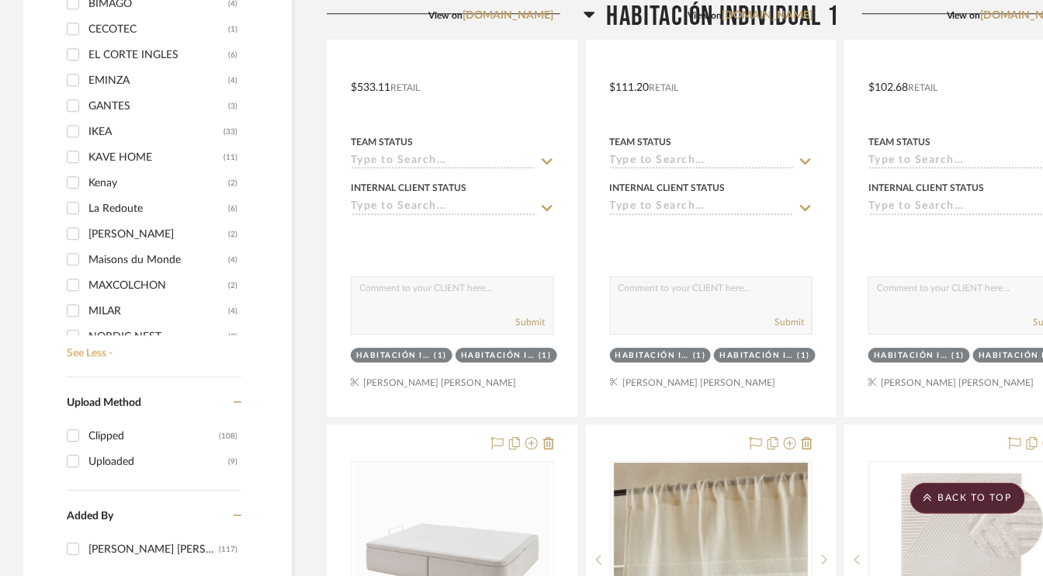
scroll to position [141, 0]
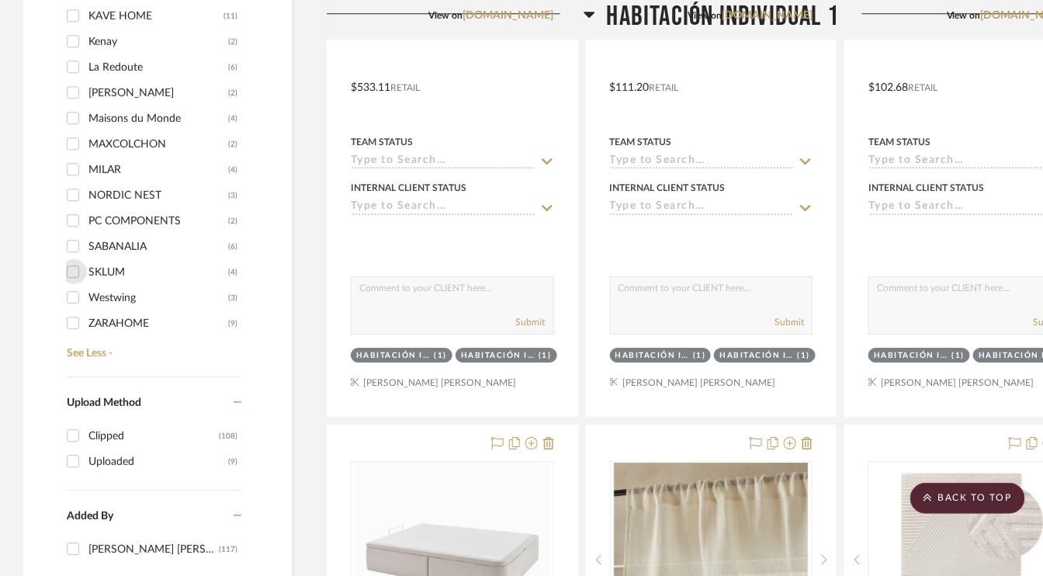
click at [74, 264] on input "SKLUM (4)" at bounding box center [73, 271] width 25 height 25
checkbox input "true"
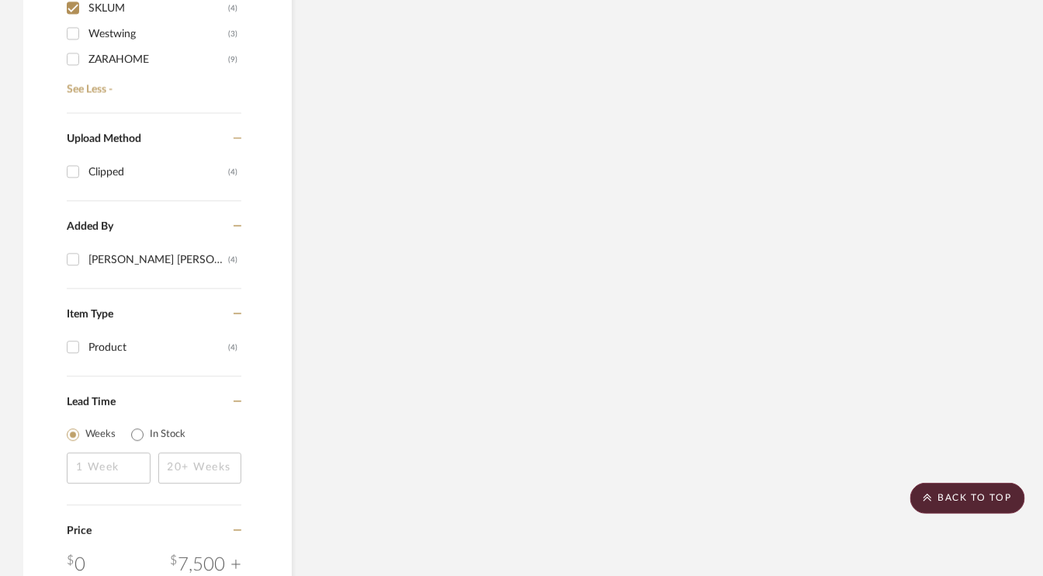
scroll to position [1211, 0]
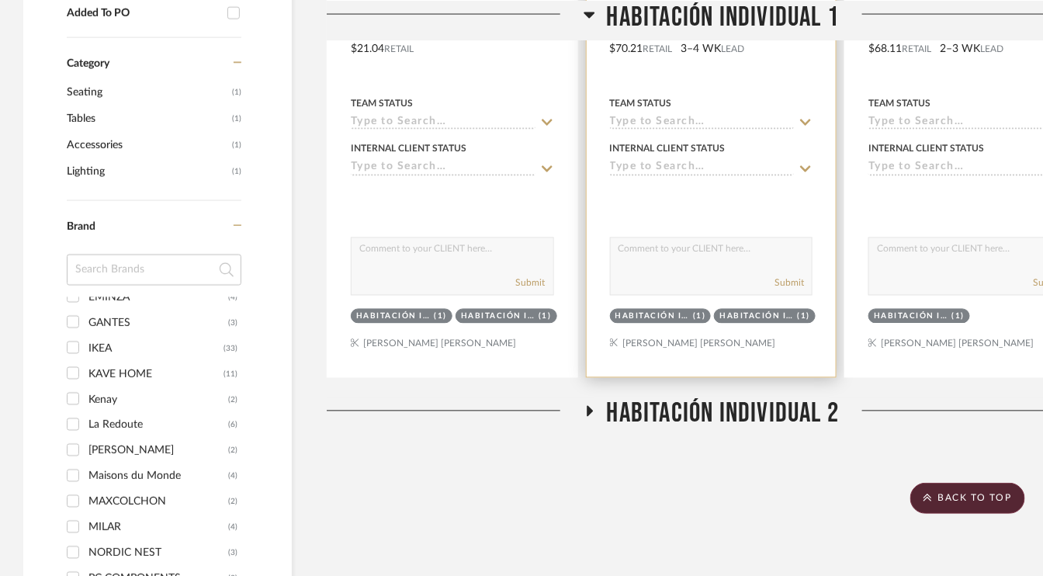
scroll to position [819, 0]
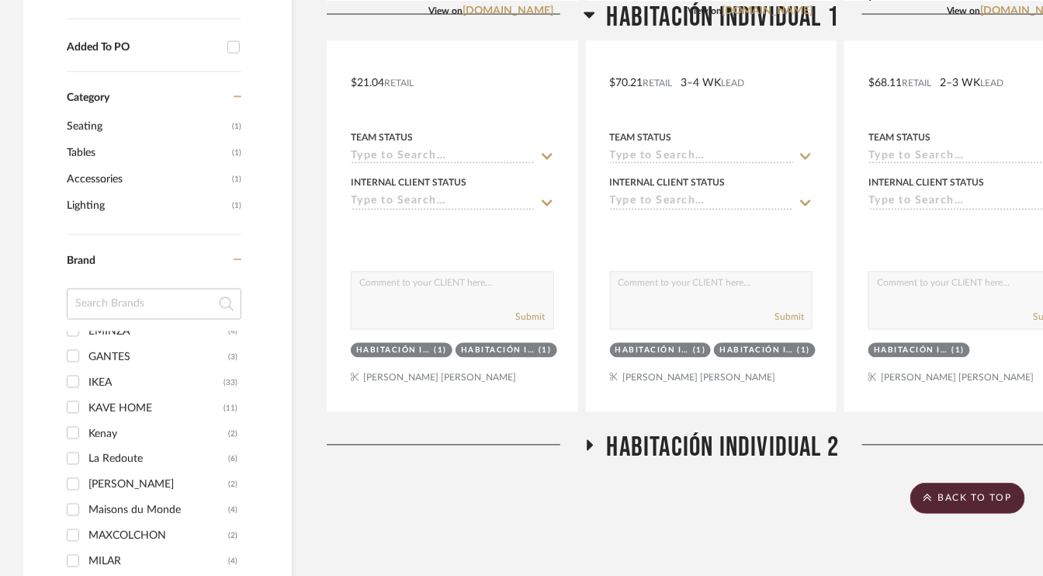
click at [587, 442] on icon at bounding box center [590, 445] width 6 height 11
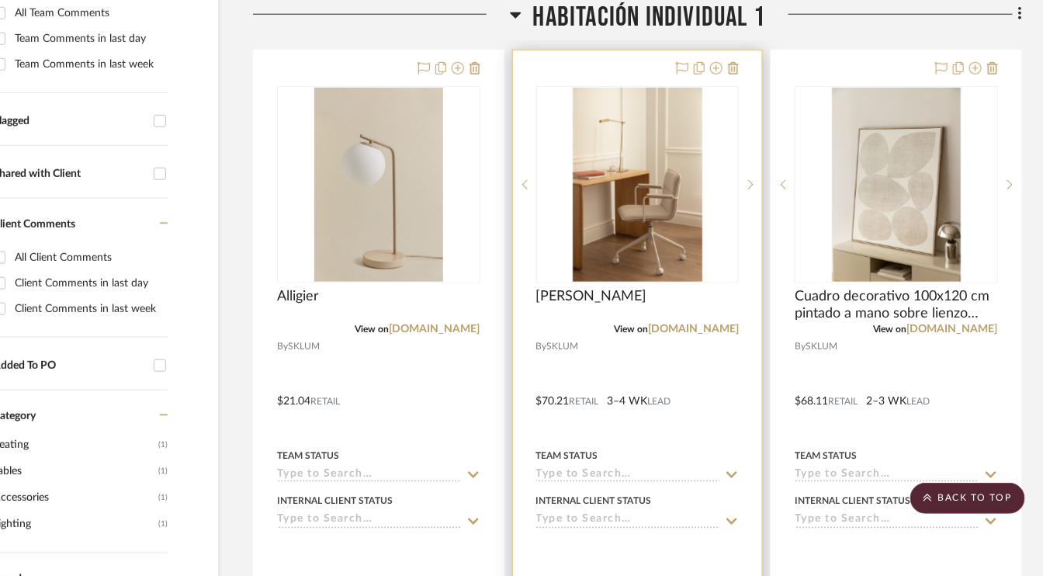
scroll to position [513, 74]
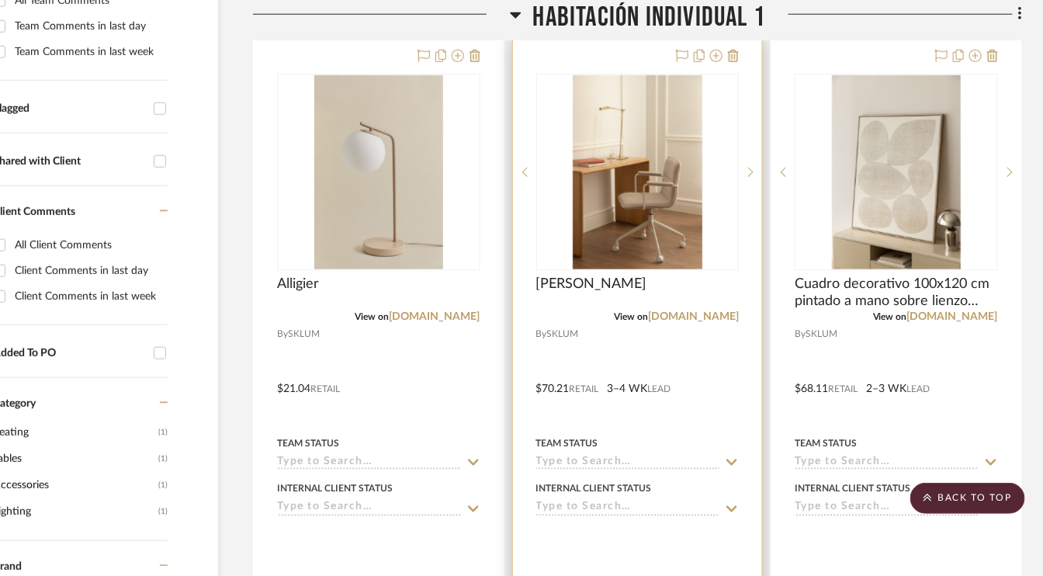
click at [577, 329] on span "SKLUM" at bounding box center [563, 334] width 32 height 15
click at [646, 247] on img "0" at bounding box center [638, 172] width 130 height 194
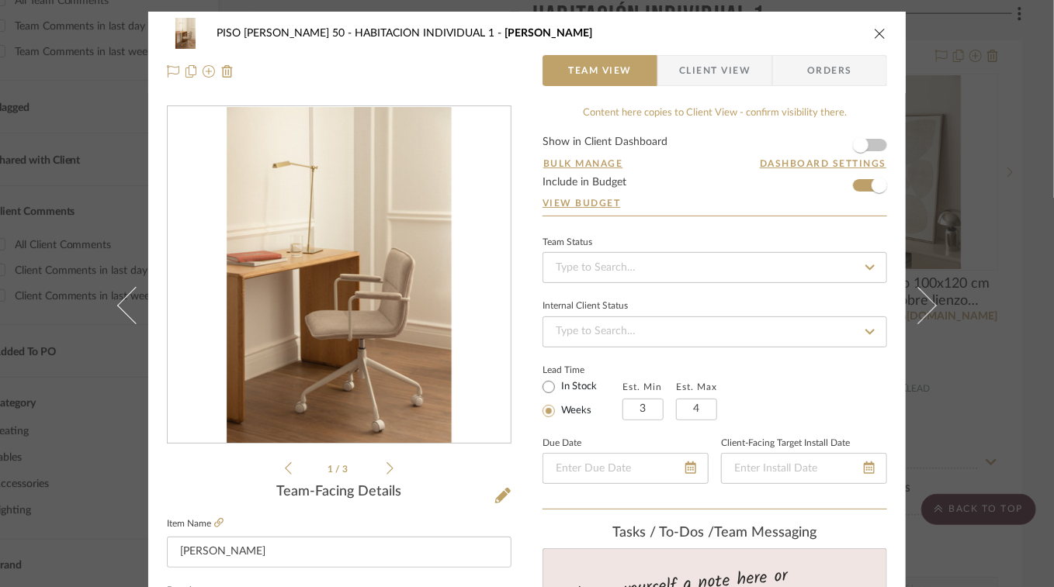
scroll to position [155, 0]
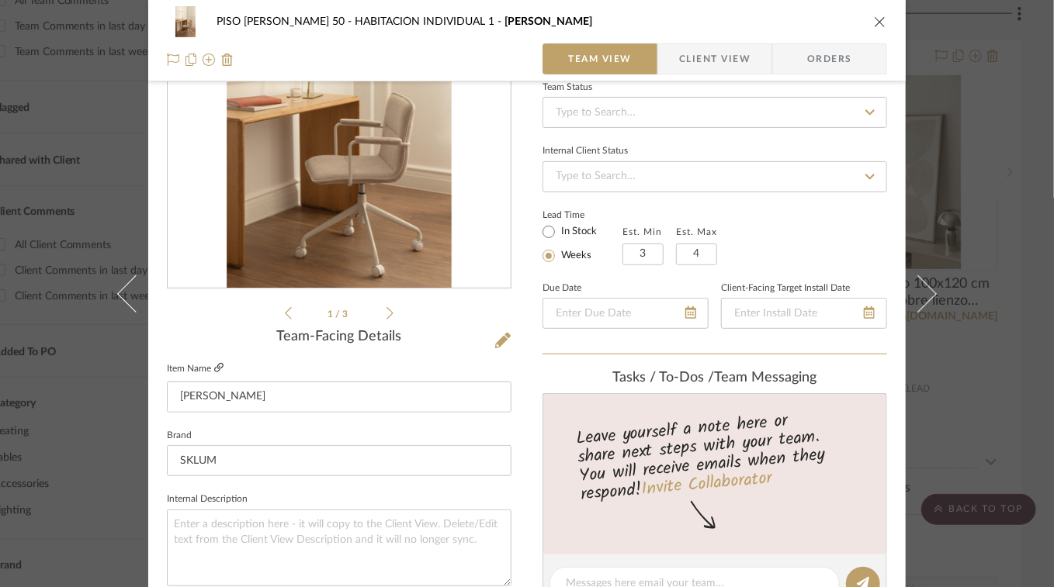
click at [214, 365] on icon at bounding box center [218, 367] width 9 height 9
click at [874, 23] on icon "close" at bounding box center [880, 22] width 12 height 12
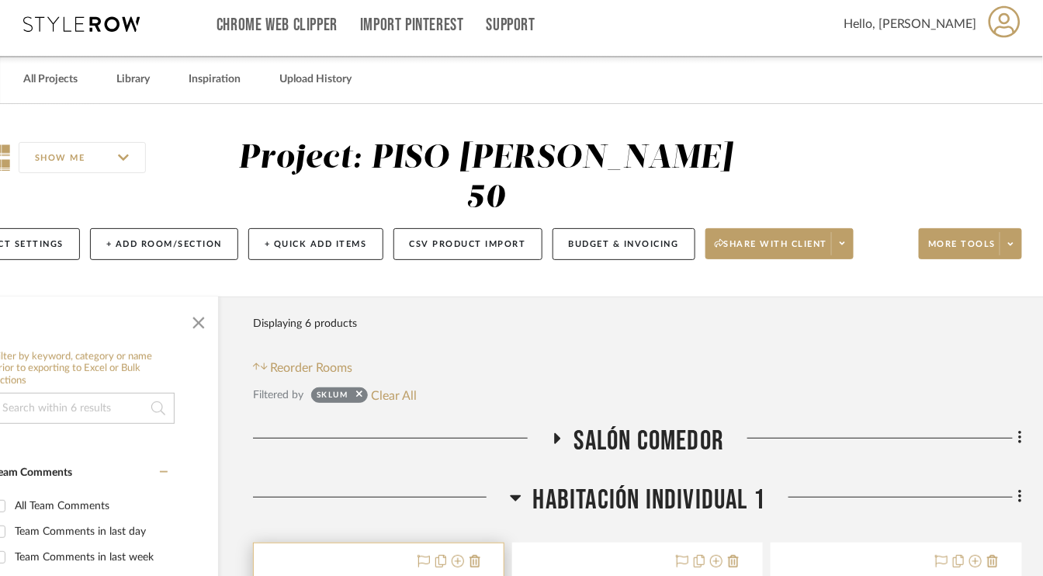
scroll to position [0, 74]
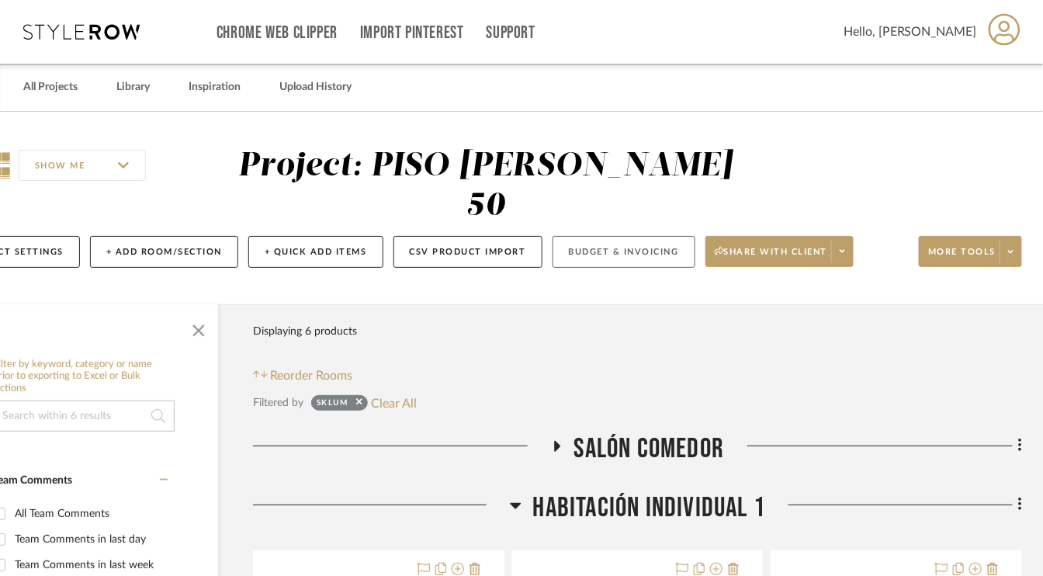
click at [618, 251] on button "Budget & Invoicing" at bounding box center [624, 252] width 143 height 32
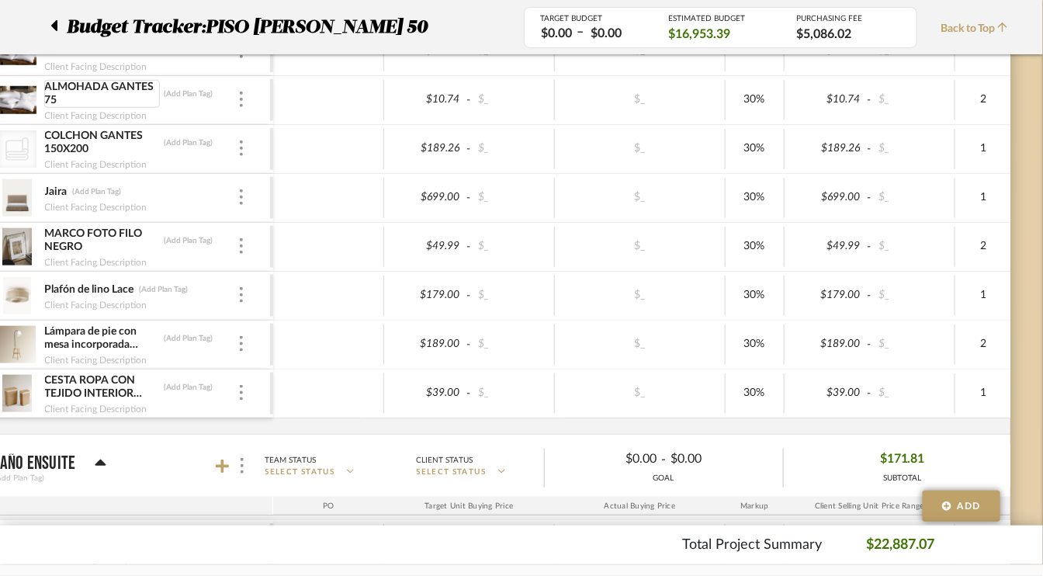
scroll to position [4006, 74]
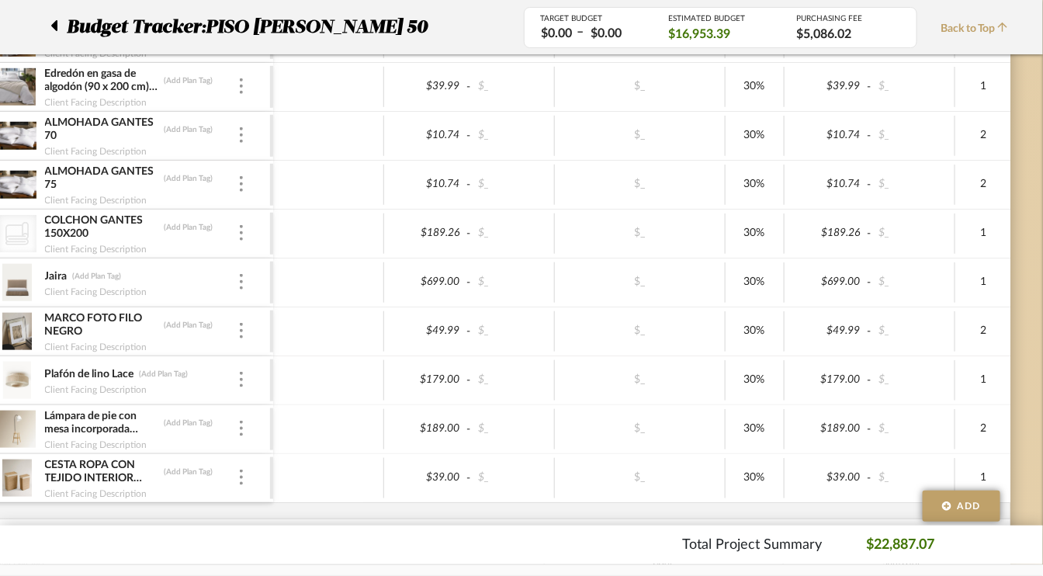
click at [61, 26] on div at bounding box center [58, 27] width 16 height 28
click at [56, 29] on icon at bounding box center [54, 25] width 6 height 11
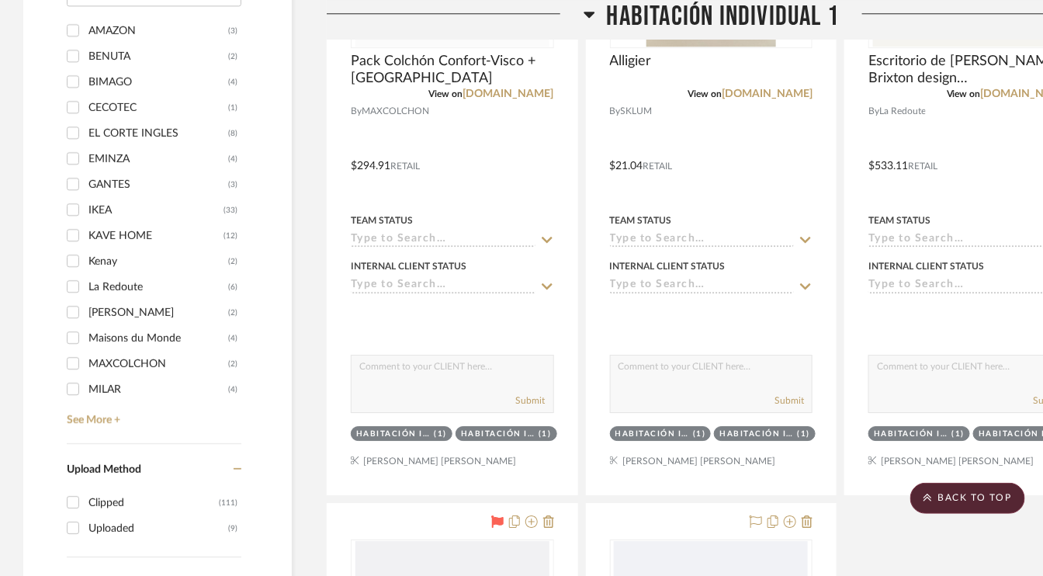
scroll to position [1397, 0]
click at [113, 415] on link "See More +" at bounding box center [152, 413] width 178 height 25
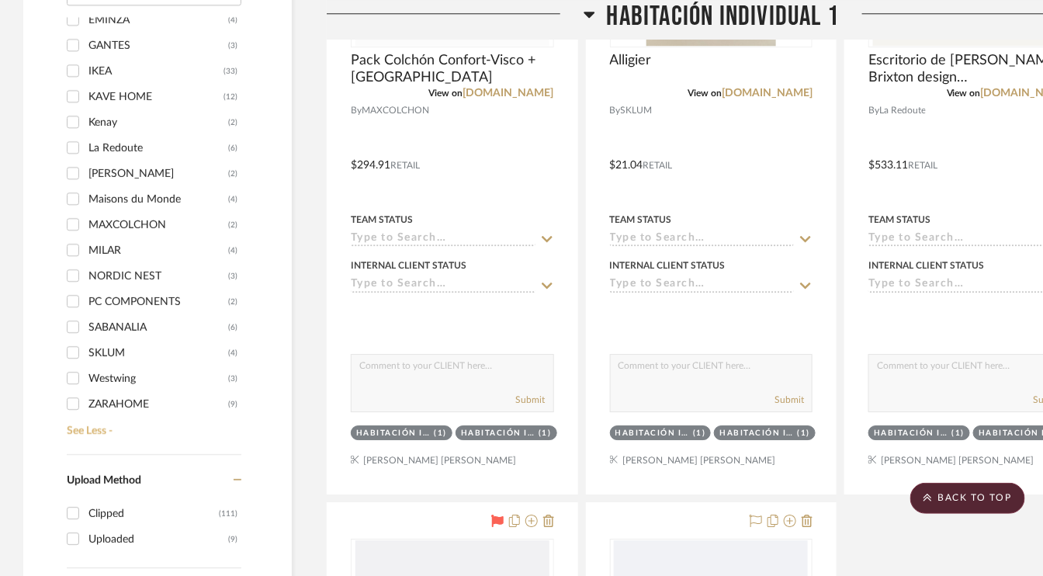
scroll to position [141, 0]
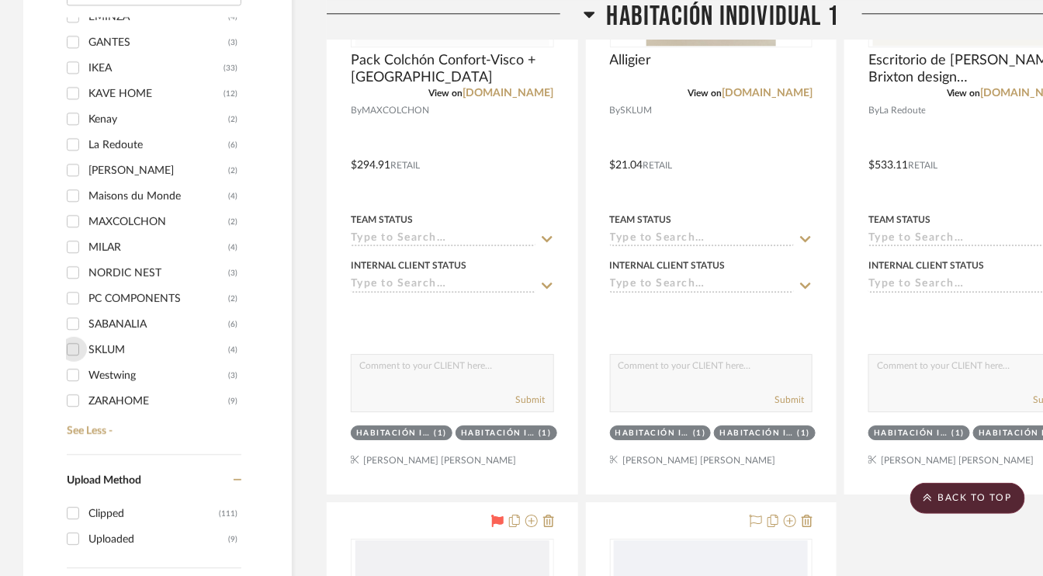
click at [72, 345] on input "SKLUM (4)" at bounding box center [73, 349] width 25 height 25
checkbox input "true"
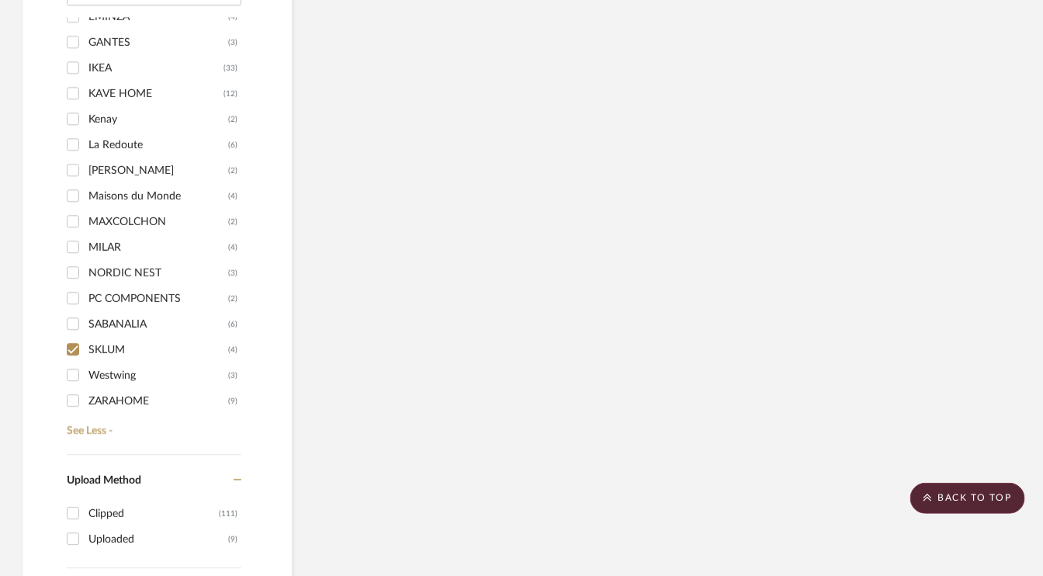
scroll to position [1132, 0]
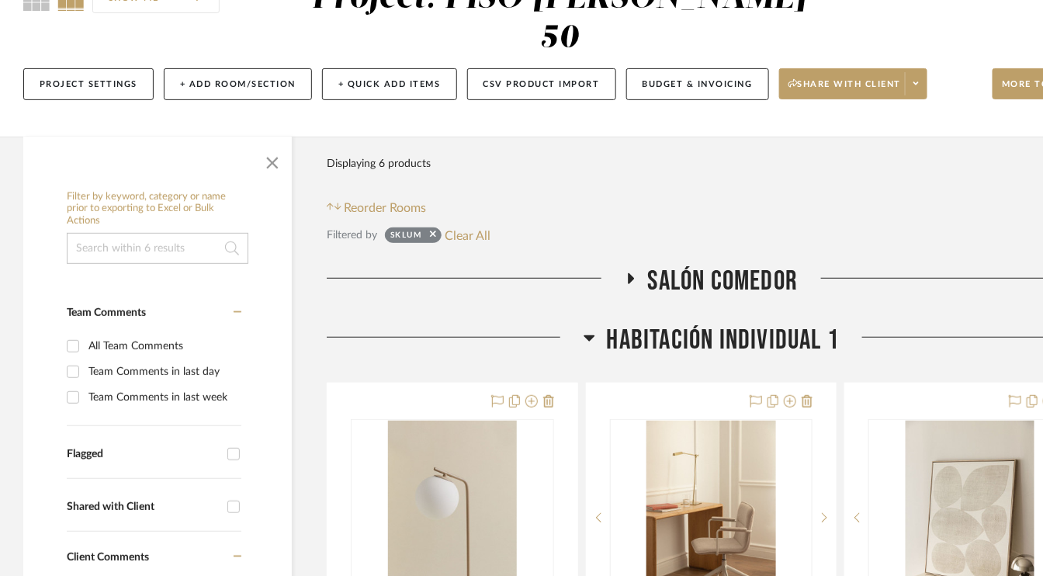
scroll to position [435, 0]
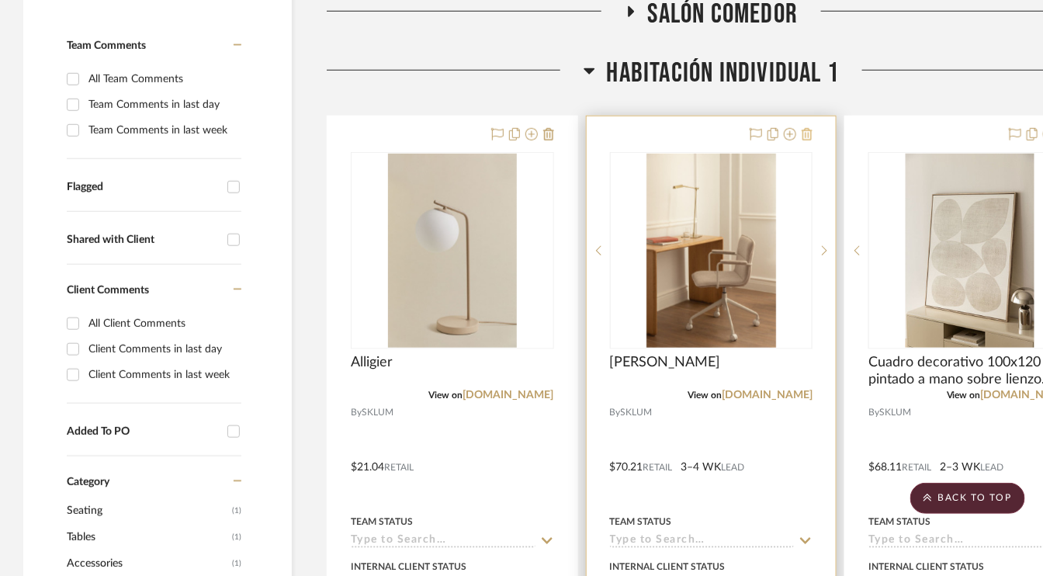
click at [807, 126] on button at bounding box center [807, 135] width 11 height 19
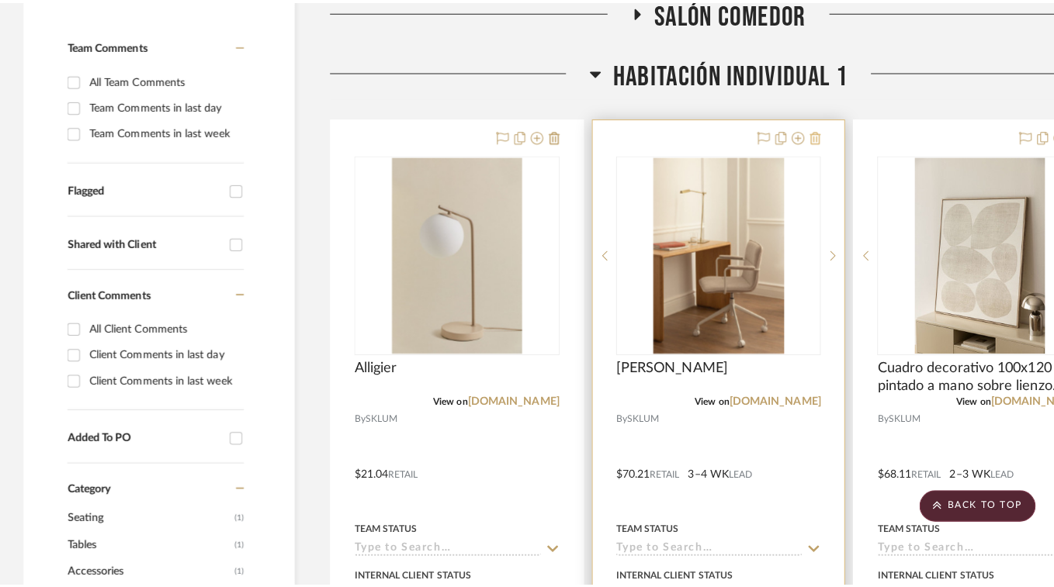
scroll to position [0, 0]
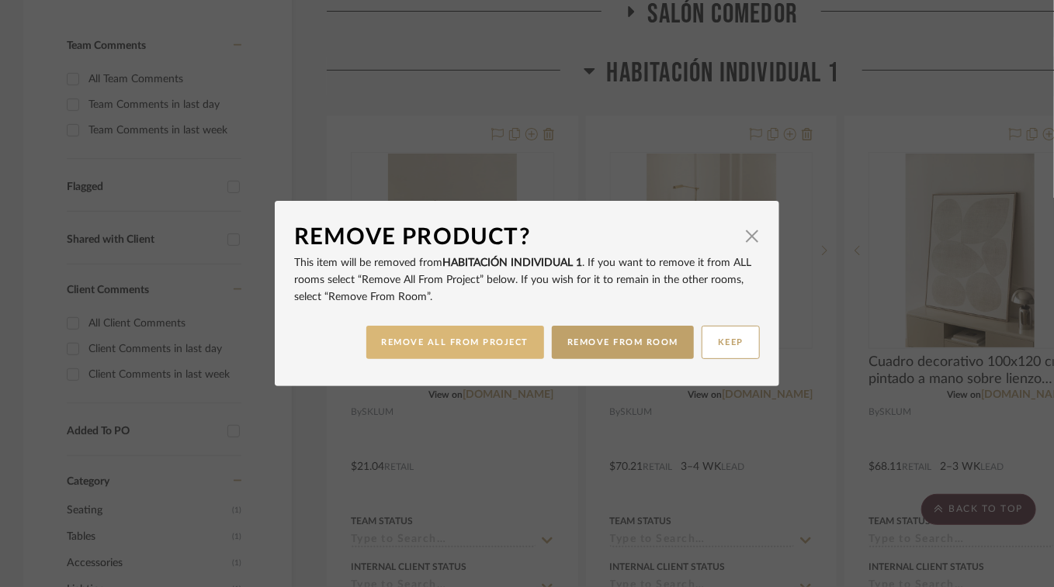
click at [494, 345] on button "REMOVE ALL FROM PROJECT" at bounding box center [455, 342] width 178 height 33
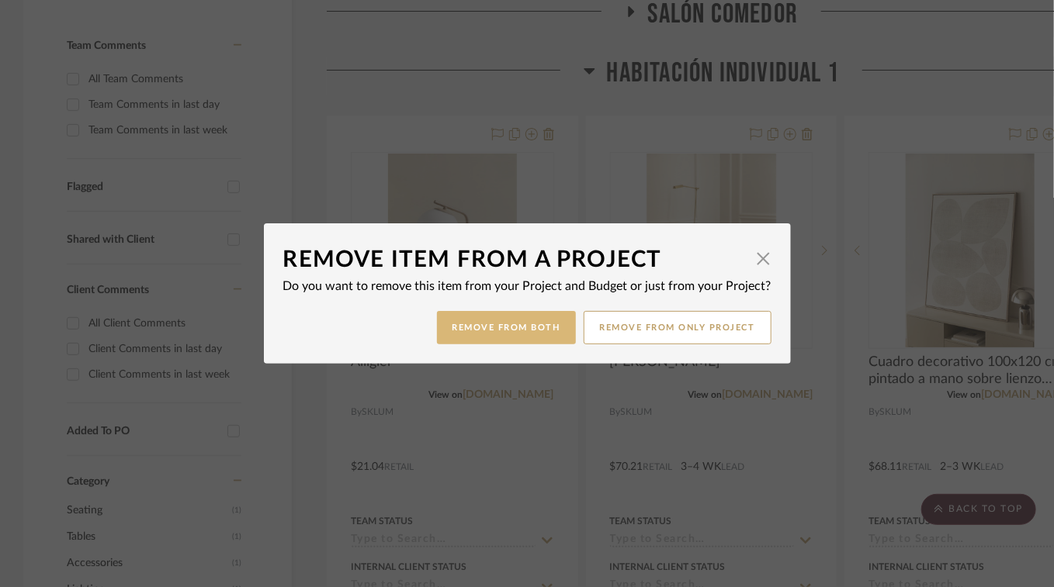
click at [511, 326] on button "Remove from Both" at bounding box center [506, 327] width 139 height 33
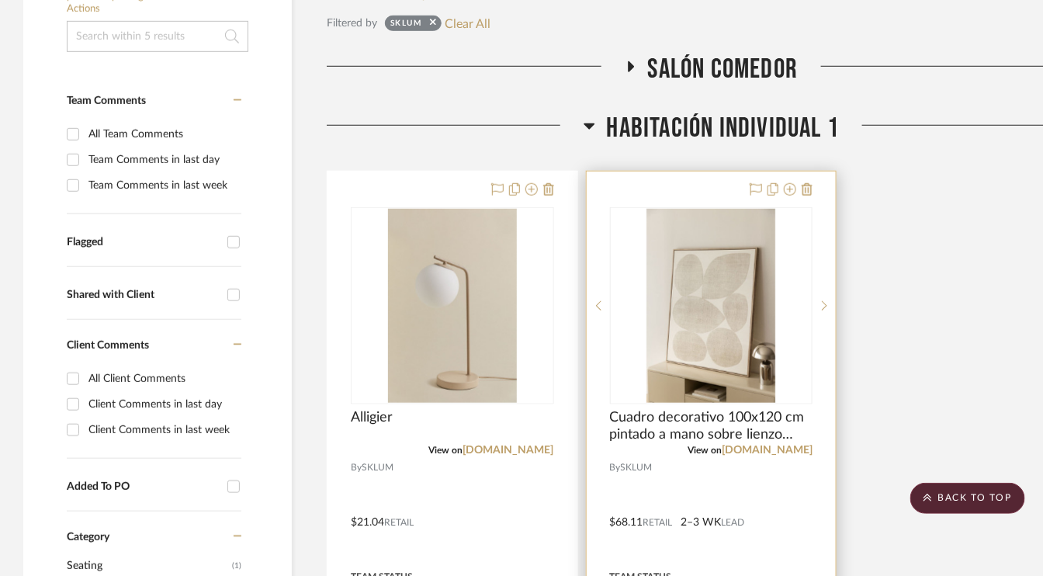
scroll to position [310, 0]
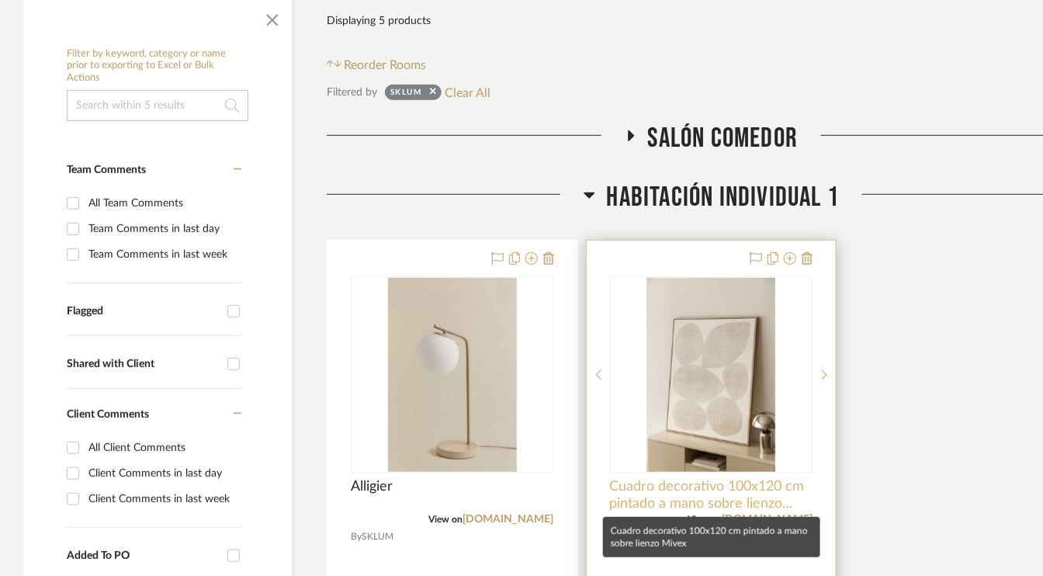
click at [702, 487] on span "Cuadro decorativo 100x120 cm pintado a mano sobre lienzo Mivex" at bounding box center [711, 495] width 203 height 34
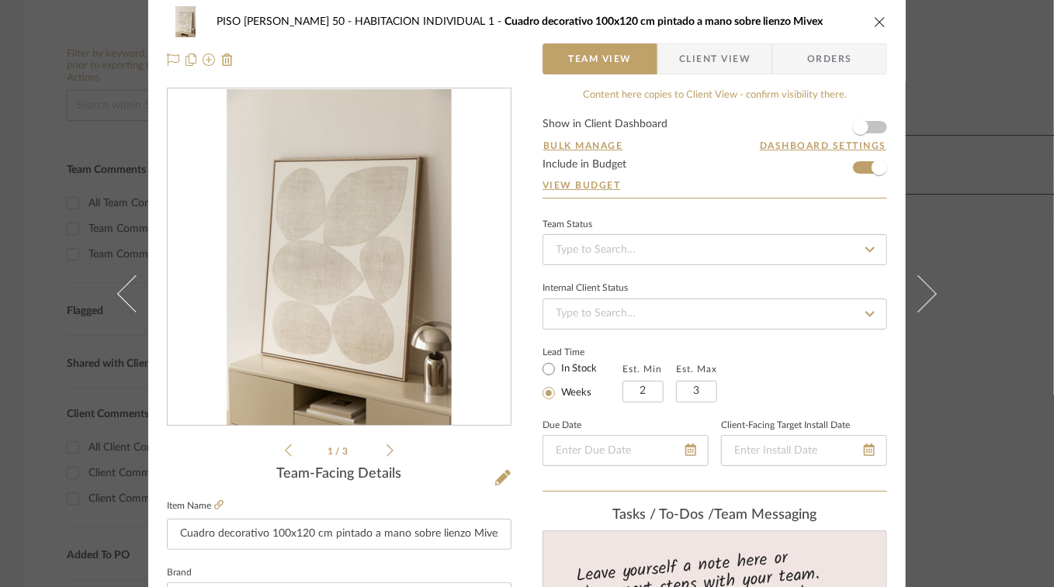
scroll to position [0, 0]
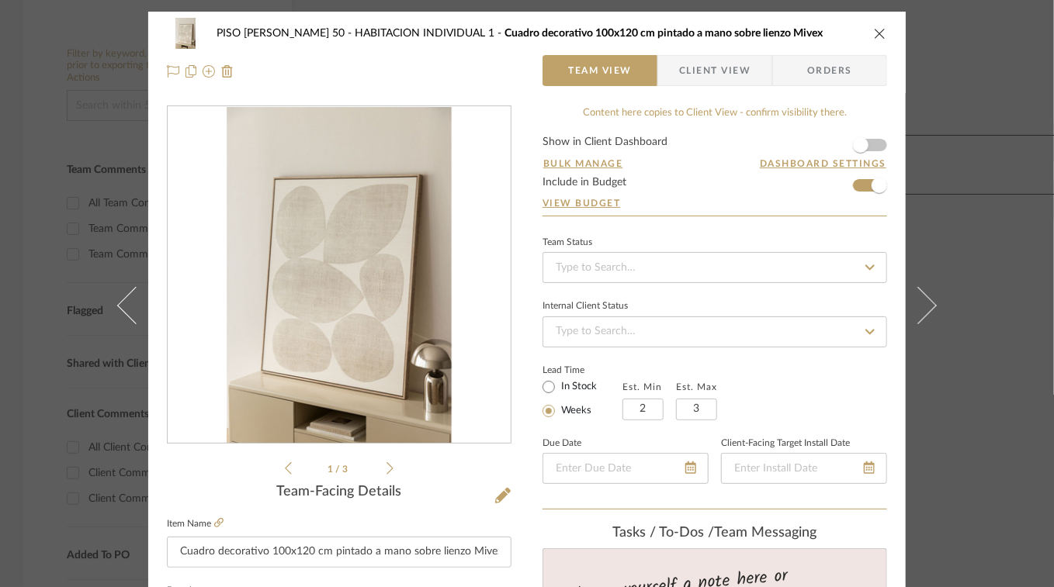
click at [874, 35] on icon "close" at bounding box center [880, 33] width 12 height 12
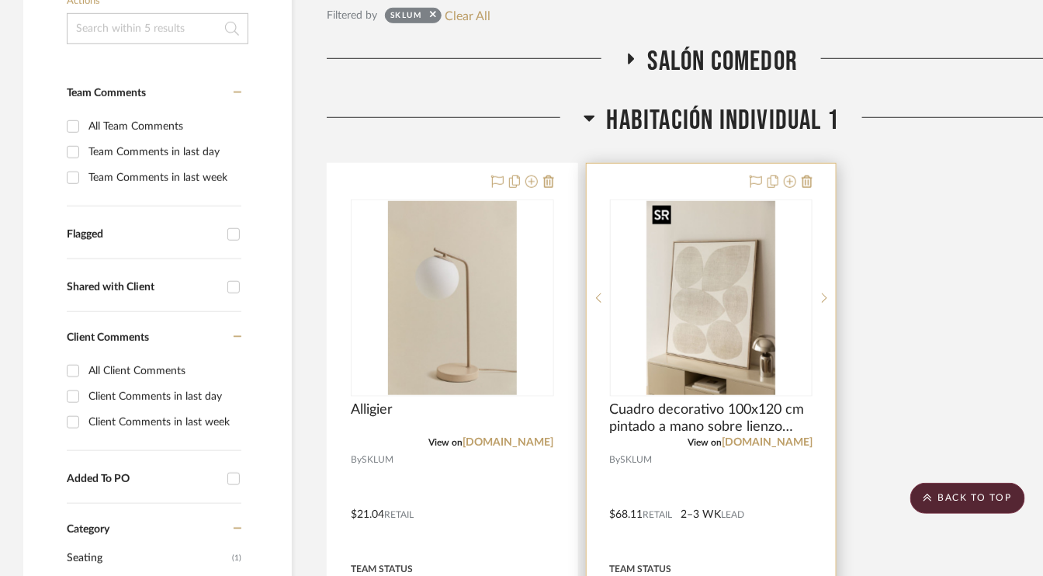
scroll to position [388, 0]
click at [790, 178] on icon at bounding box center [790, 181] width 12 height 12
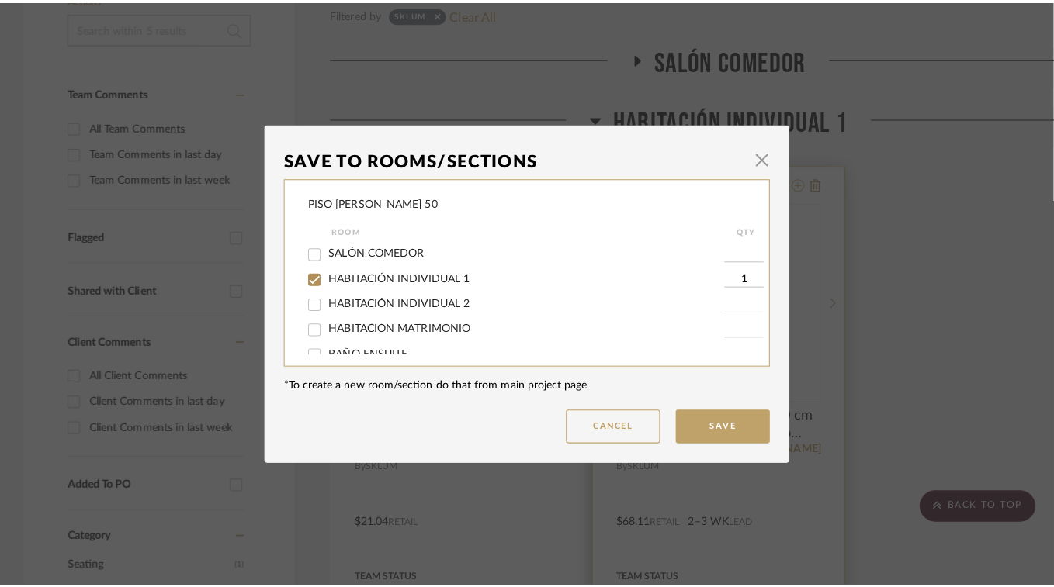
scroll to position [0, 0]
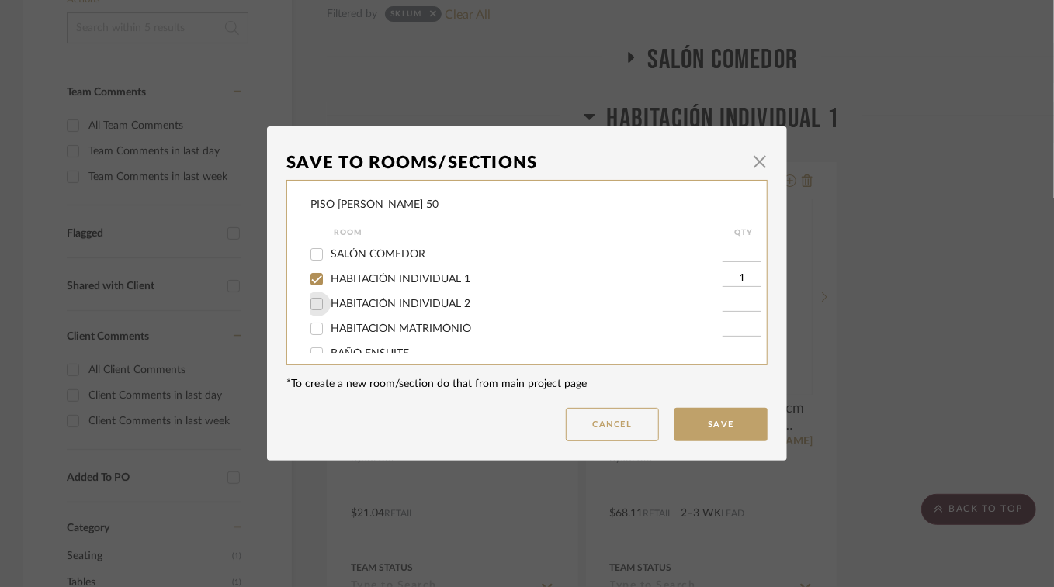
click at [310, 305] on input "HABITACIÓN INDIVIDUAL 2" at bounding box center [316, 304] width 25 height 25
checkbox input "true"
type input "1"
click at [742, 428] on button "Save" at bounding box center [720, 424] width 93 height 33
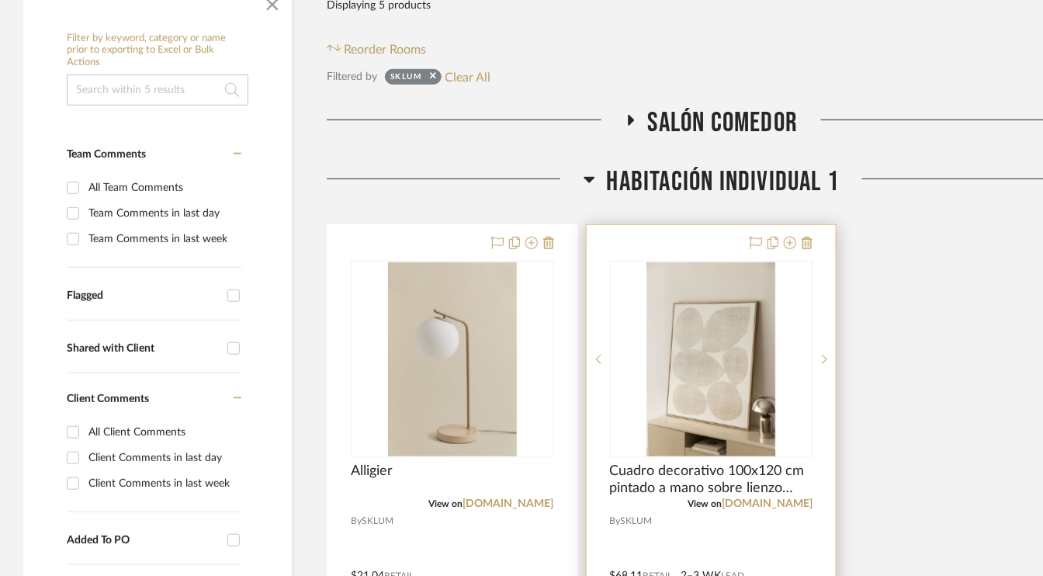
scroll to position [353, 0]
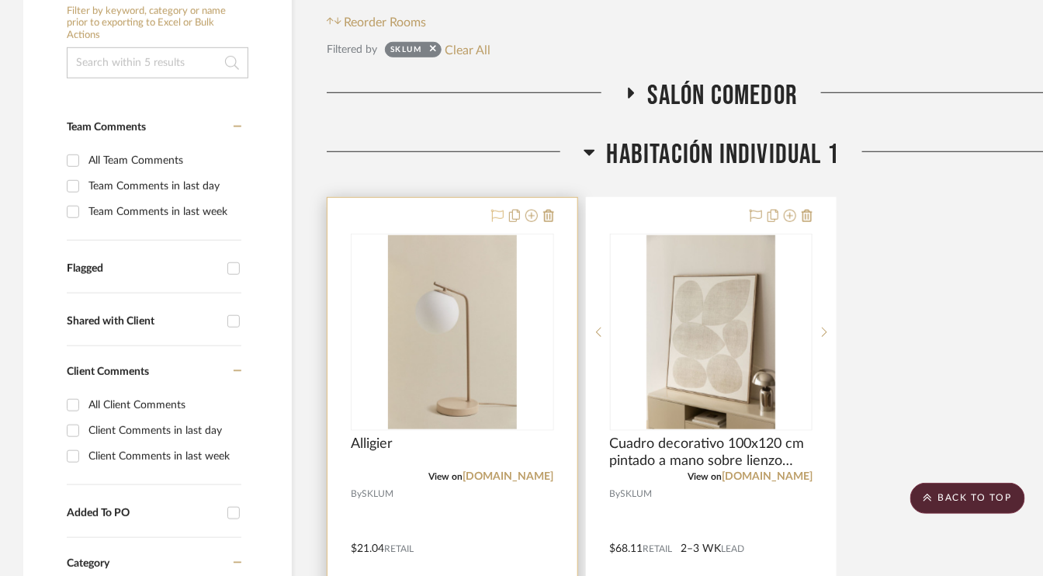
click at [495, 213] on icon at bounding box center [497, 216] width 12 height 12
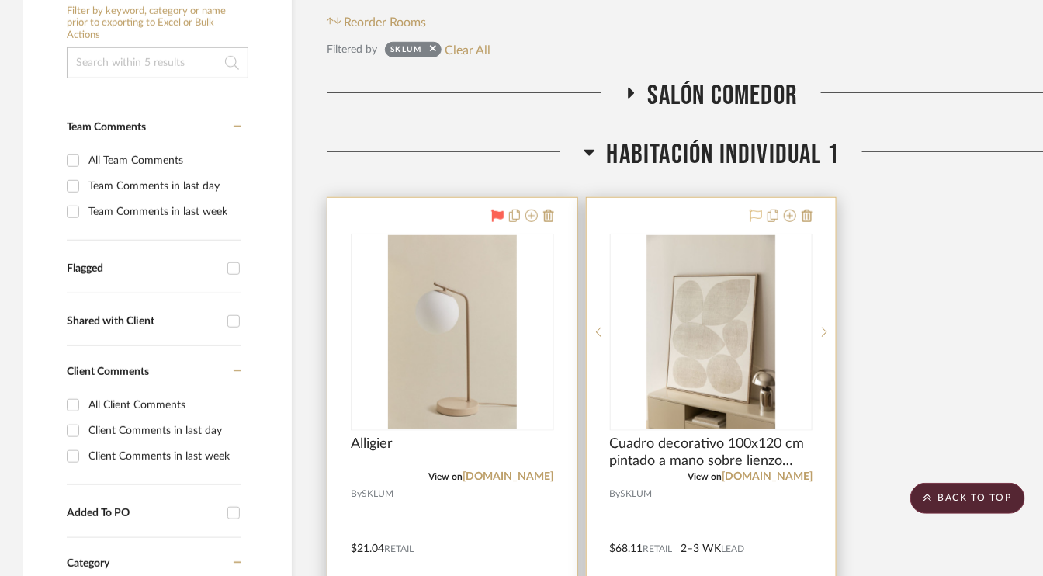
click at [756, 213] on icon at bounding box center [756, 216] width 12 height 12
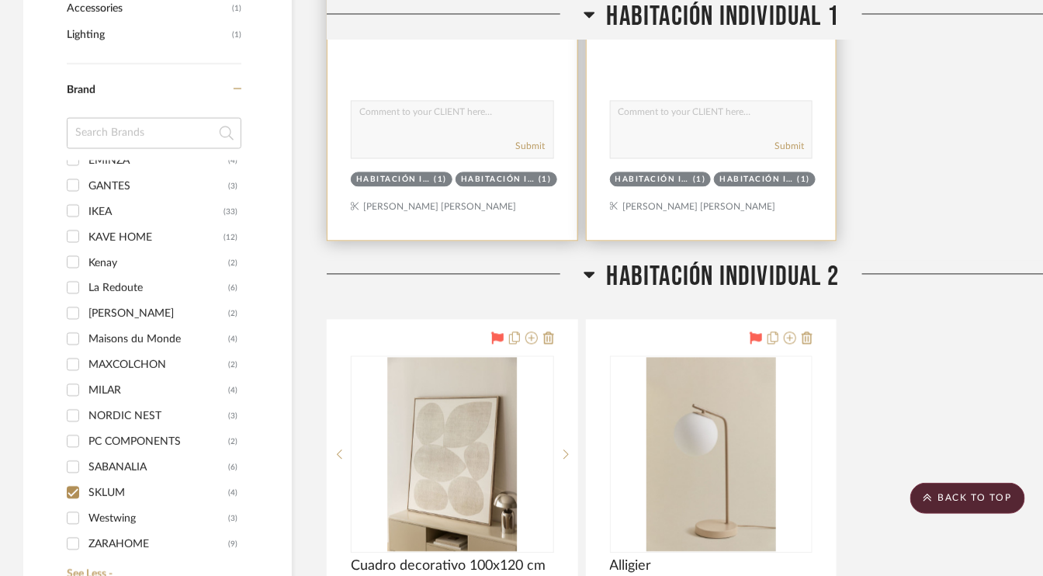
scroll to position [1129, 0]
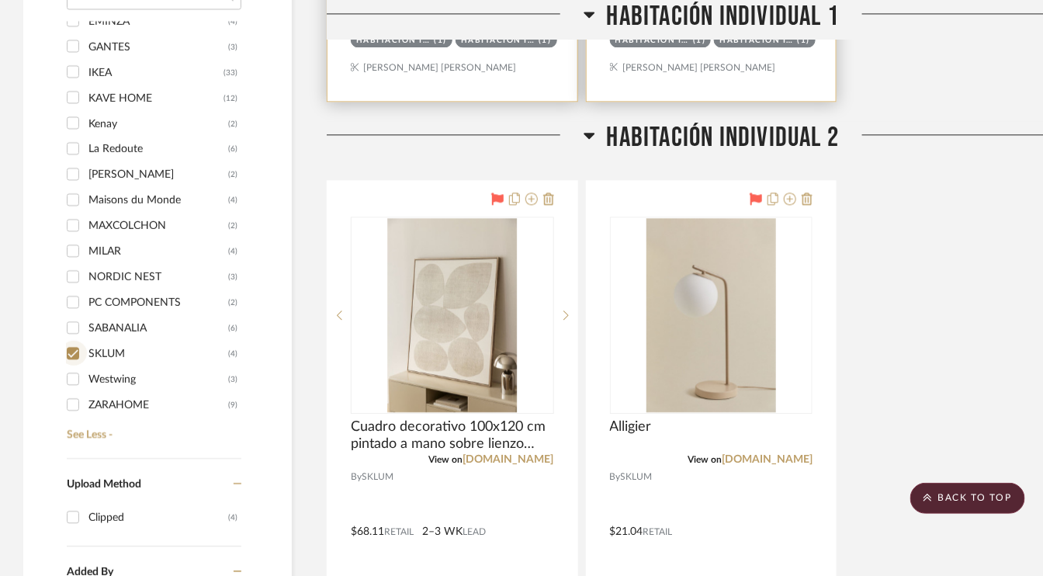
click at [68, 349] on input "SKLUM (4)" at bounding box center [73, 353] width 25 height 25
checkbox input "false"
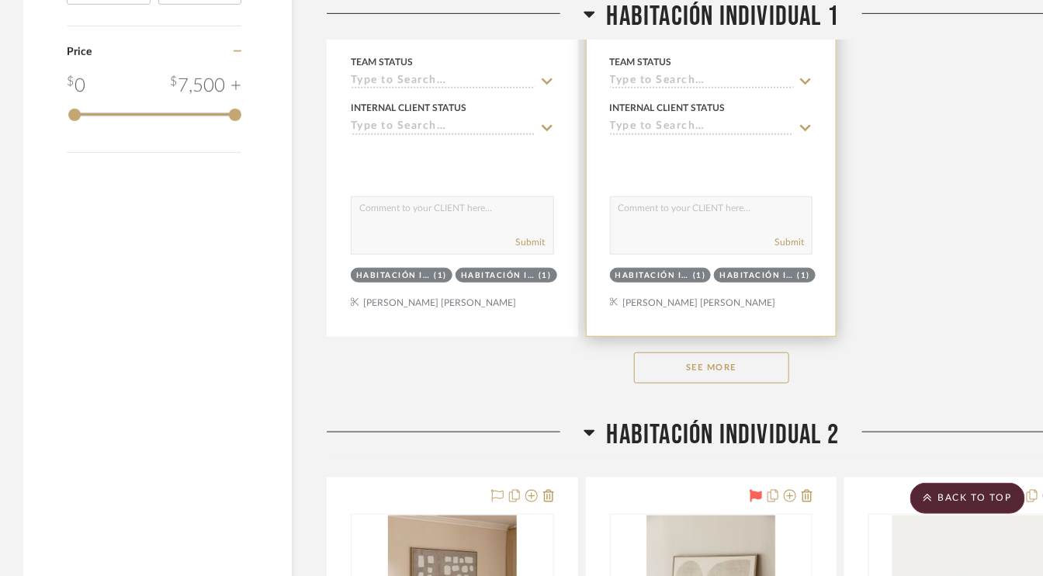
scroll to position [2250, 0]
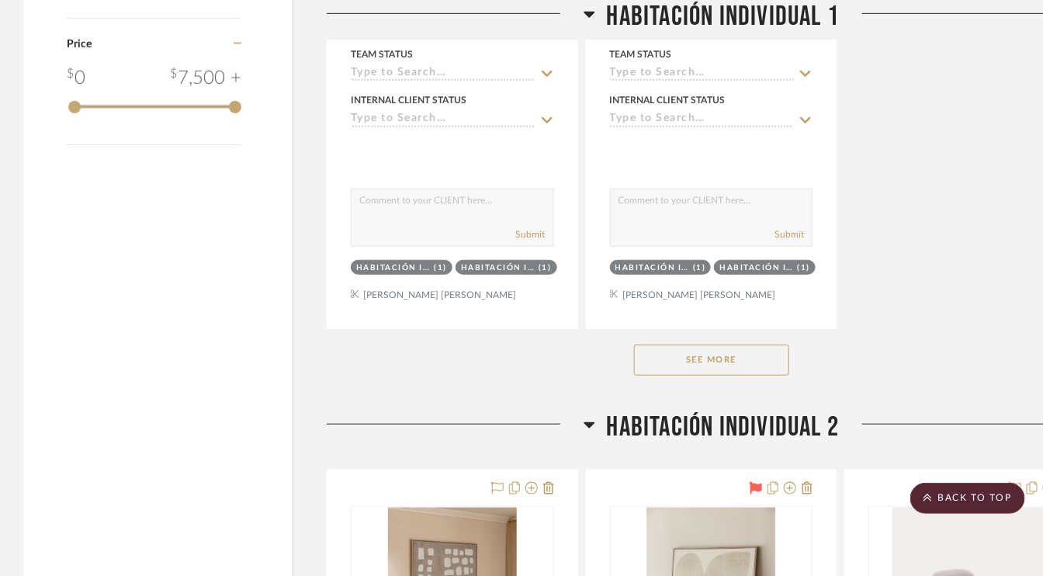
click at [700, 359] on button "See More" at bounding box center [711, 360] width 155 height 31
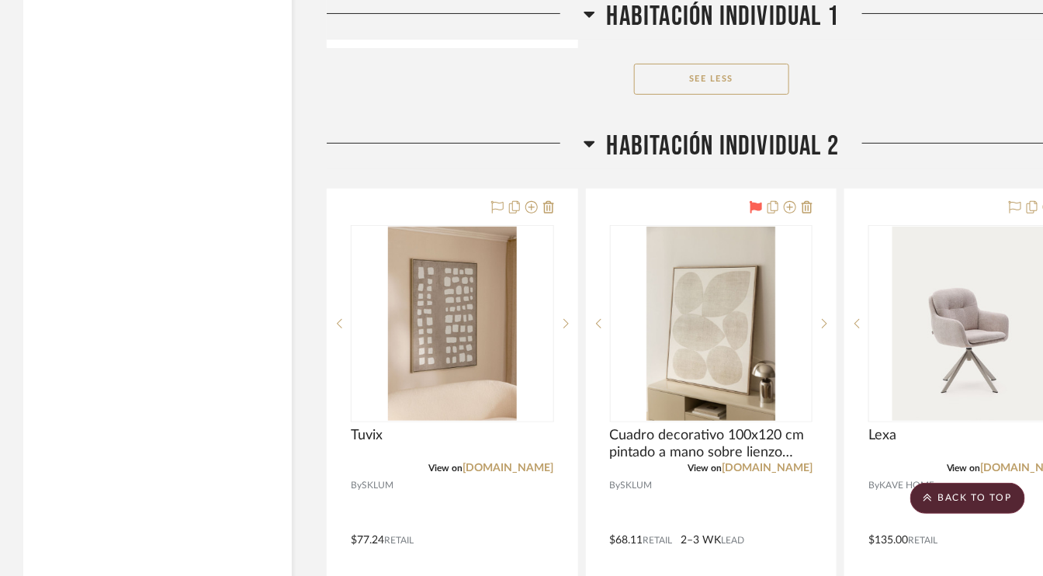
scroll to position [5975, 0]
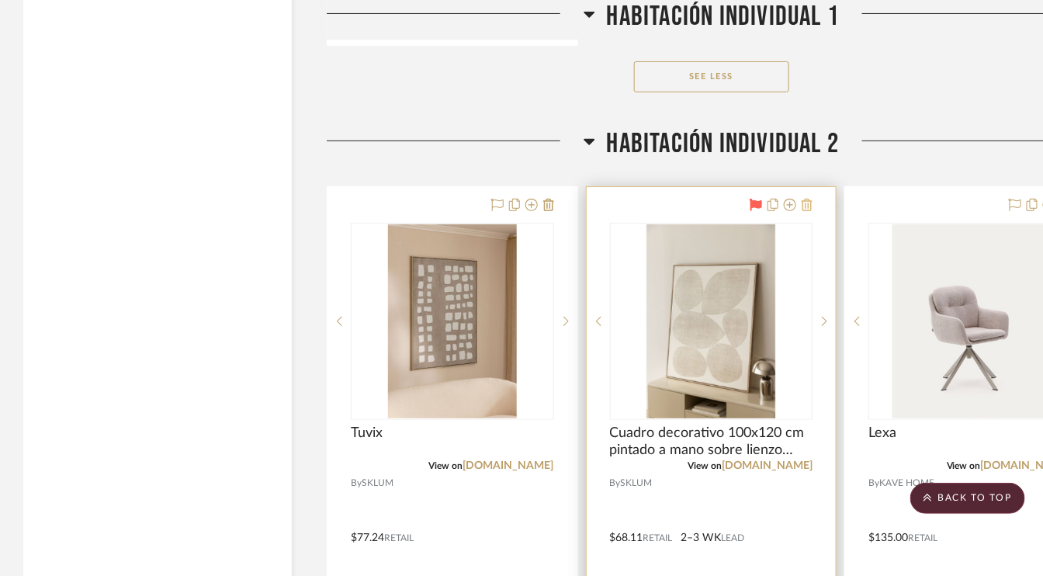
click at [812, 199] on icon at bounding box center [807, 205] width 11 height 12
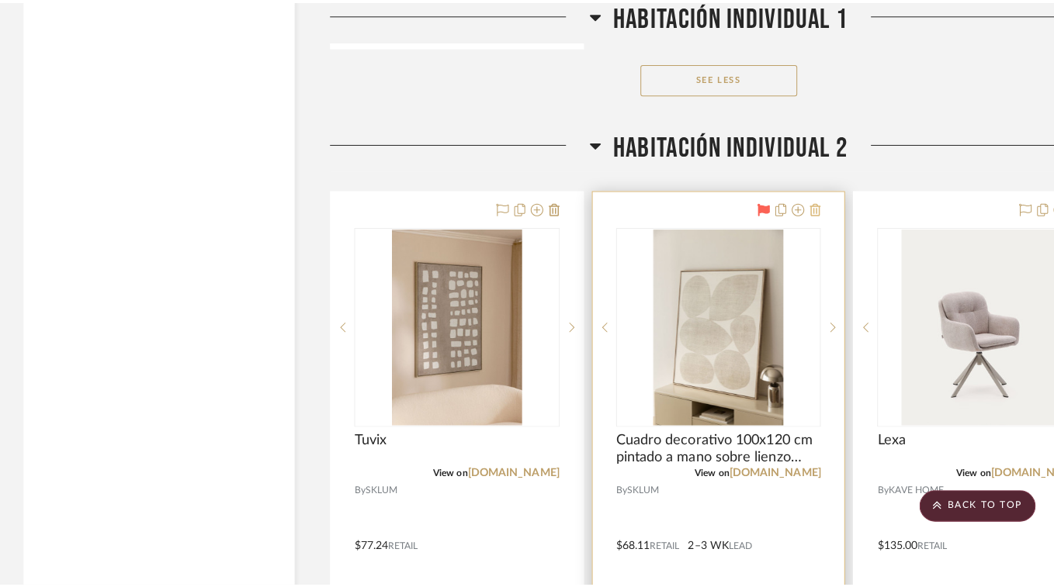
scroll to position [0, 0]
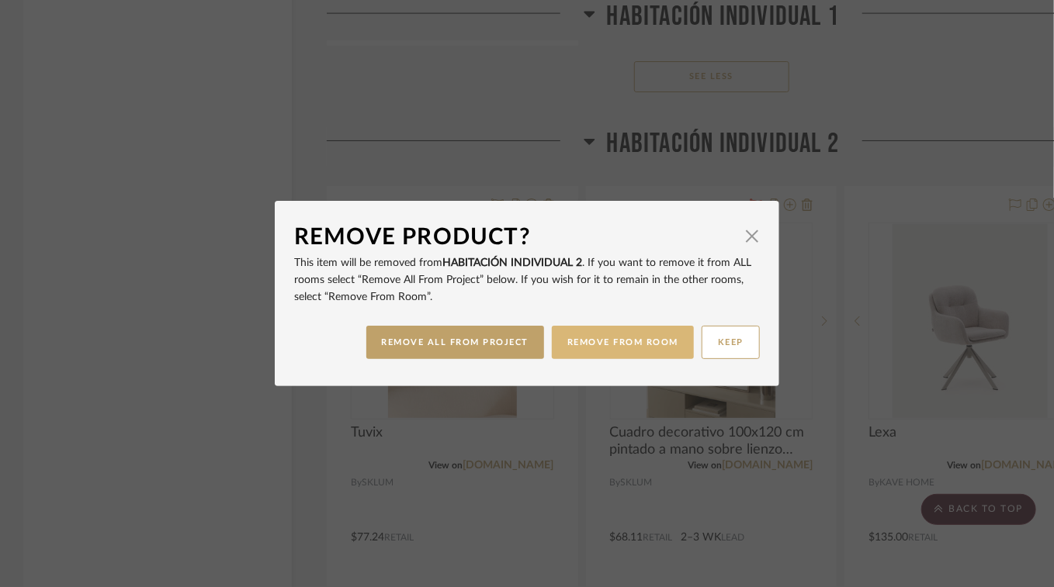
click at [664, 346] on button "REMOVE FROM ROOM" at bounding box center [623, 342] width 142 height 33
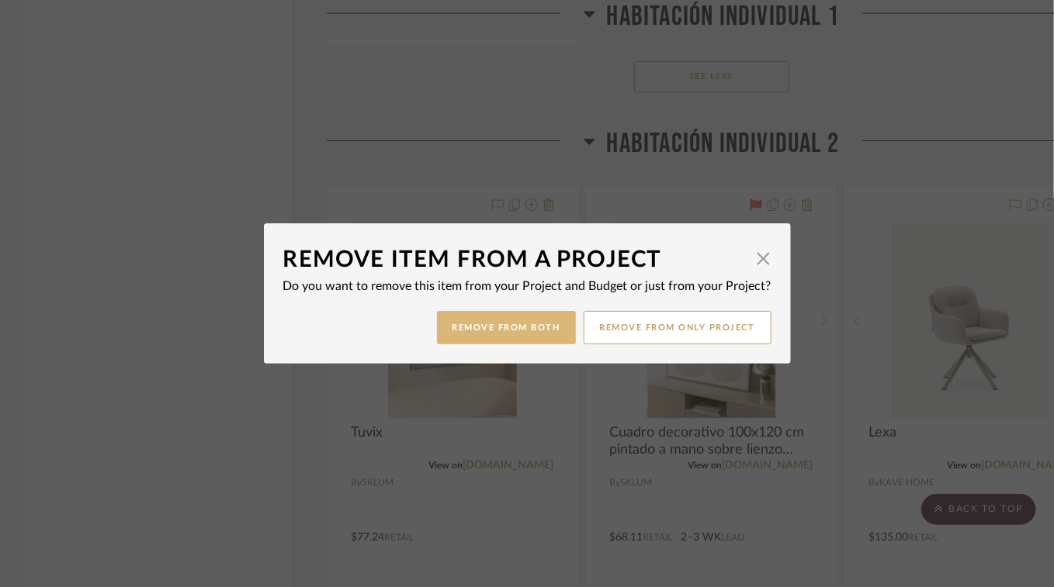
click at [483, 334] on button "Remove from Both" at bounding box center [506, 327] width 139 height 33
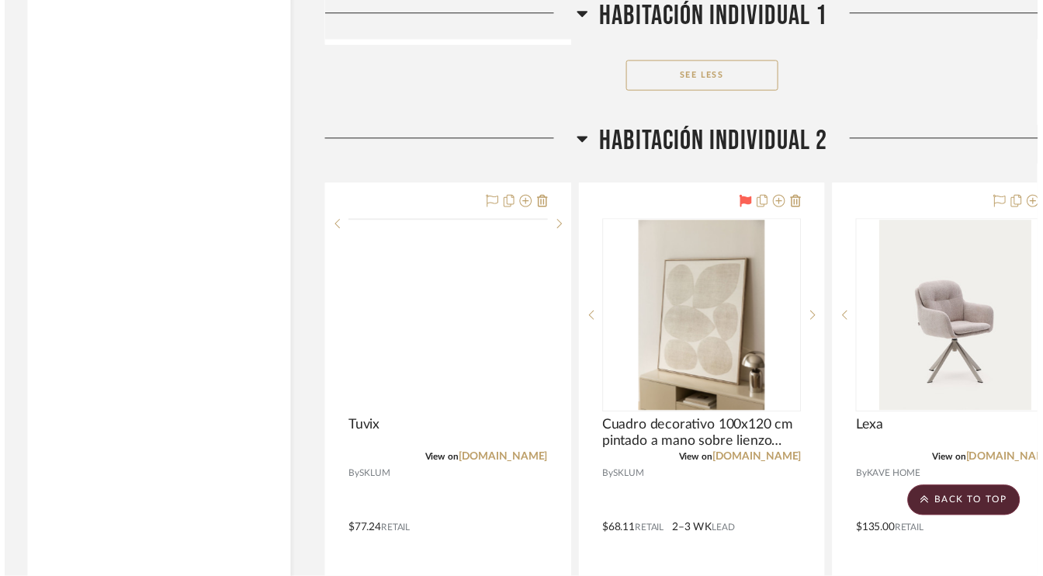
scroll to position [5975, 0]
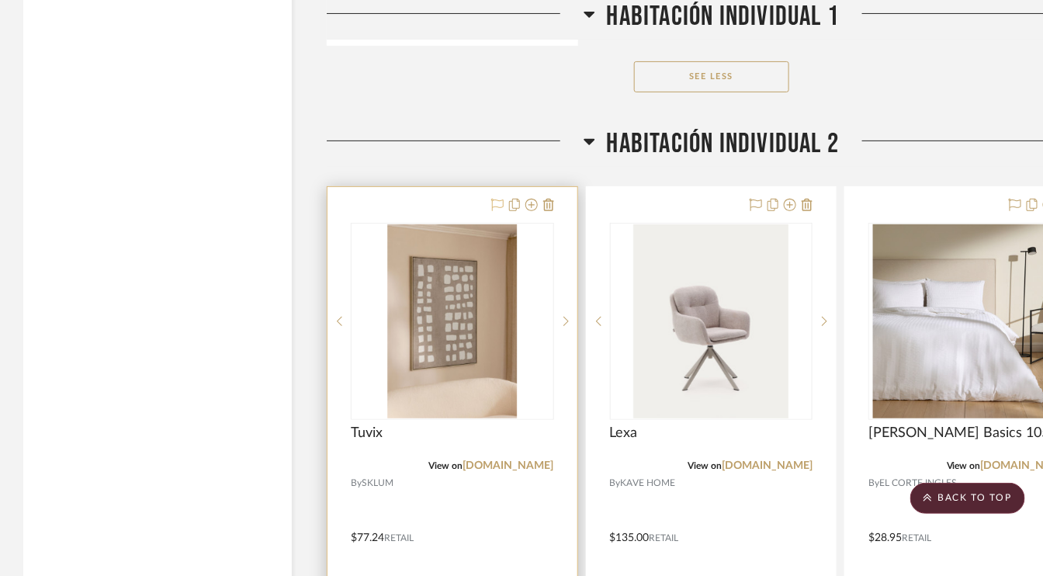
click at [494, 199] on icon at bounding box center [497, 205] width 12 height 12
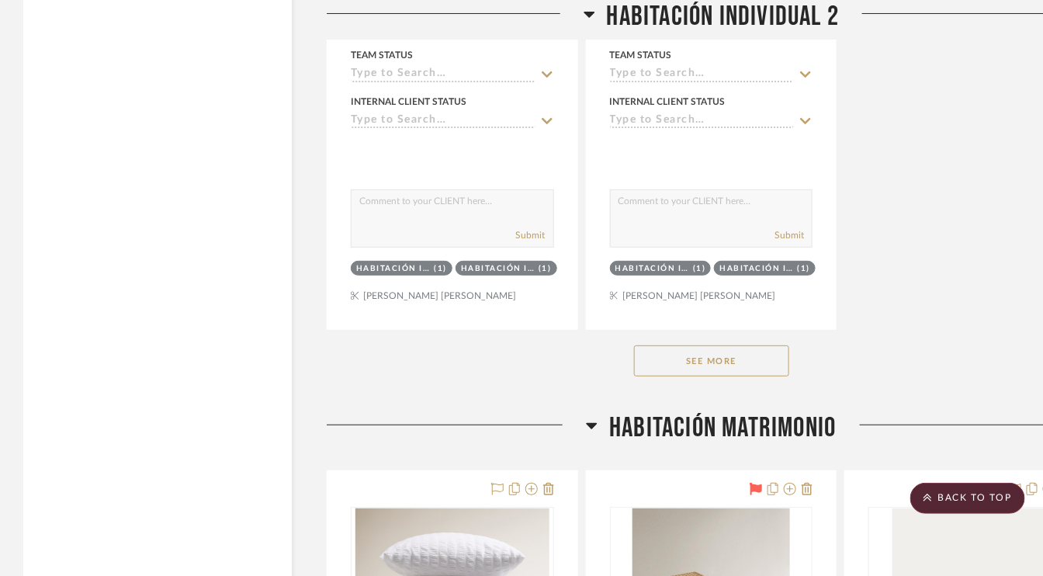
scroll to position [7915, 0]
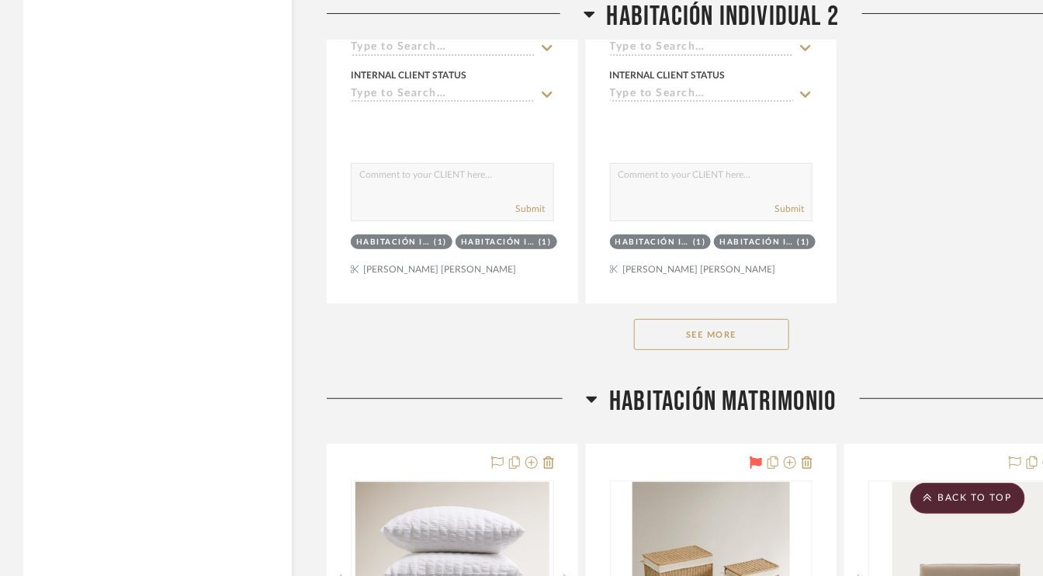
click at [731, 320] on button "See More" at bounding box center [711, 334] width 155 height 31
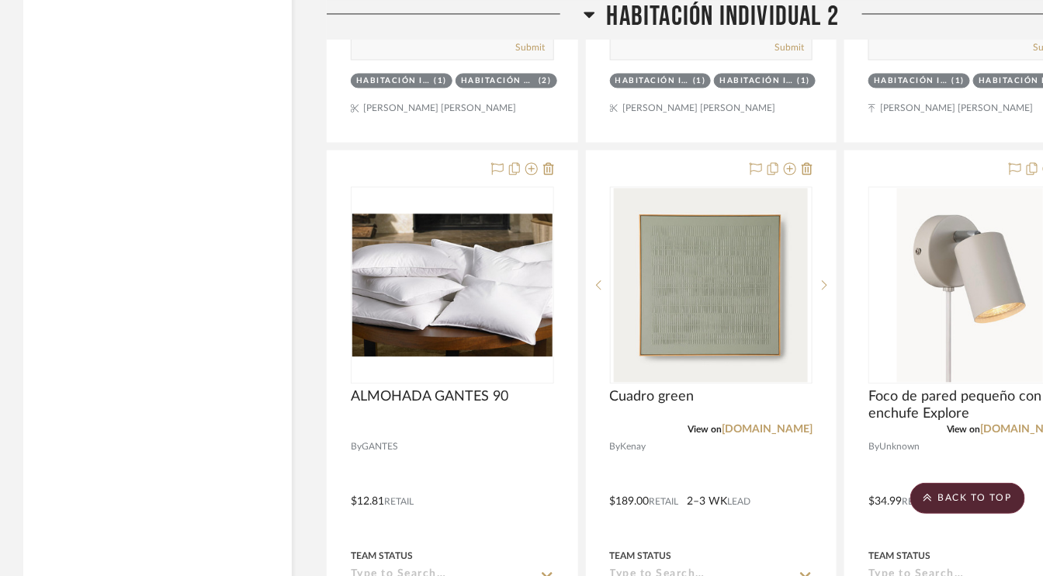
scroll to position [10864, 0]
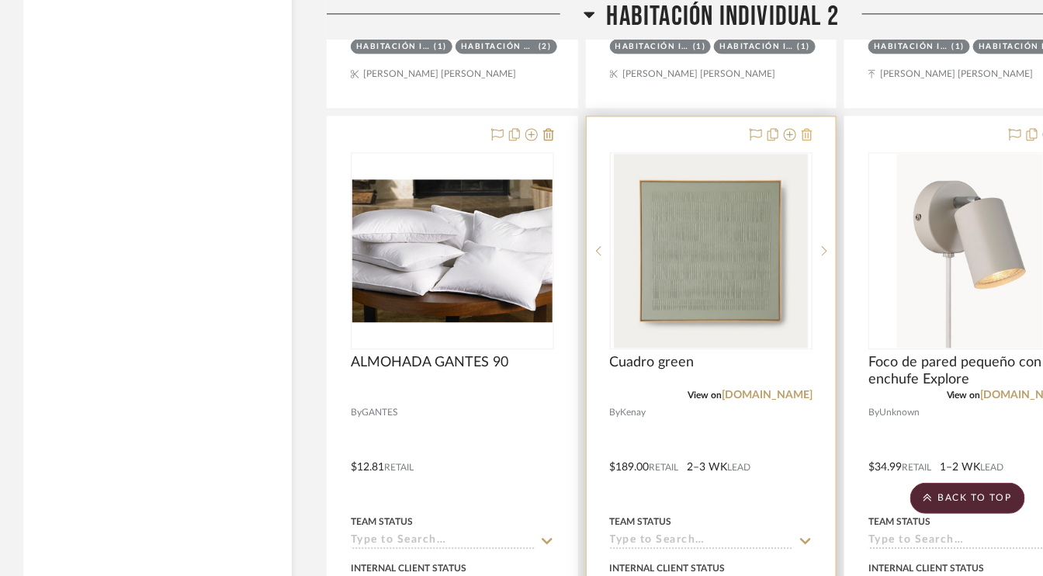
click at [809, 128] on icon at bounding box center [807, 134] width 11 height 12
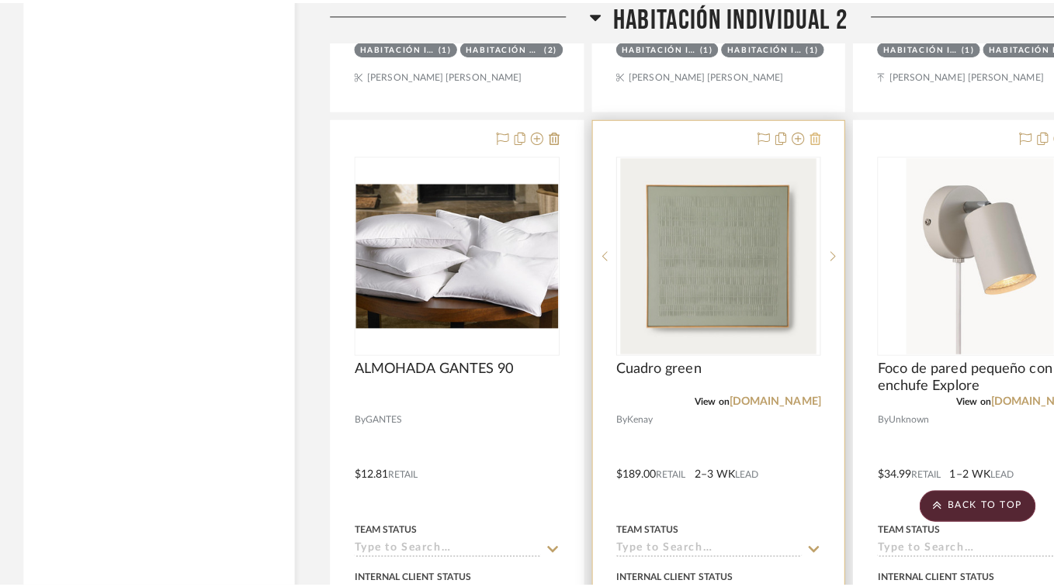
scroll to position [0, 0]
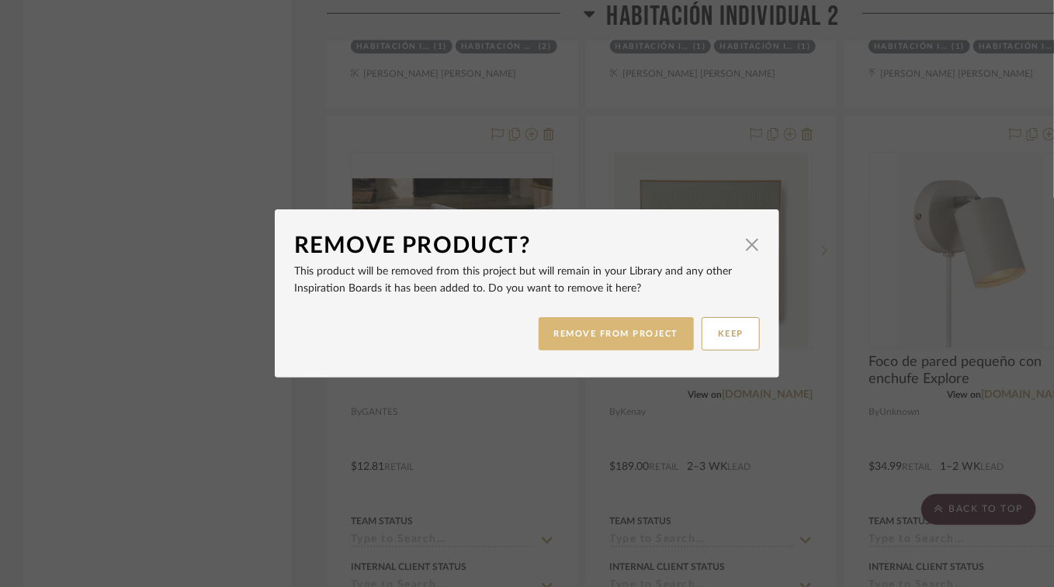
click at [635, 336] on button "REMOVE FROM PROJECT" at bounding box center [617, 333] width 156 height 33
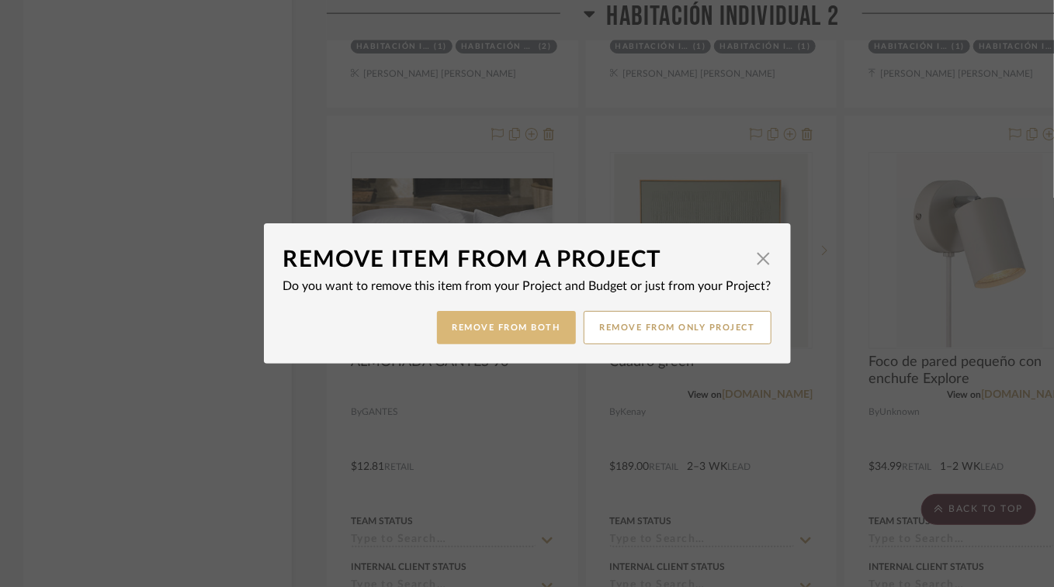
click at [516, 331] on button "Remove from Both" at bounding box center [506, 327] width 139 height 33
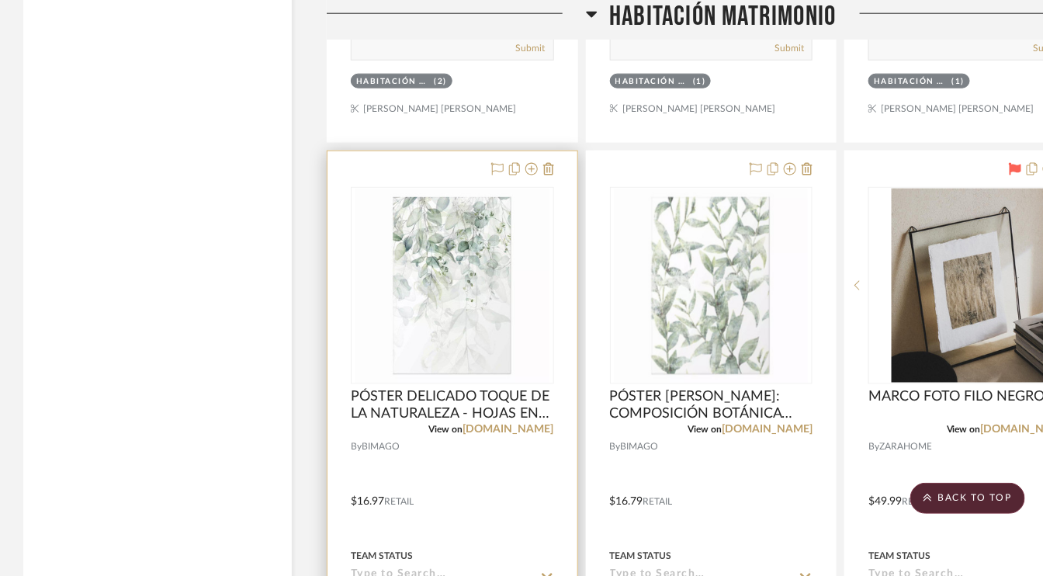
scroll to position [12339, 0]
click at [497, 163] on icon at bounding box center [497, 169] width 12 height 12
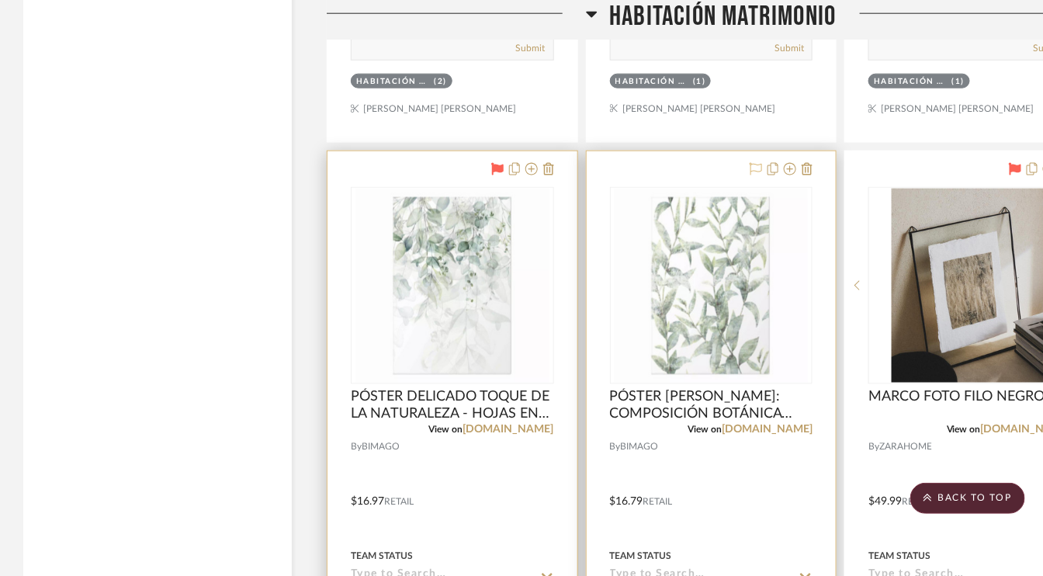
click at [754, 163] on icon at bounding box center [756, 169] width 12 height 12
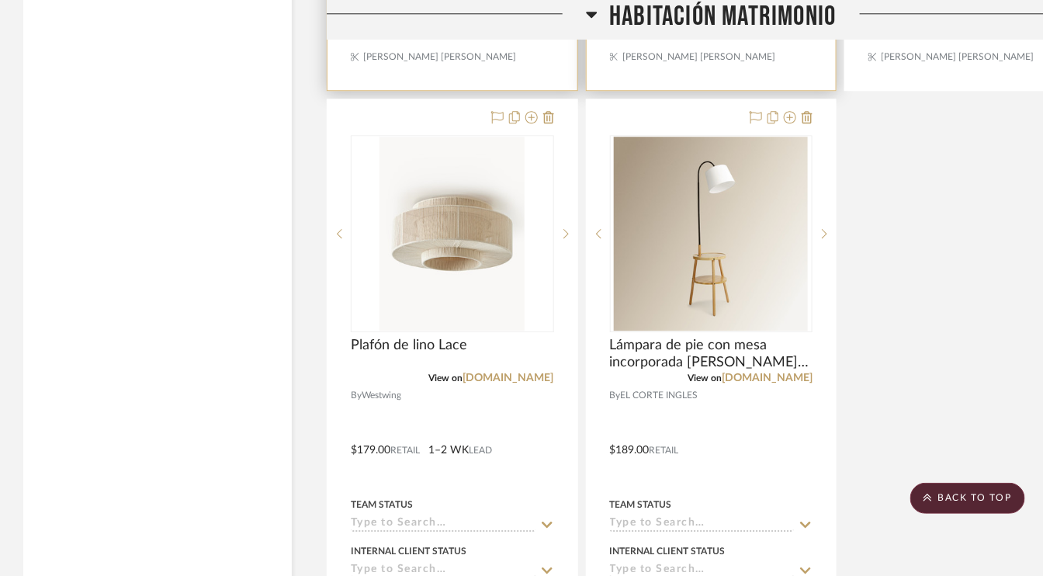
scroll to position [13115, 0]
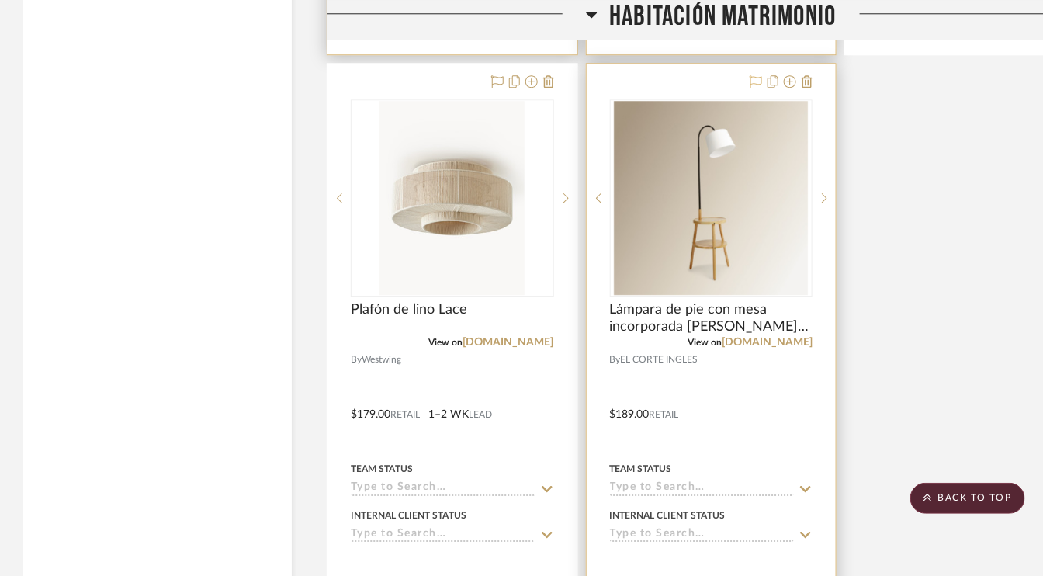
click at [755, 75] on icon at bounding box center [756, 81] width 12 height 12
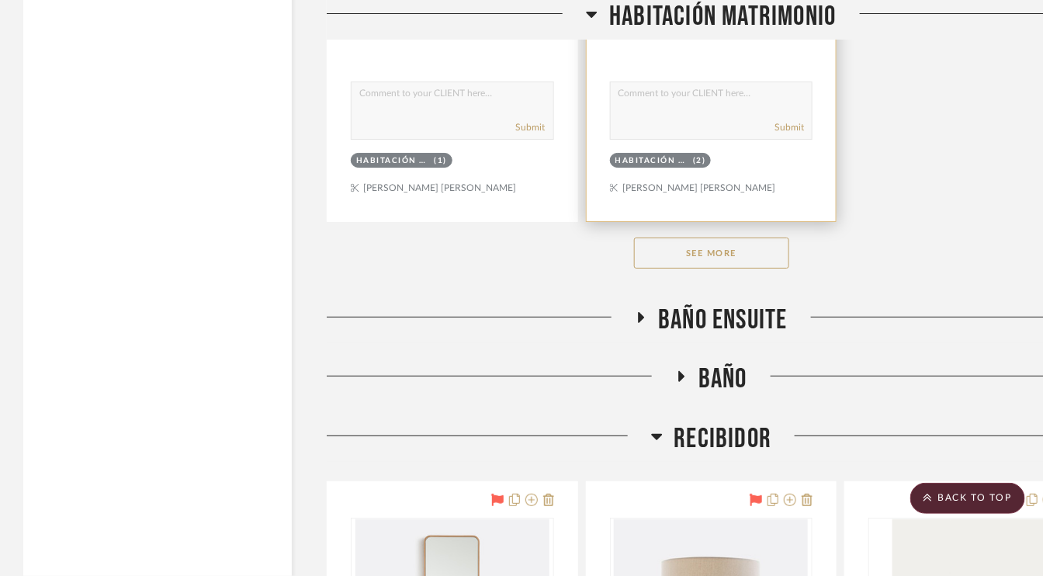
scroll to position [13658, 0]
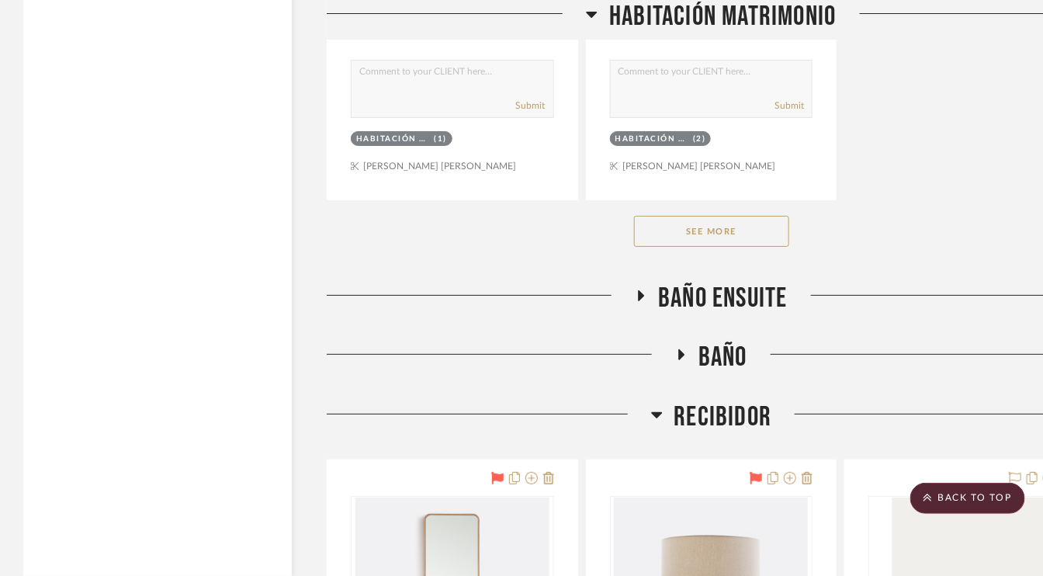
click at [757, 216] on button "See More" at bounding box center [711, 231] width 155 height 31
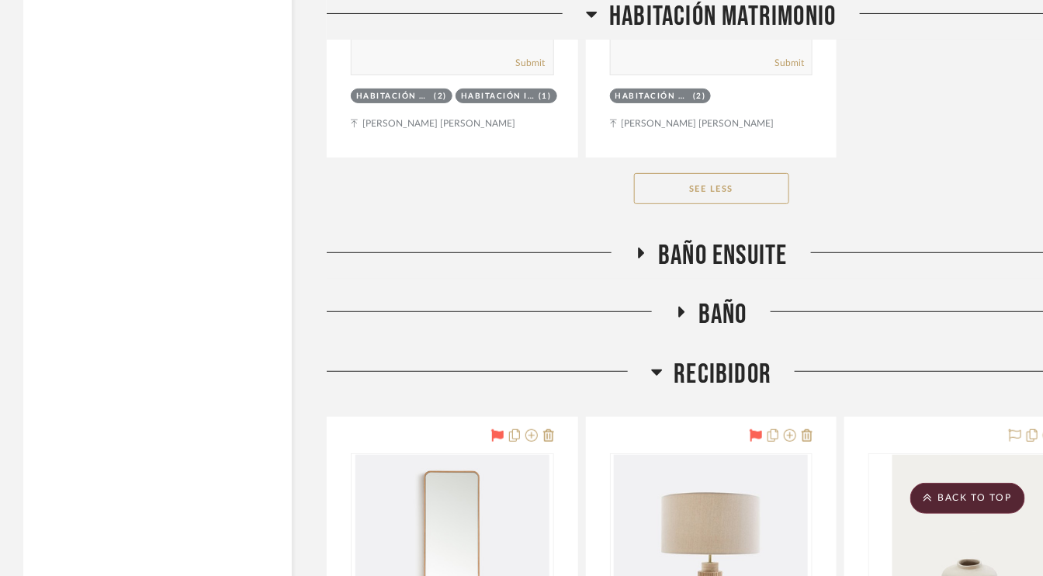
scroll to position [15753, 0]
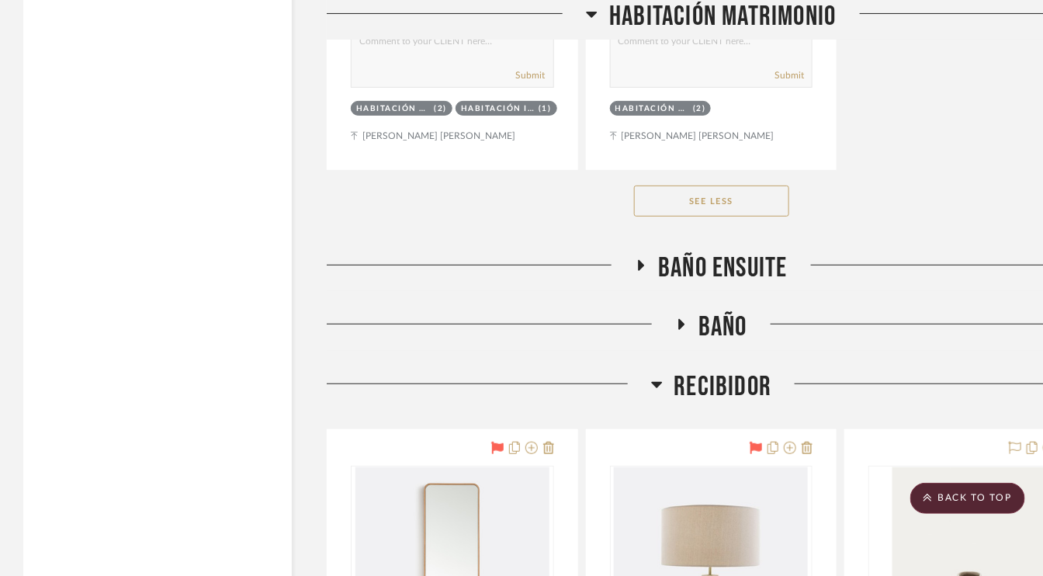
click at [644, 260] on icon at bounding box center [641, 266] width 19 height 12
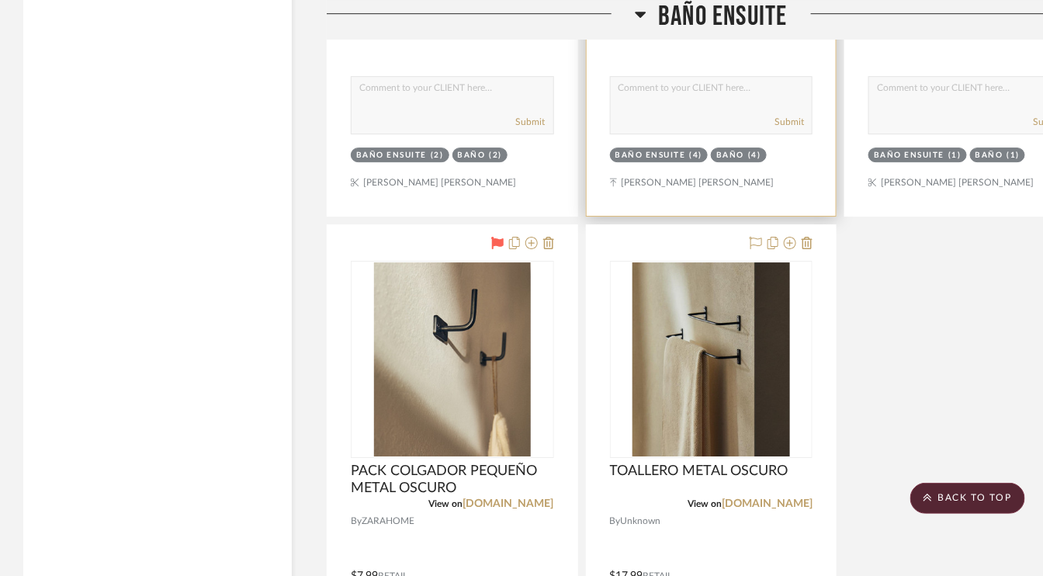
scroll to position [17305, 0]
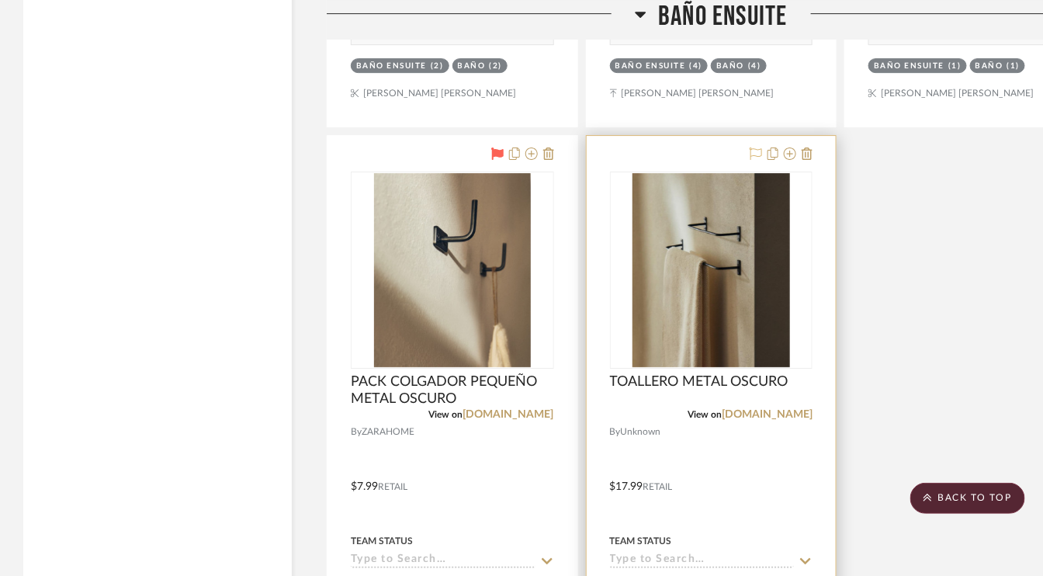
click at [761, 147] on icon at bounding box center [756, 153] width 12 height 12
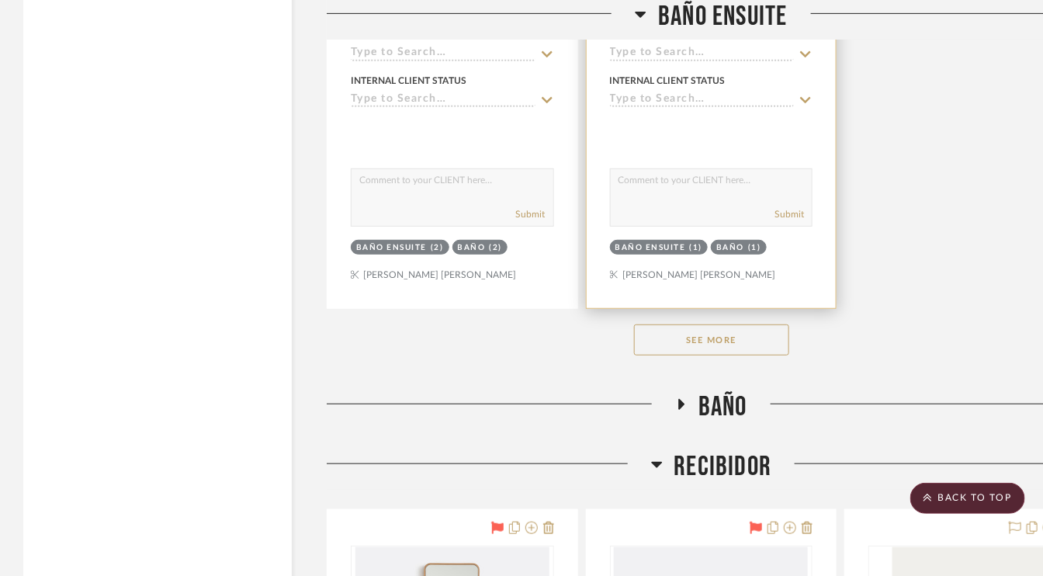
scroll to position [17848, 0]
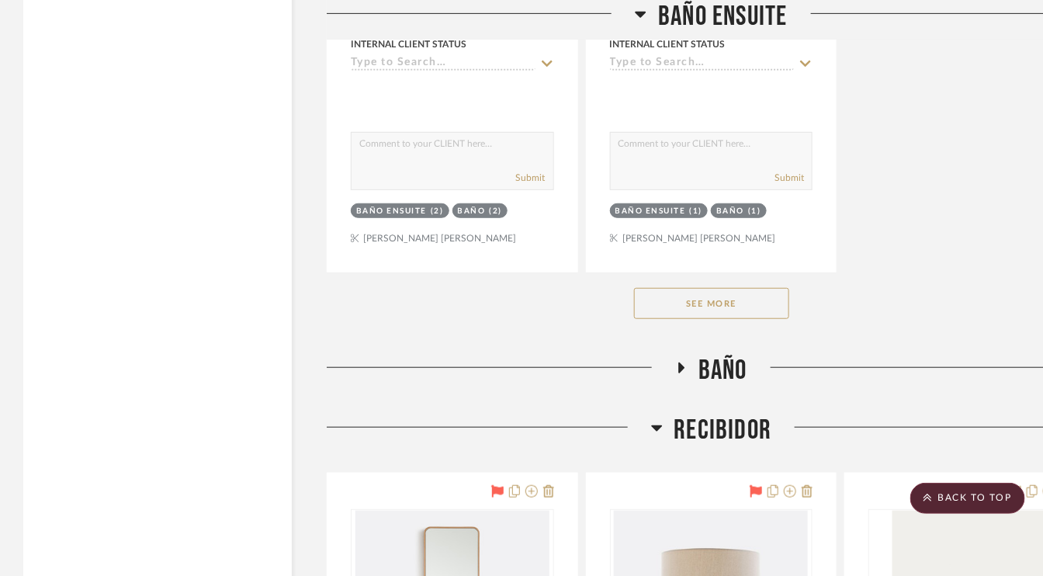
click at [720, 288] on button "See More" at bounding box center [711, 303] width 155 height 31
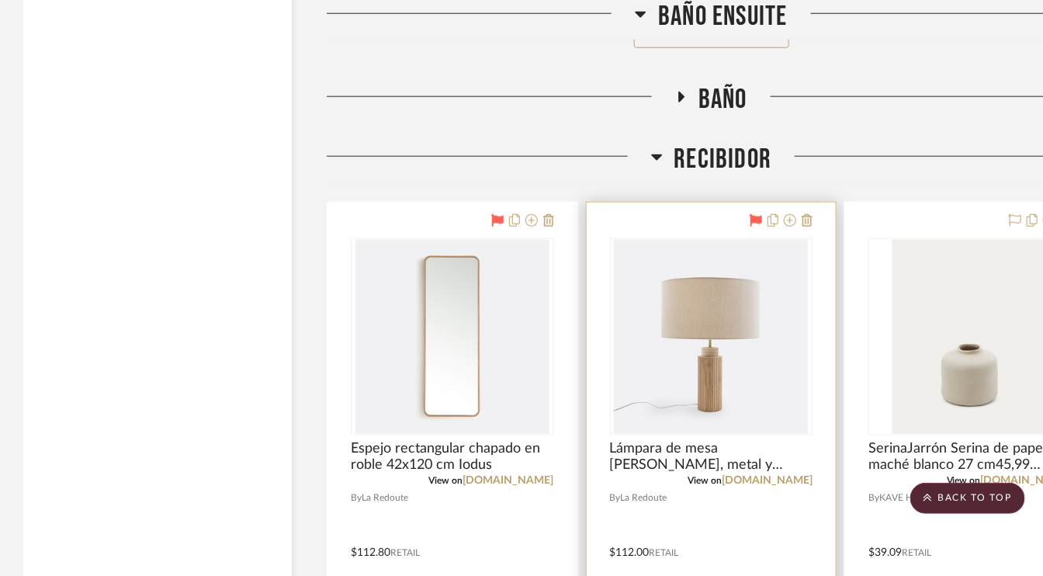
scroll to position [18159, 0]
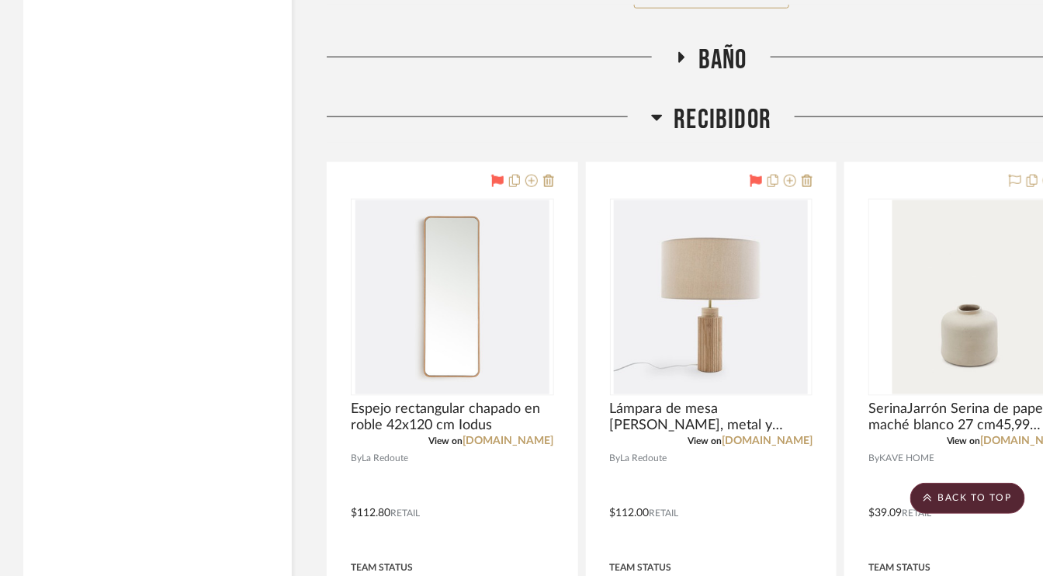
click at [686, 52] on icon at bounding box center [681, 58] width 19 height 12
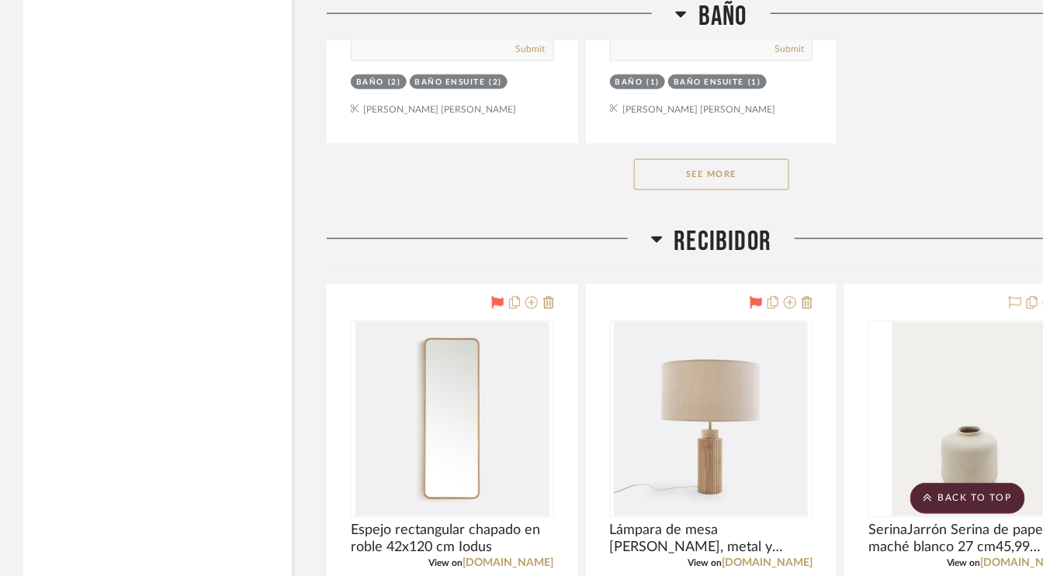
scroll to position [20176, 0]
click at [714, 158] on button "See More" at bounding box center [711, 173] width 155 height 31
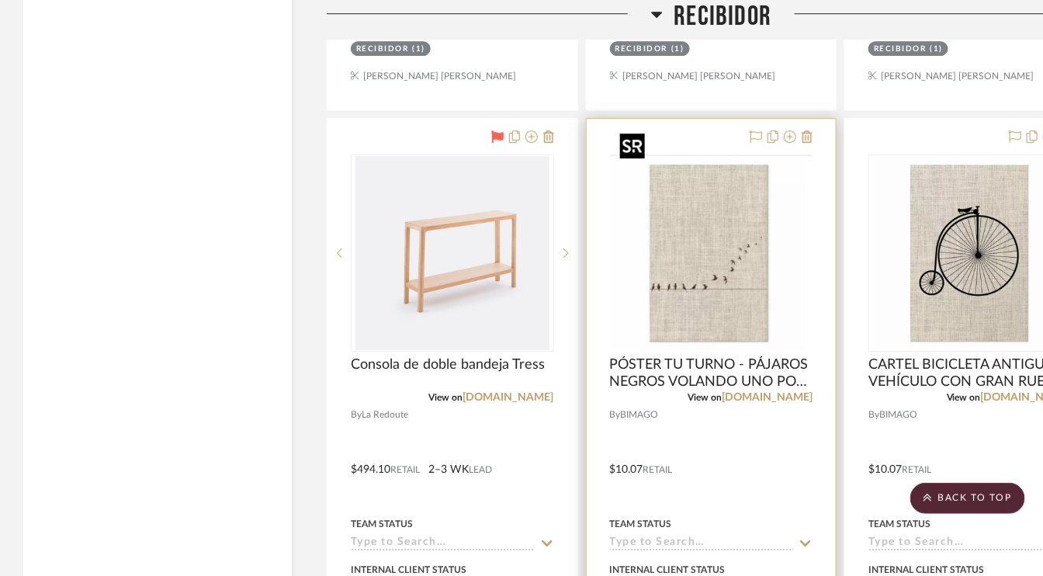
scroll to position [21030, 0]
click at [760, 130] on icon at bounding box center [756, 136] width 12 height 12
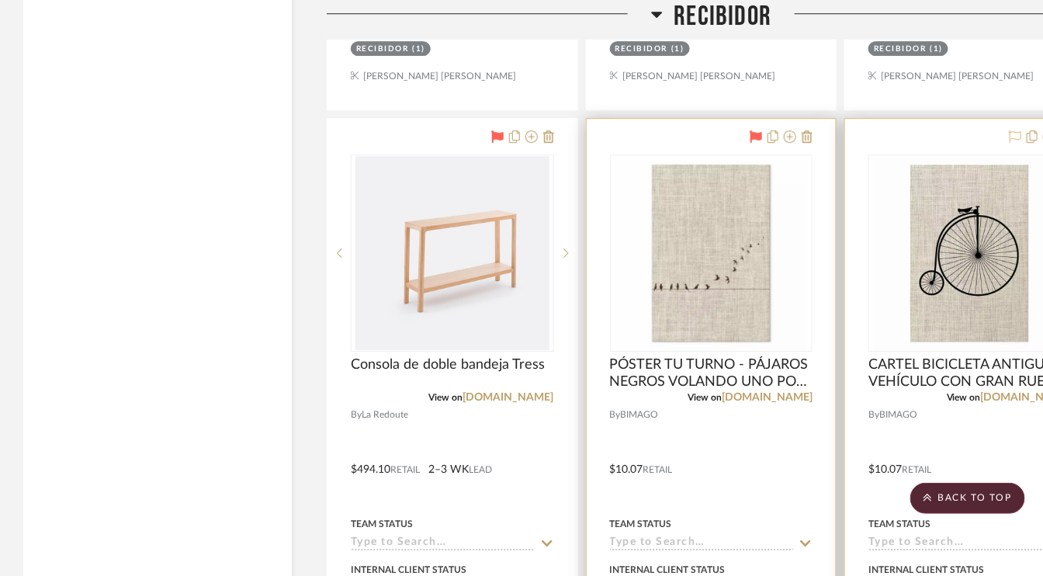
click at [1017, 130] on icon at bounding box center [1015, 136] width 12 height 12
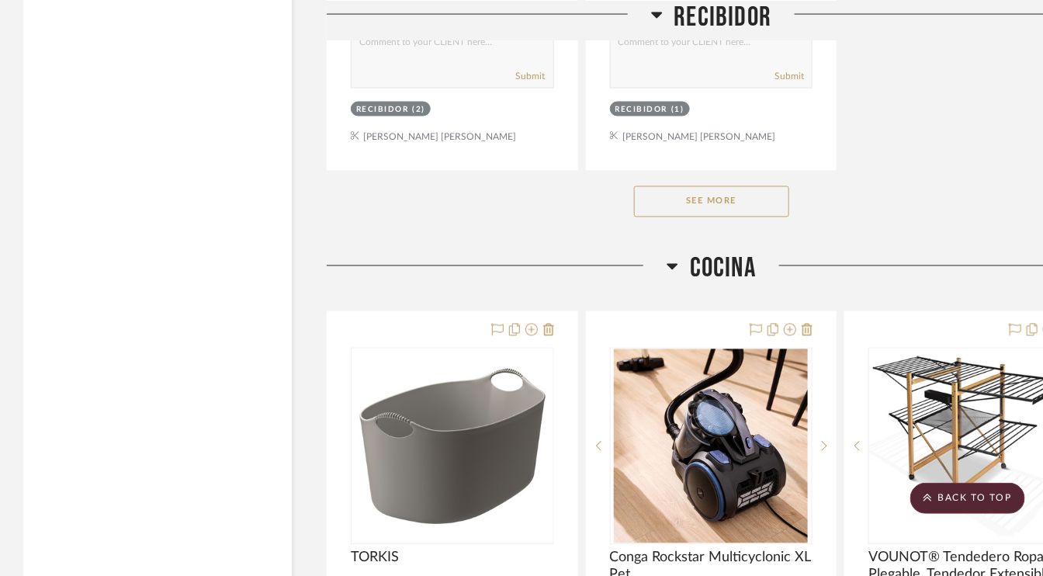
scroll to position [22349, 0]
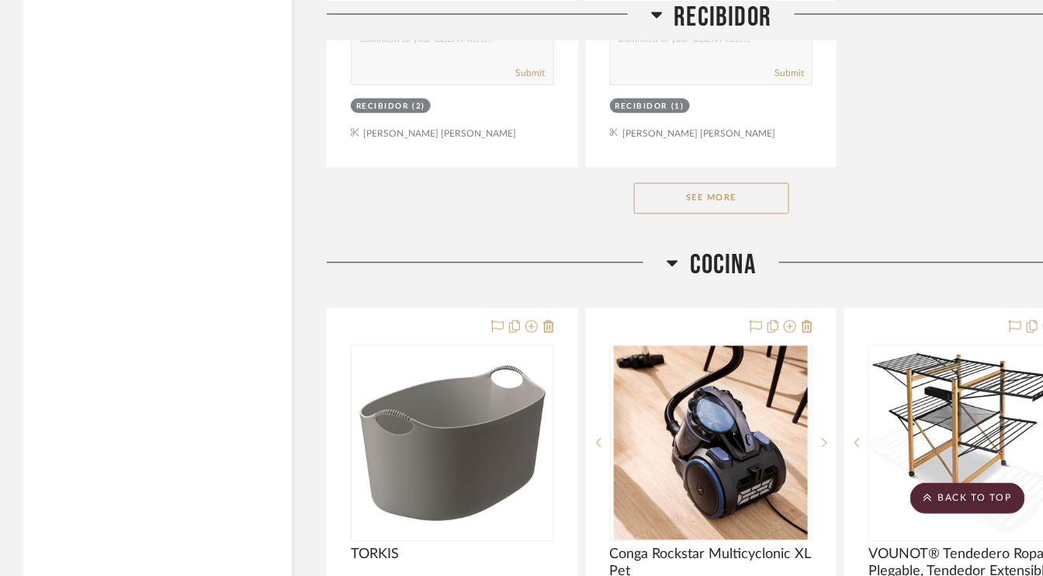
click at [725, 183] on button "See More" at bounding box center [711, 198] width 155 height 31
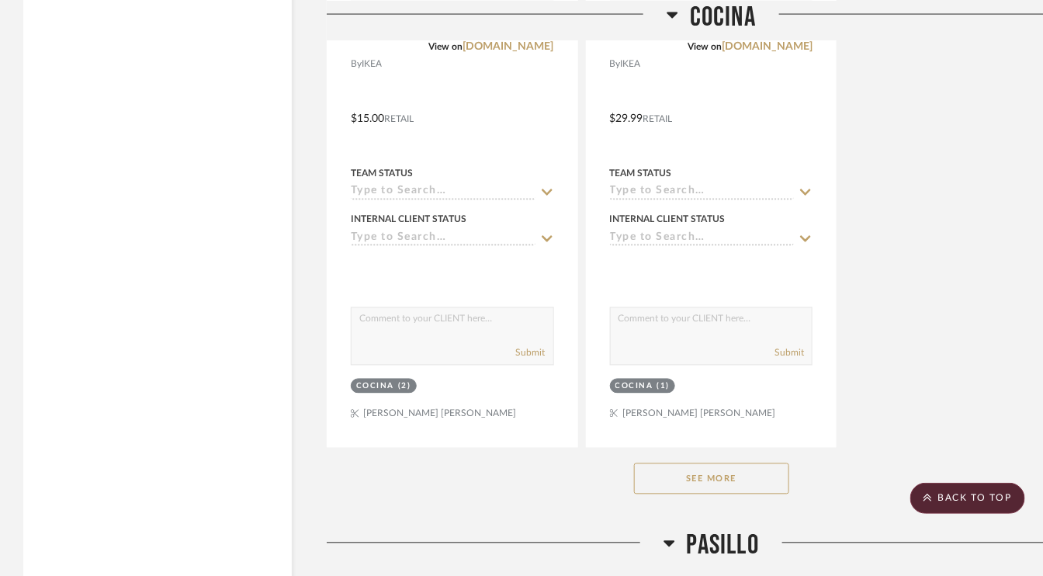
scroll to position [24212, 0]
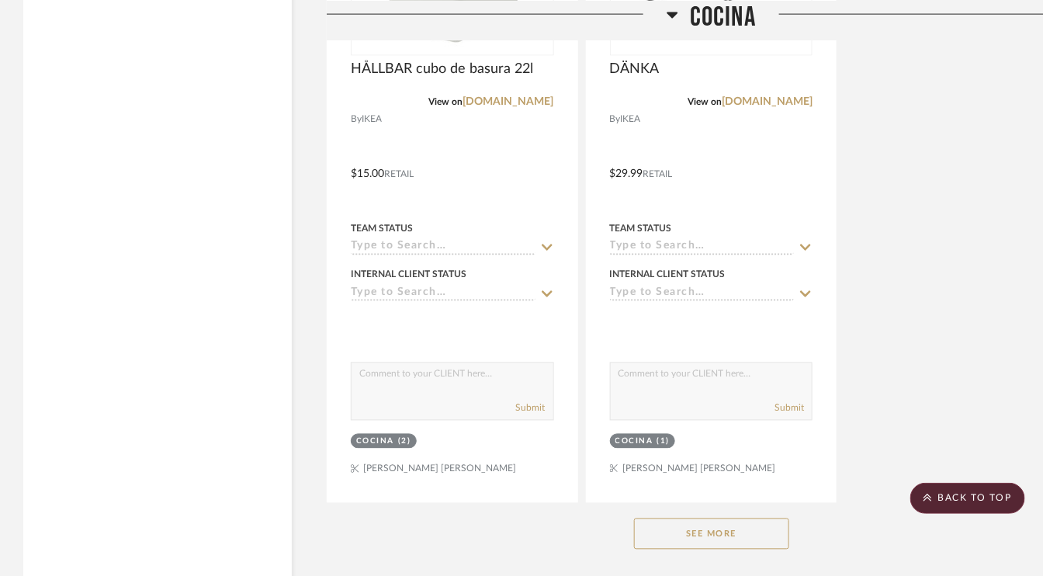
click at [747, 518] on button "See More" at bounding box center [711, 533] width 155 height 31
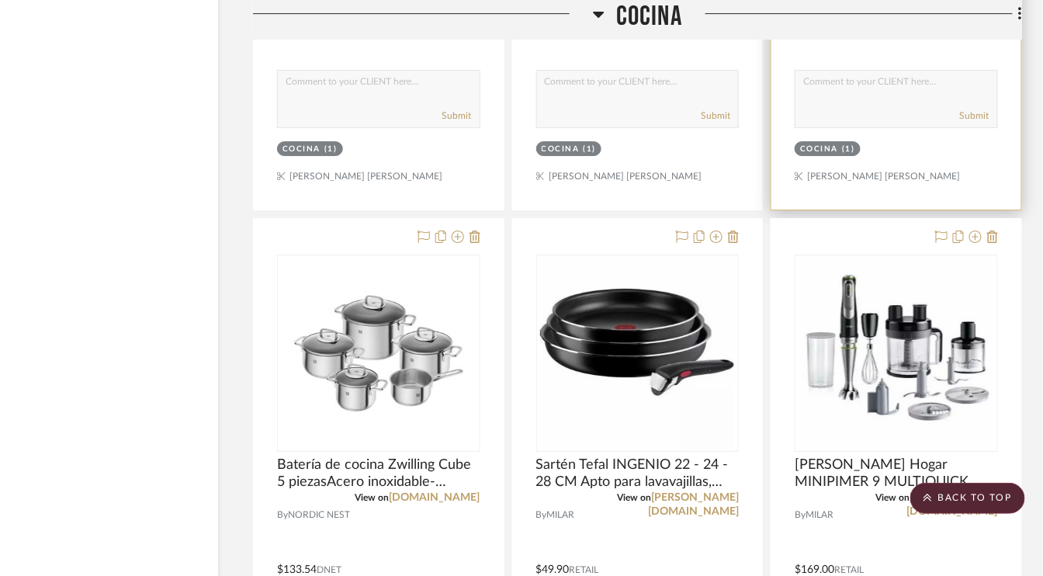
scroll to position [25298, 74]
